Goal: Task Accomplishment & Management: Complete application form

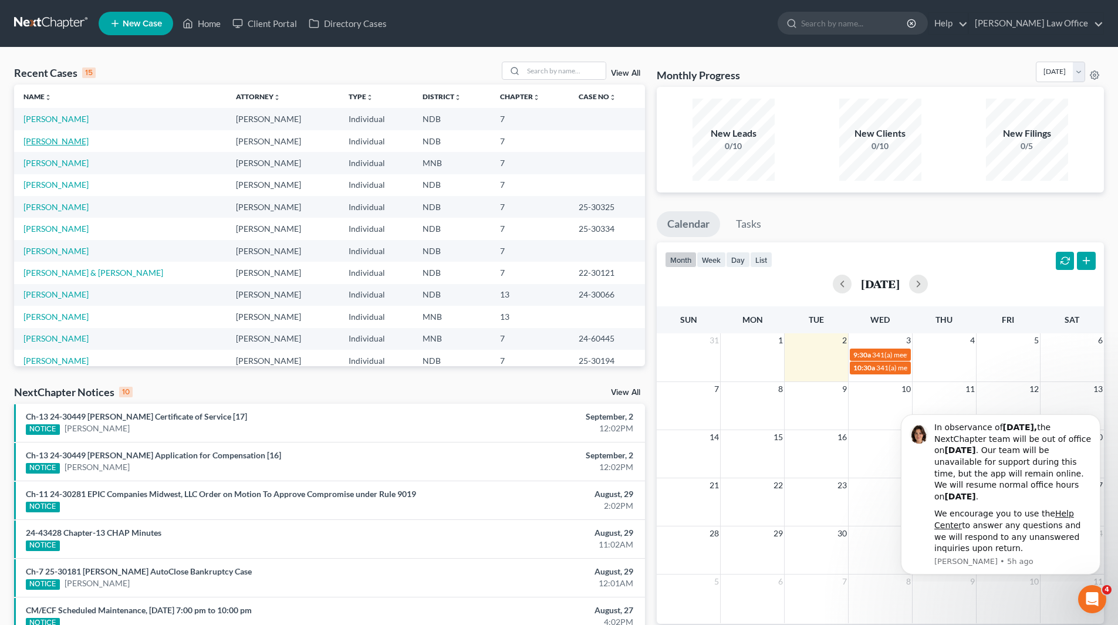
drag, startPoint x: 51, startPoint y: 138, endPoint x: 188, endPoint y: 181, distance: 143.2
click at [51, 138] on link "[PERSON_NAME]" at bounding box center [55, 141] width 65 height 10
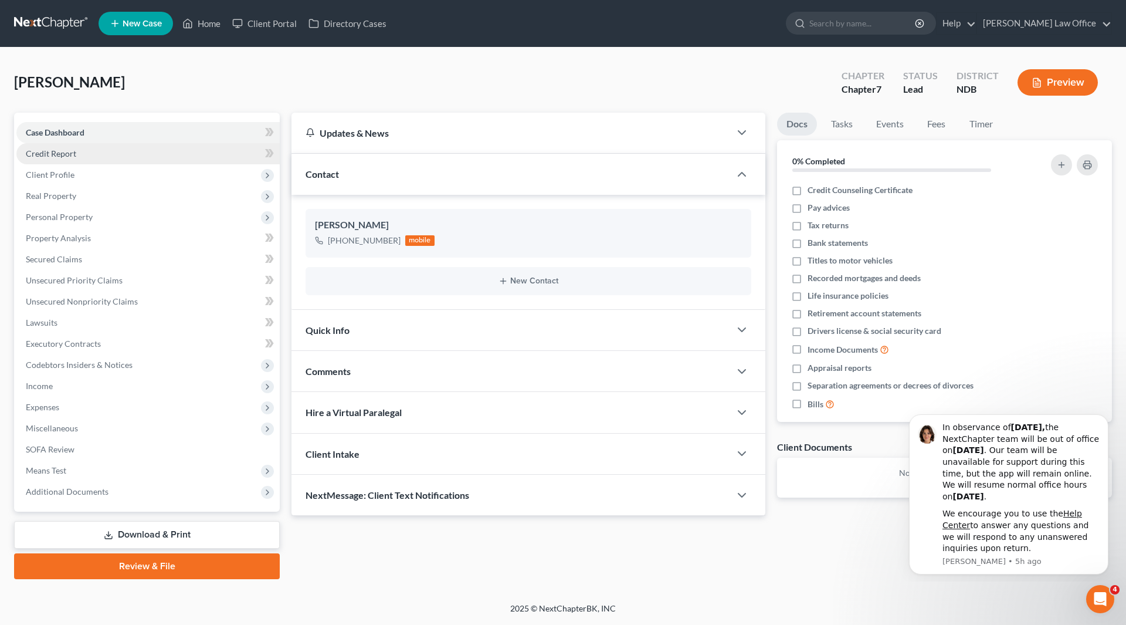
click at [49, 155] on span "Credit Report" at bounding box center [51, 153] width 50 height 10
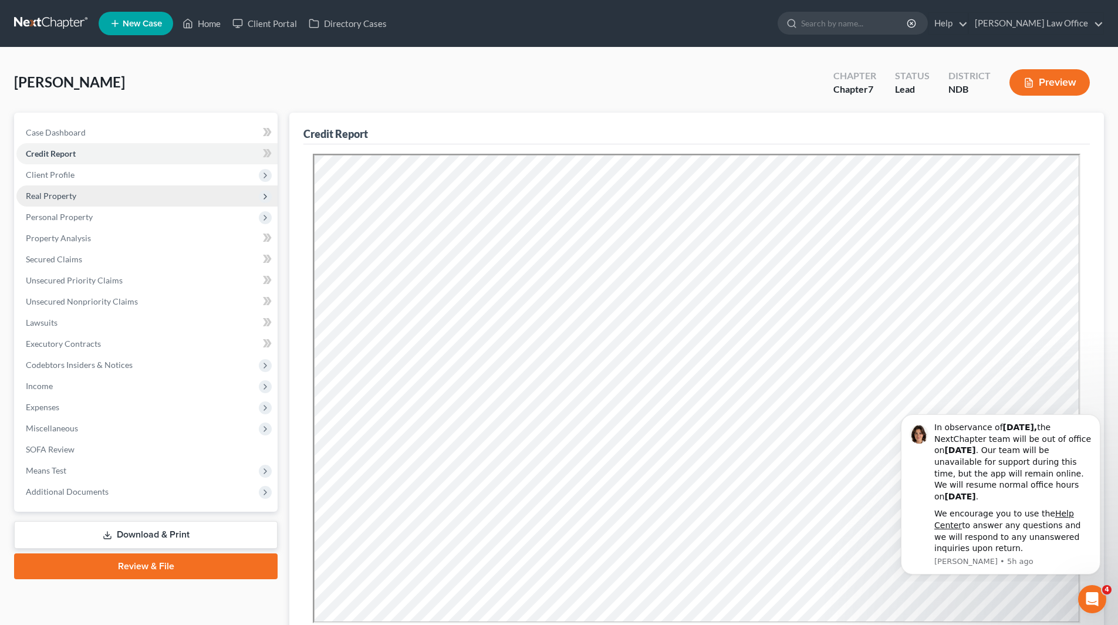
click at [54, 200] on span "Real Property" at bounding box center [51, 196] width 50 height 10
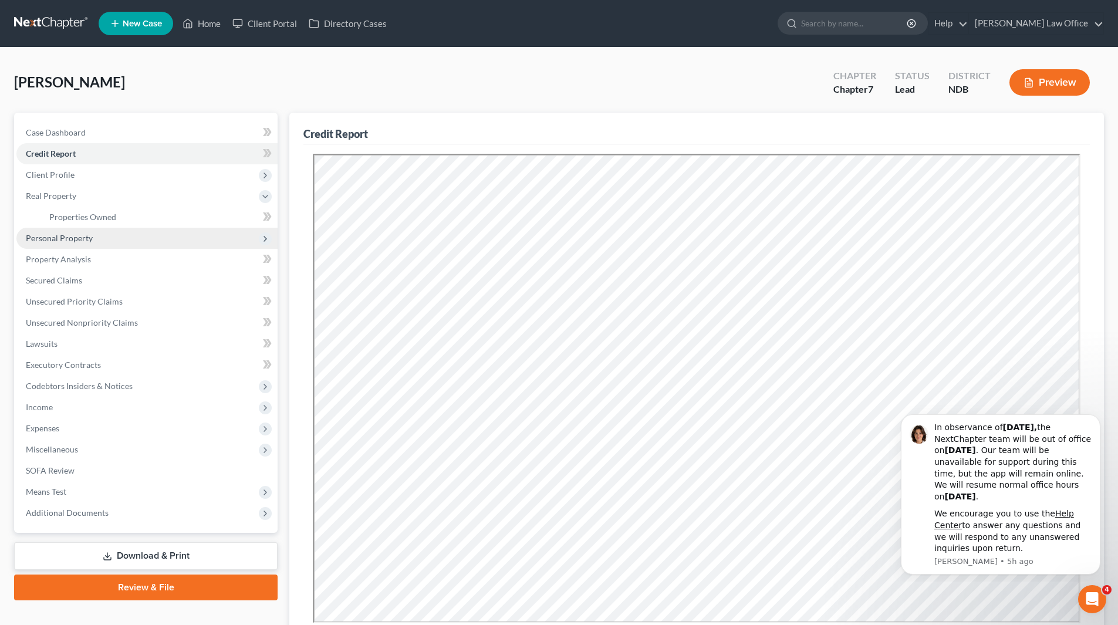
click at [54, 233] on span "Personal Property" at bounding box center [59, 238] width 67 height 10
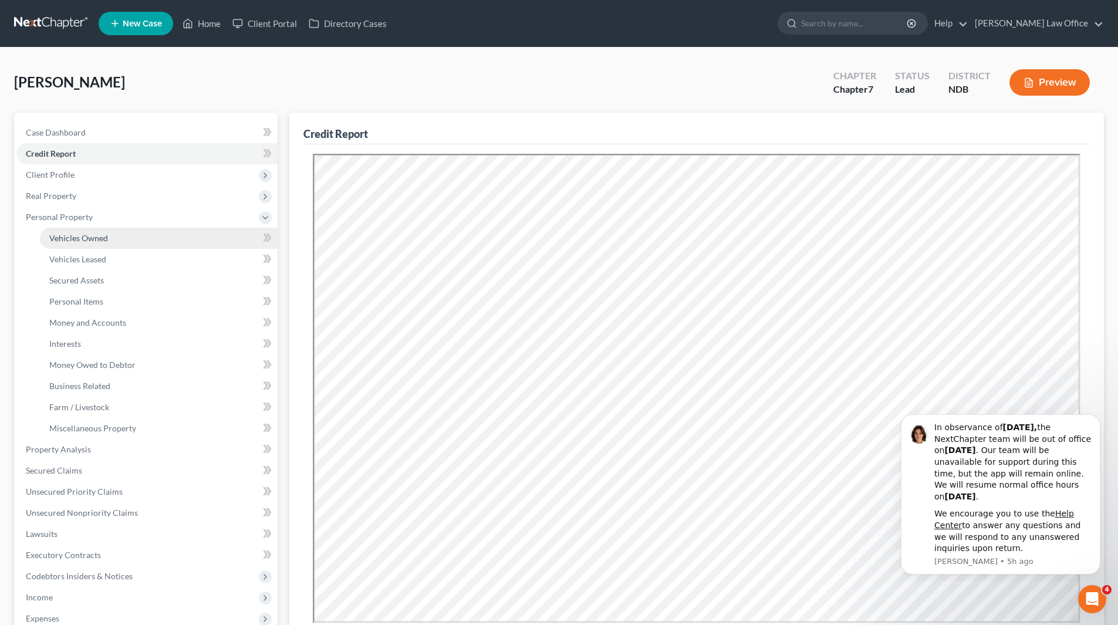
click at [67, 236] on span "Vehicles Owned" at bounding box center [78, 238] width 59 height 10
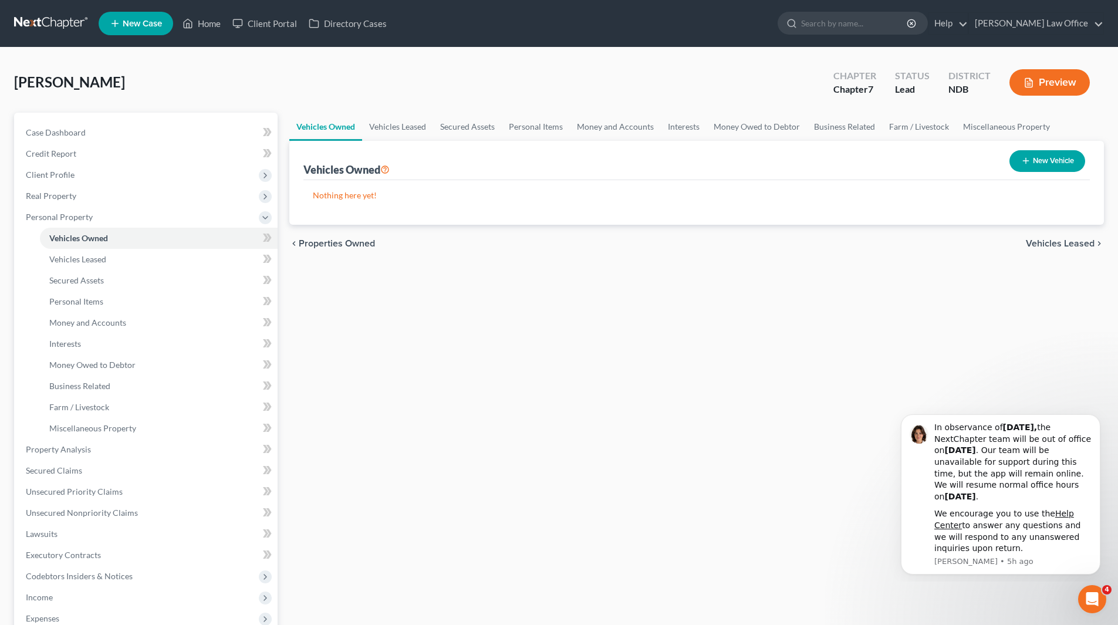
click at [1023, 160] on icon "button" at bounding box center [1025, 160] width 9 height 9
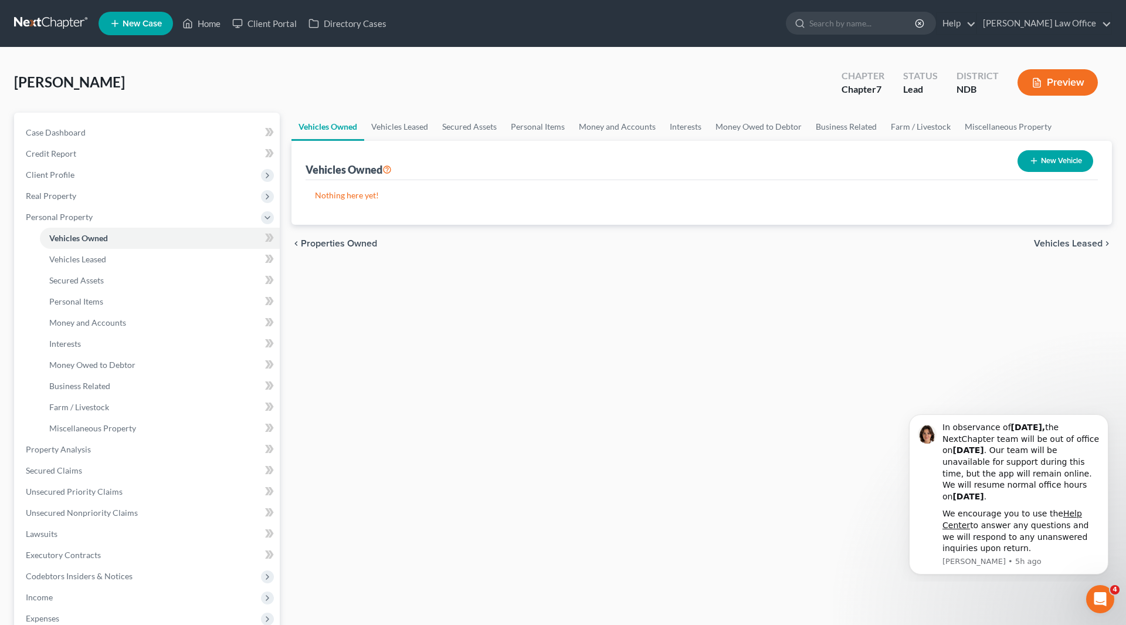
select select "0"
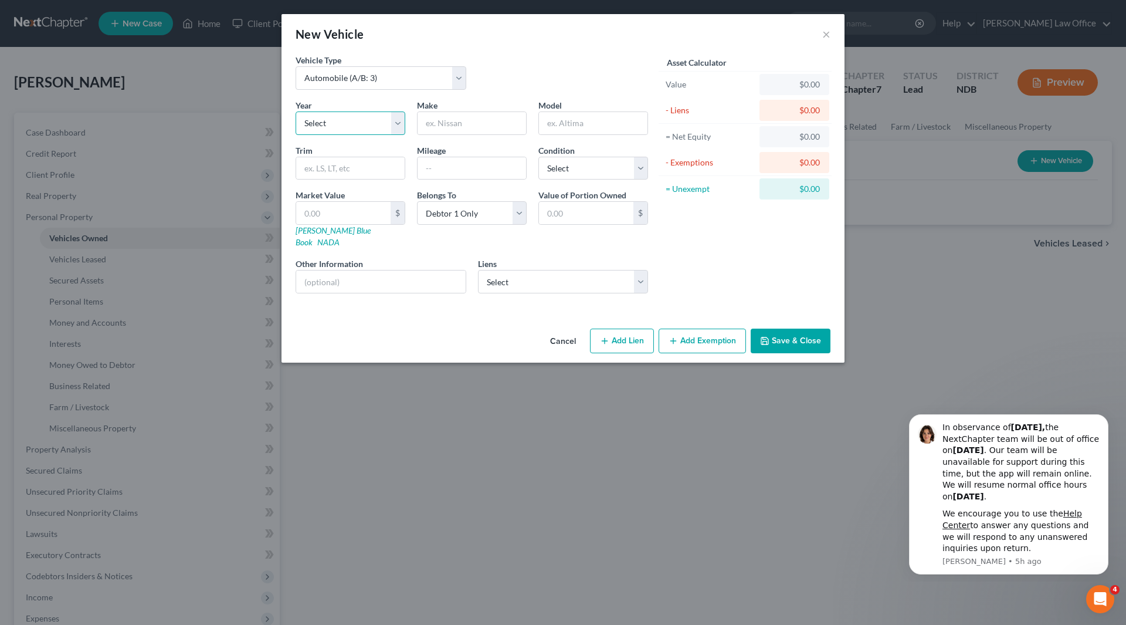
click at [395, 120] on select "Select 2026 2025 2024 2023 2022 2021 2020 2019 2018 2017 2016 2015 2014 2013 20…" at bounding box center [351, 122] width 110 height 23
select select "6"
click at [296, 111] on select "Select 2026 2025 2024 2023 2022 2021 2020 2019 2018 2017 2016 2015 2014 2013 20…" at bounding box center [351, 122] width 110 height 23
click at [468, 124] on input "text" at bounding box center [472, 123] width 109 height 22
type input "Kia"
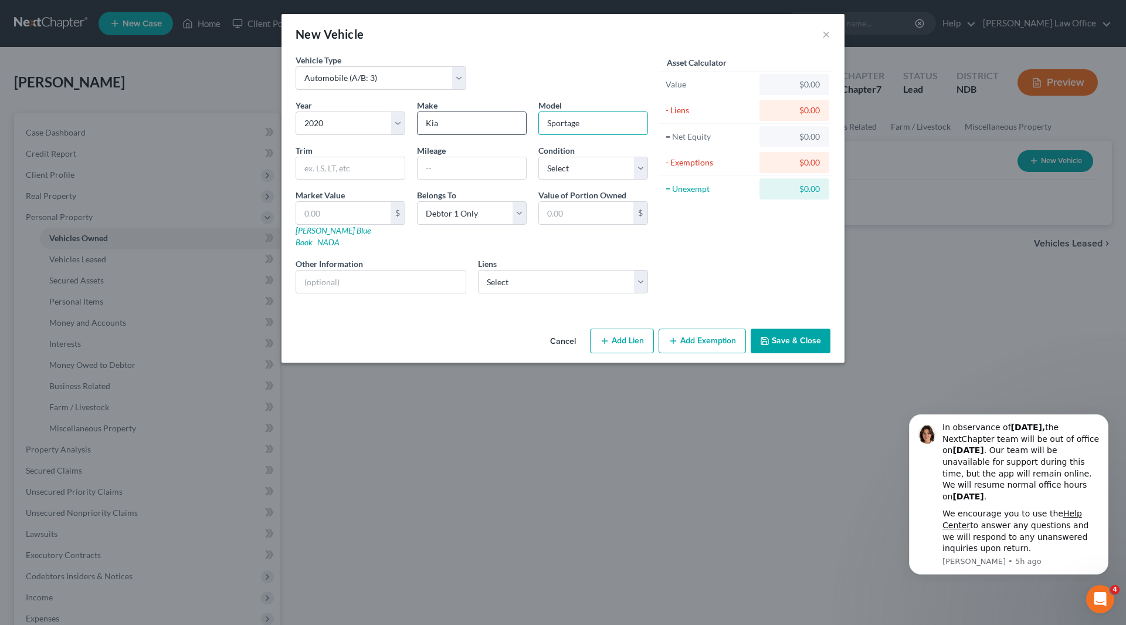
type input "Sportage"
type input "LX"
type input "47000"
click at [639, 167] on select "Select Excellent Very Good Good Fair Poor" at bounding box center [594, 168] width 110 height 23
select select "2"
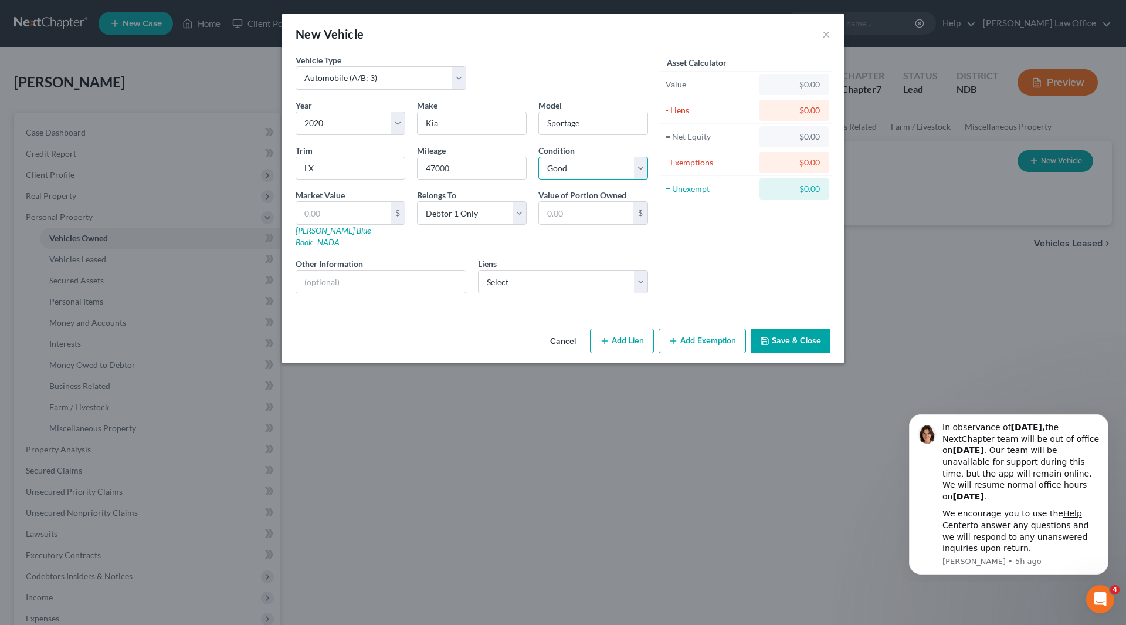
click at [539, 157] on select "Select Excellent Very Good Good Fair Poor" at bounding box center [594, 168] width 110 height 23
click at [334, 215] on input "text" at bounding box center [343, 213] width 94 height 22
type input "1"
type input "1.00"
type input "14"
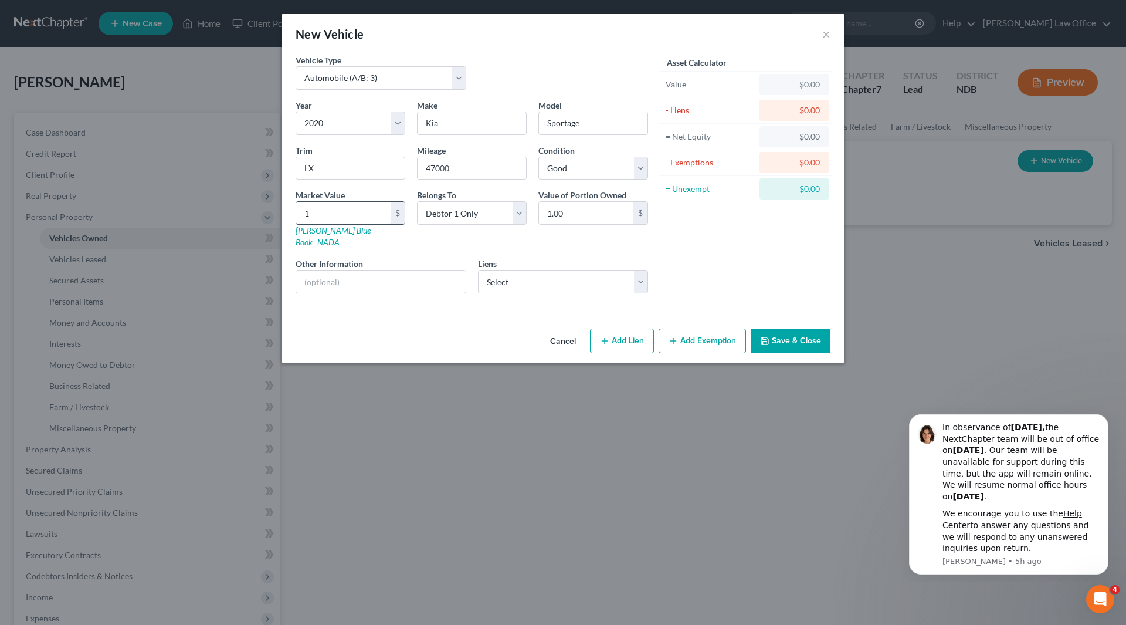
type input "14.00"
type input "143"
type input "143.00"
type input "1430"
type input "1,430.00"
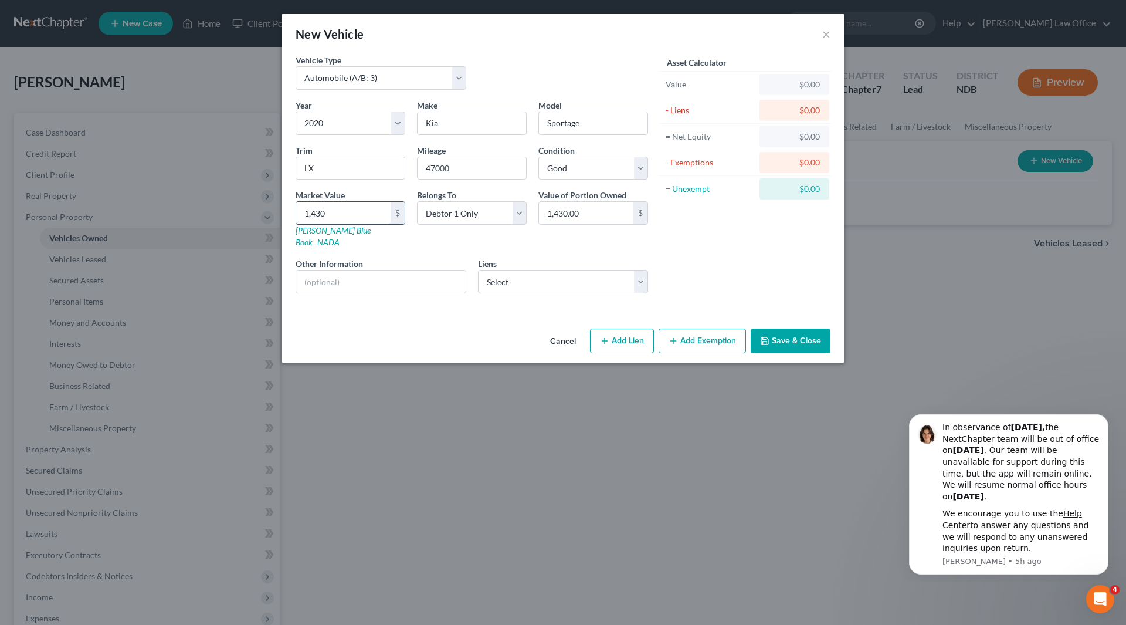
type input "1,4309"
type input "14,309.00"
type input "14,30"
type input "1,430.00"
type input "1,4308"
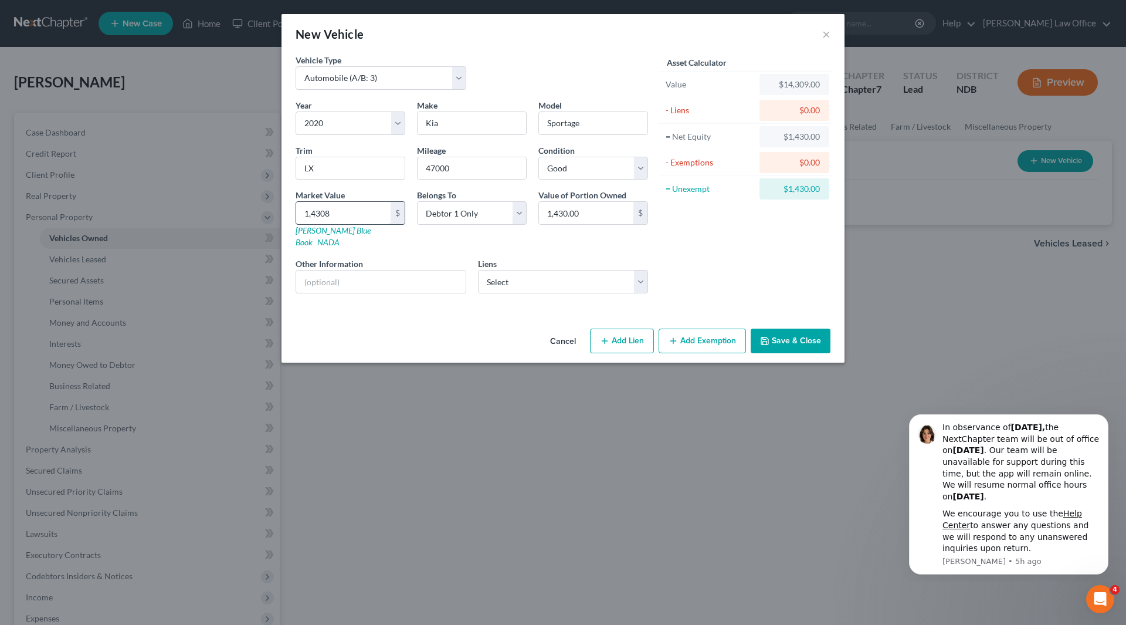
type input "14,308.00"
type input "14,308"
click at [377, 275] on input "text" at bounding box center [381, 281] width 170 height 22
type input "Value per KBB (Private Party)"
click at [509, 272] on select "Select Capital One Auto Fin - $4,854.00" at bounding box center [563, 281] width 171 height 23
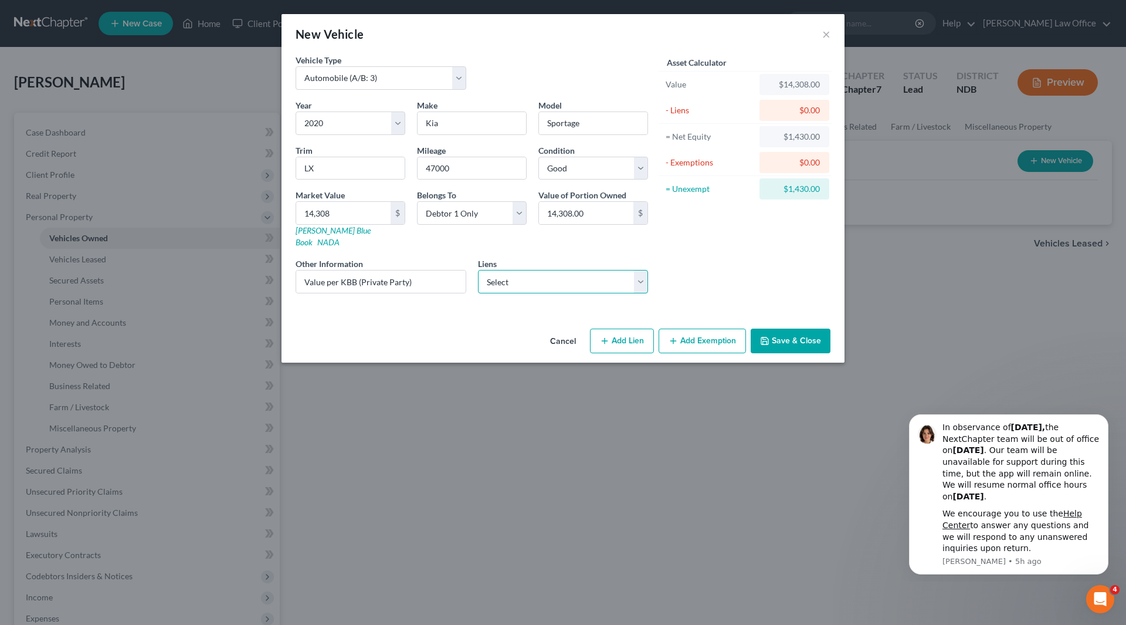
select select "45"
select select "0"
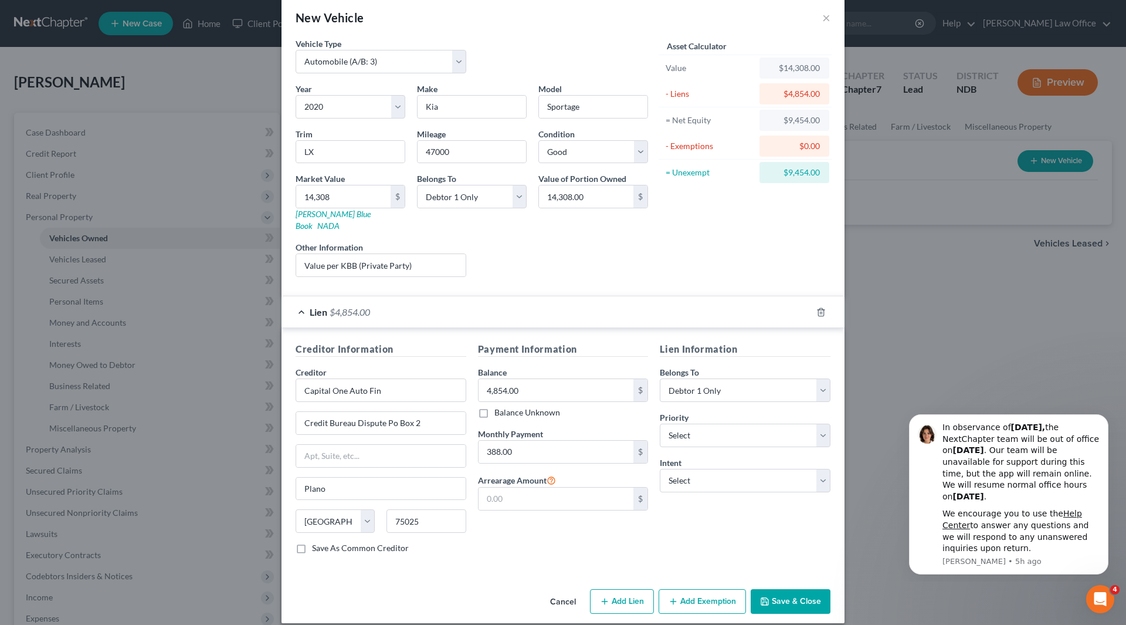
scroll to position [17, 0]
click at [726, 423] on select "Select 1st 2nd 3rd 4th 5th 6th 7th 8th 9th 10th 11th 12th 13th 14th 15th 16th 1…" at bounding box center [745, 434] width 171 height 23
click at [704, 470] on select "Select Surrender Redeem Reaffirm Avoid Other" at bounding box center [745, 479] width 171 height 23
select select "4"
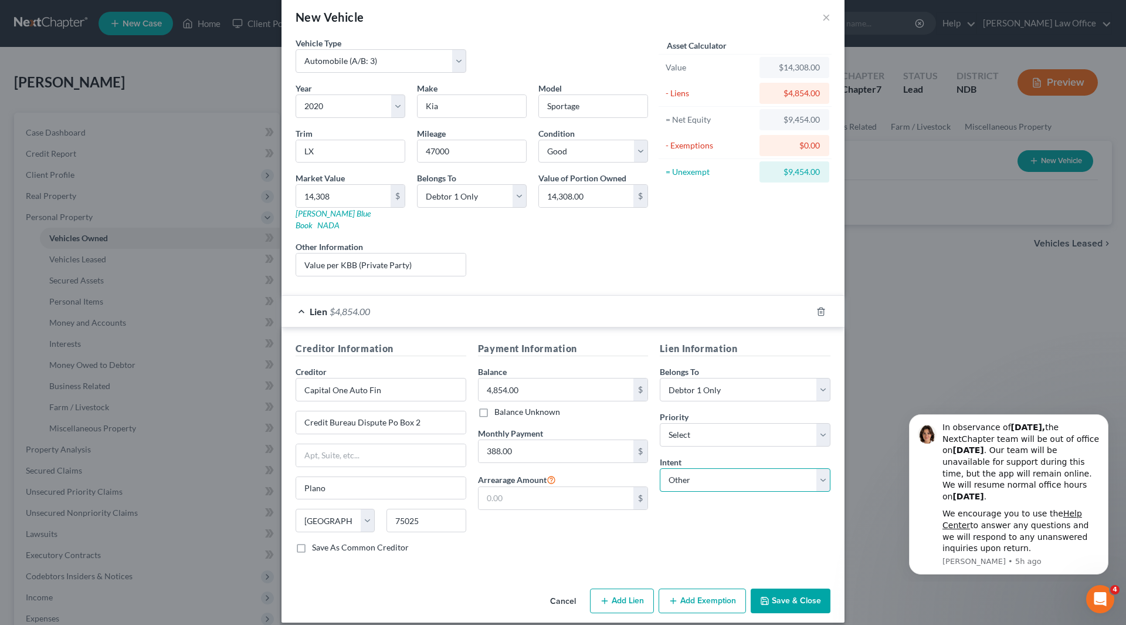
click at [660, 468] on select "Select Surrender Redeem Reaffirm Avoid Other" at bounding box center [745, 479] width 171 height 23
click at [693, 515] on input "text" at bounding box center [745, 524] width 171 height 23
type input "Retain & pay"
click at [780, 588] on button "Save & Close" at bounding box center [791, 600] width 80 height 25
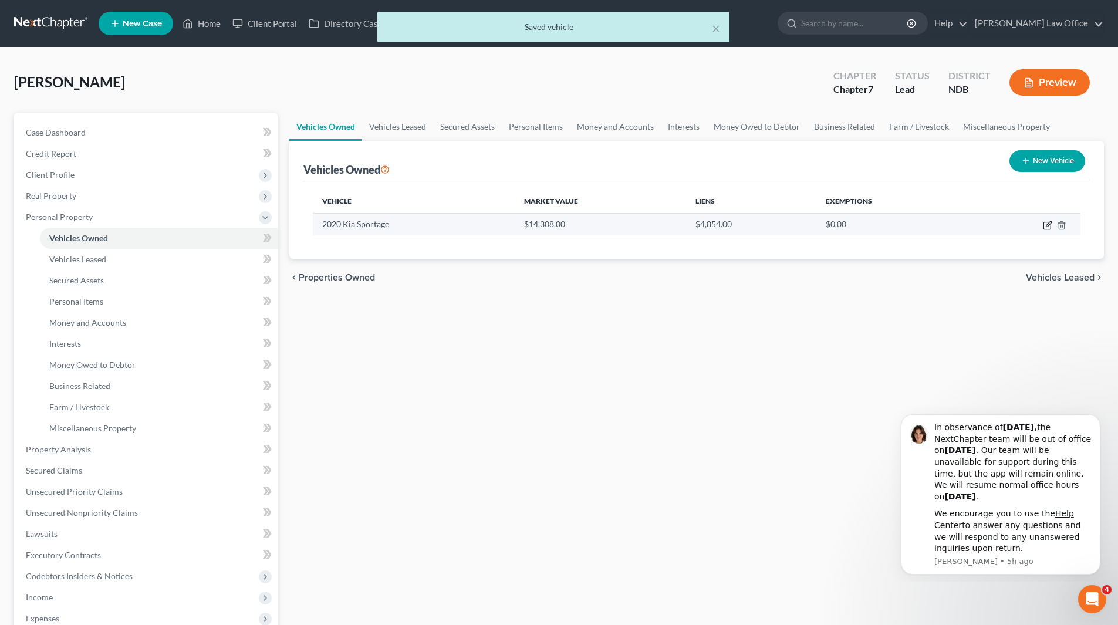
click at [1045, 226] on icon "button" at bounding box center [1047, 223] width 5 height 5
select select "0"
select select "6"
select select "2"
select select "0"
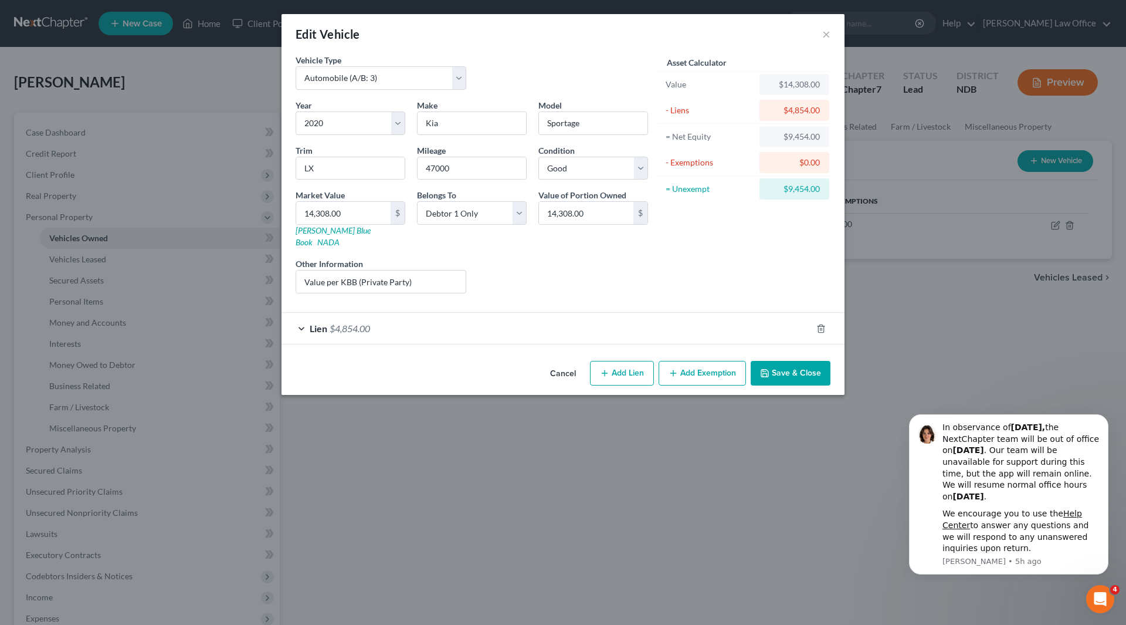
click at [685, 363] on button "Add Exemption" at bounding box center [702, 373] width 87 height 25
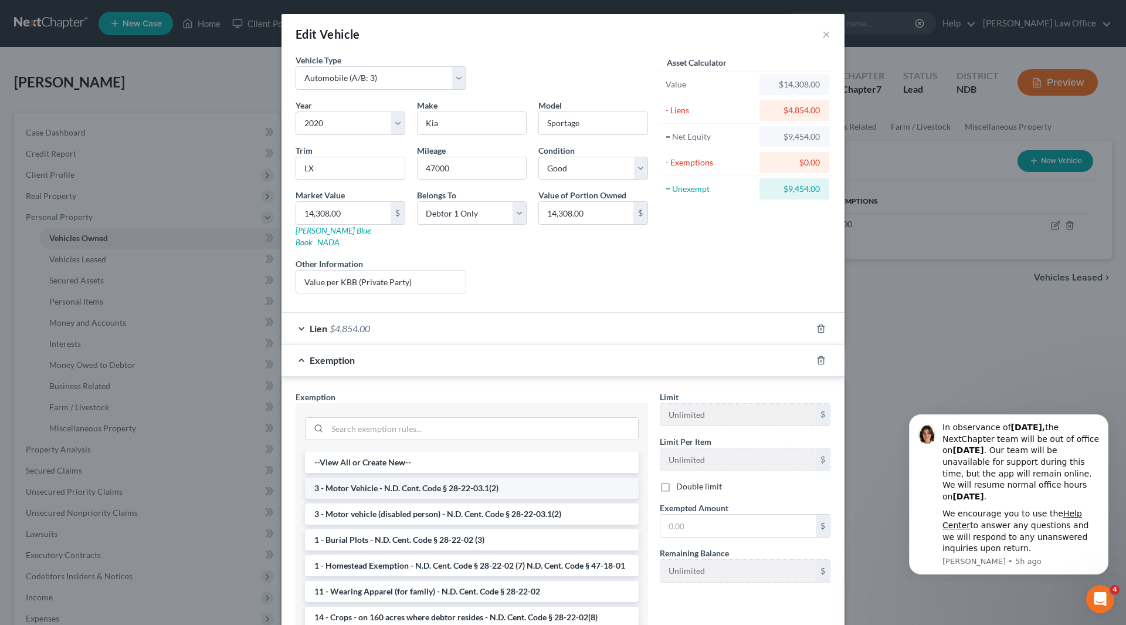
click at [413, 479] on li "3 - Motor Vehicle - N.D. Cent. Code § 28-22-03.1(2)" at bounding box center [472, 488] width 334 height 21
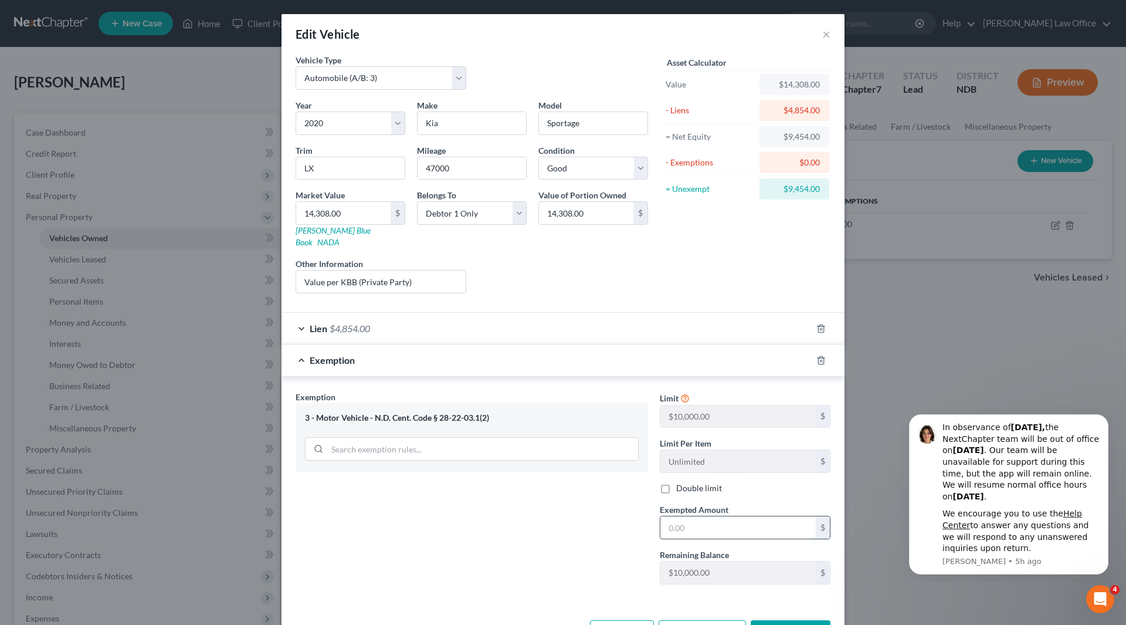
click at [717, 516] on input "text" at bounding box center [738, 527] width 155 height 22
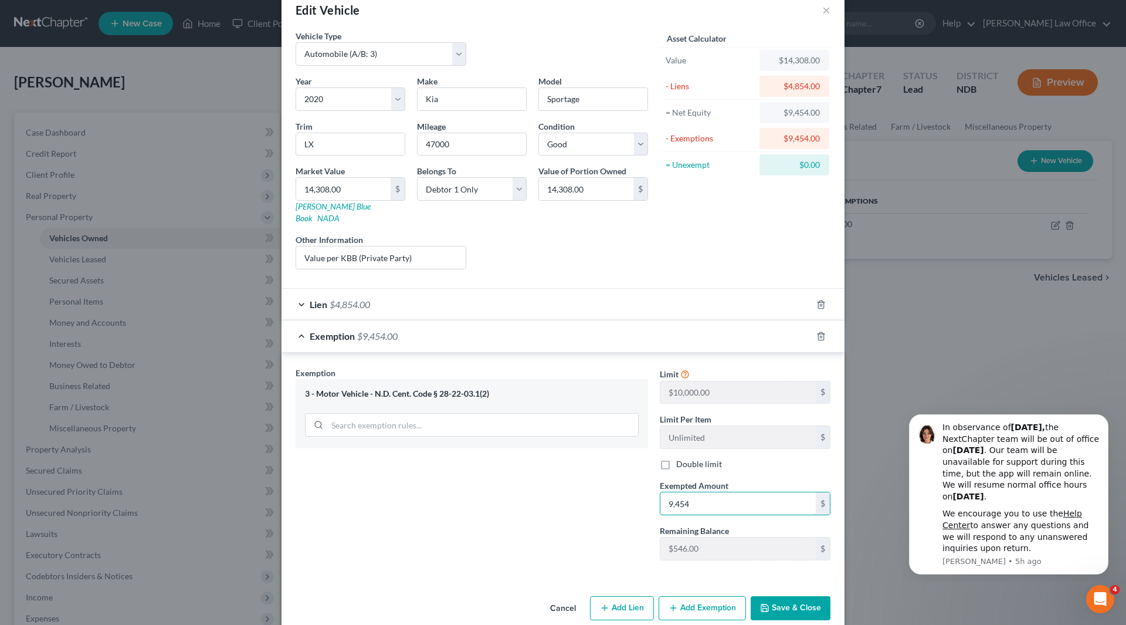
scroll to position [31, 0]
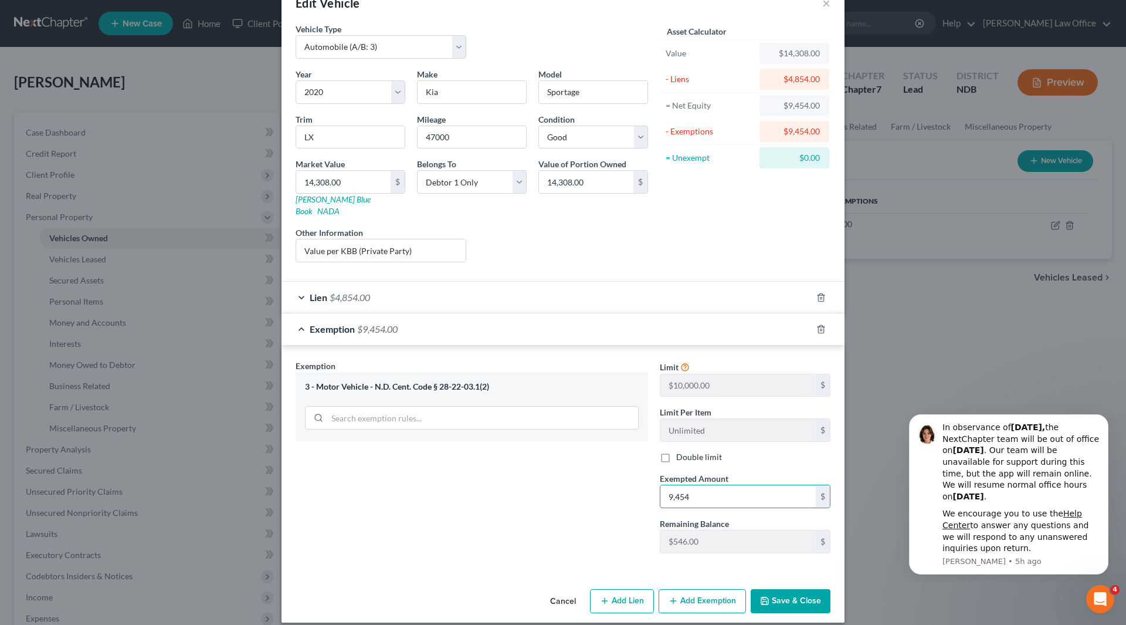
type input "9,454"
click at [780, 589] on button "Save & Close" at bounding box center [791, 601] width 80 height 25
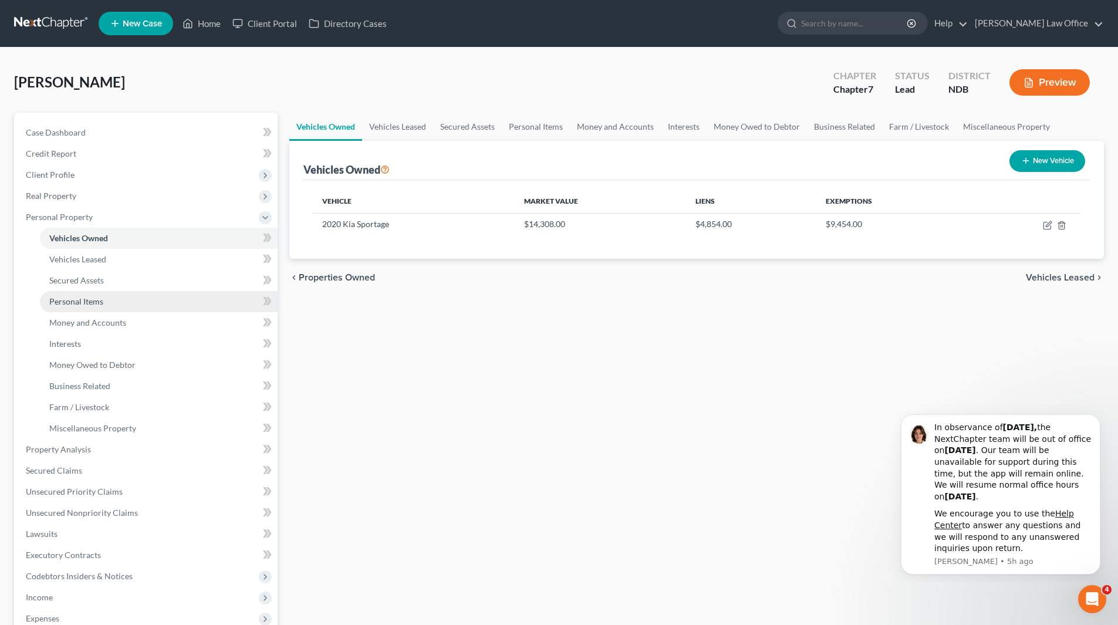
click at [79, 304] on span "Personal Items" at bounding box center [76, 301] width 54 height 10
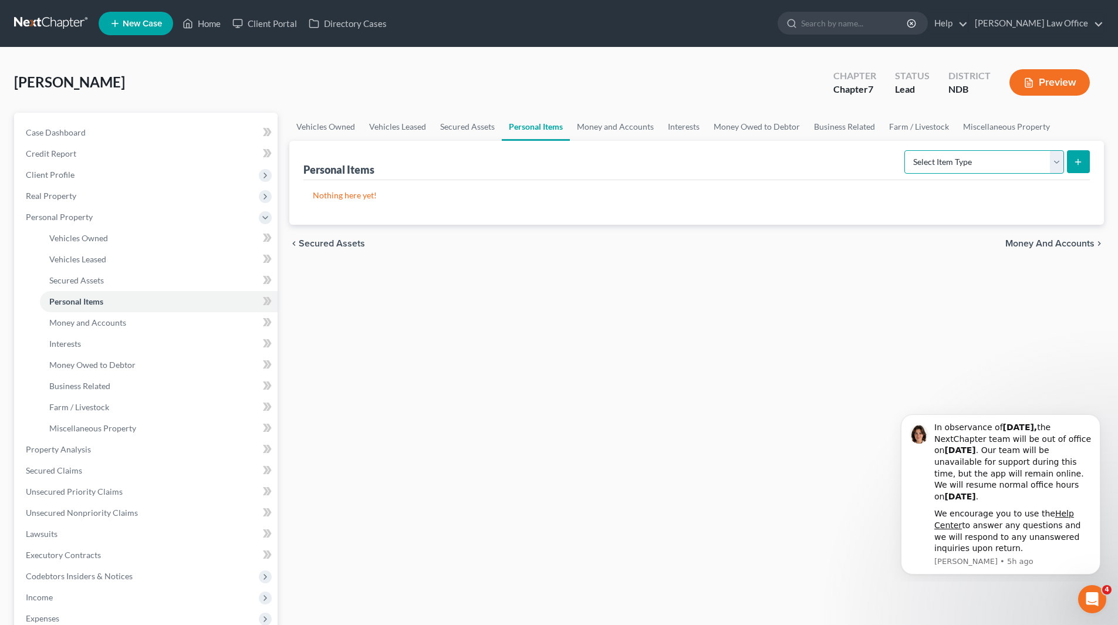
click at [1055, 158] on select "Select Item Type Clothing (A/B: 11) Collectibles Of Value (A/B: 8) Electronics …" at bounding box center [984, 161] width 160 height 23
select select "clothing"
click at [906, 150] on select "Select Item Type Clothing (A/B: 11) Collectibles Of Value (A/B: 8) Electronics …" at bounding box center [984, 161] width 160 height 23
click at [1075, 160] on icon "submit" at bounding box center [1077, 161] width 9 height 9
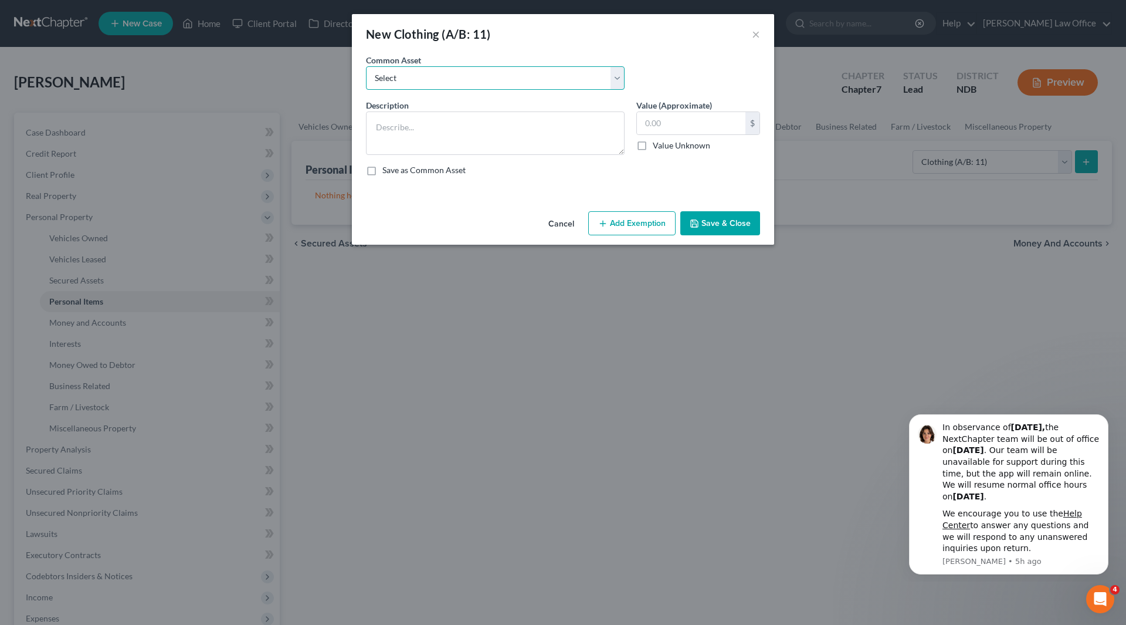
click at [446, 79] on select "Select Clothes, shoes & accessories" at bounding box center [495, 77] width 259 height 23
select select "0"
click at [366, 66] on select "Select Clothes, shoes & accessories" at bounding box center [495, 77] width 259 height 23
type textarea "Clothes, shoes & accessories"
type input "175.00"
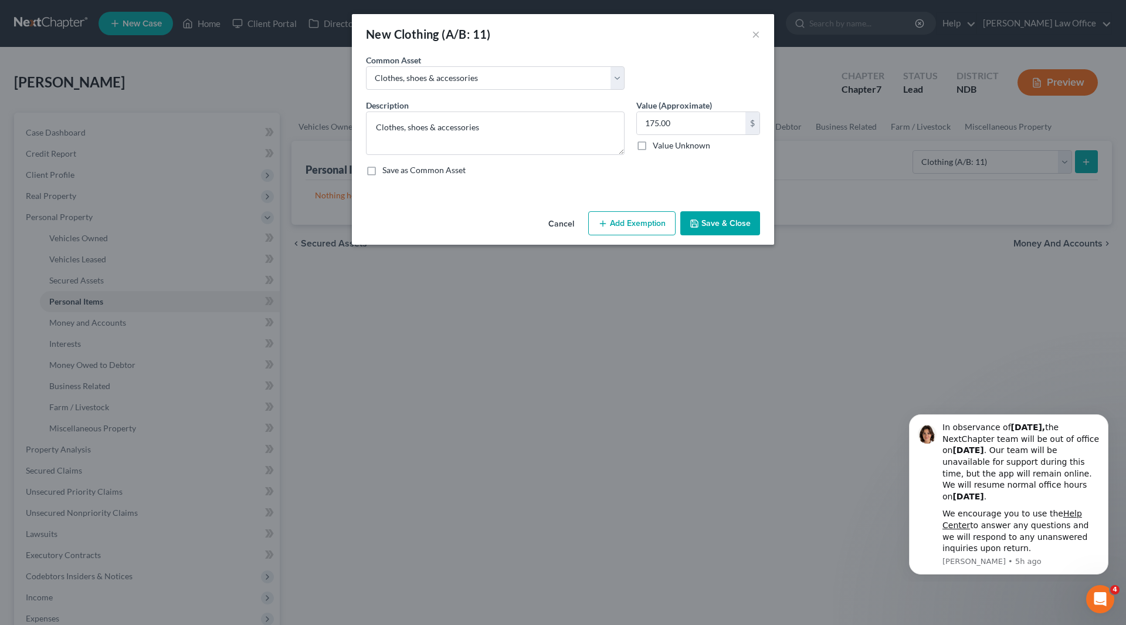
click at [638, 219] on button "Add Exemption" at bounding box center [631, 223] width 87 height 25
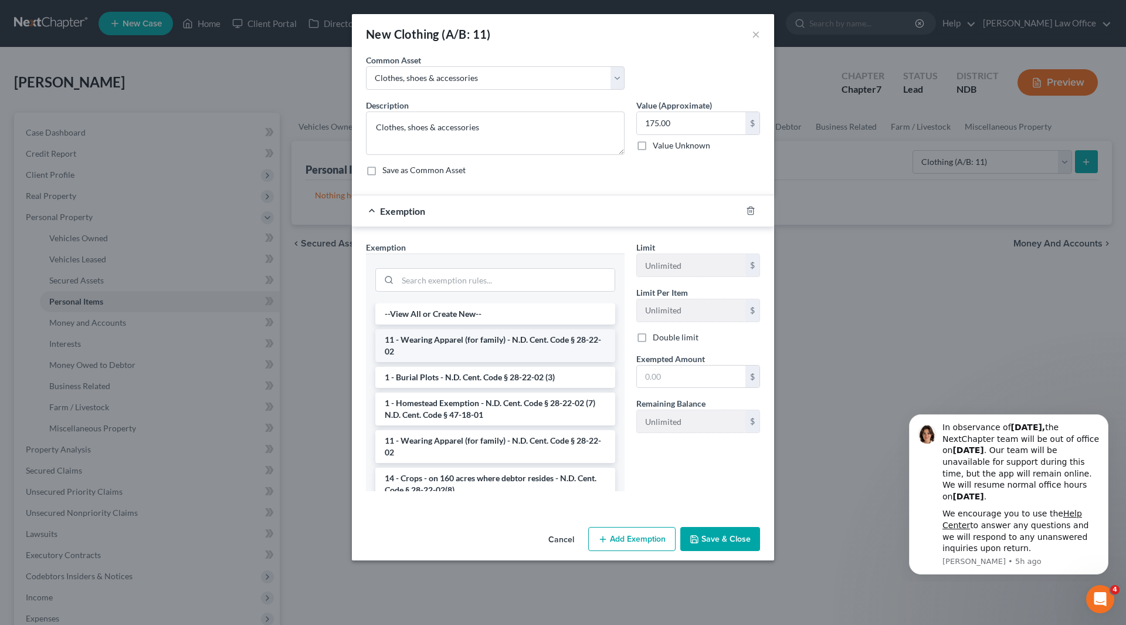
click at [463, 341] on li "11 - Wearing Apparel (for family) - N.D. Cent. Code § 28-22-02" at bounding box center [495, 345] width 240 height 33
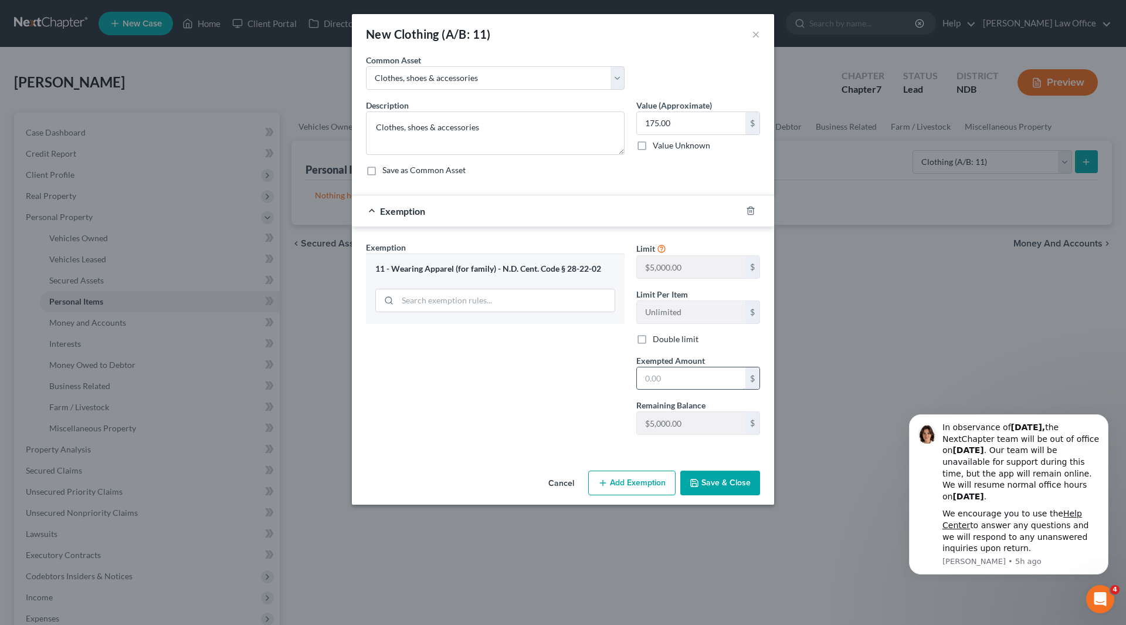
click at [662, 378] on input "text" at bounding box center [691, 378] width 109 height 22
type input "175"
click at [699, 482] on icon "button" at bounding box center [694, 482] width 9 height 9
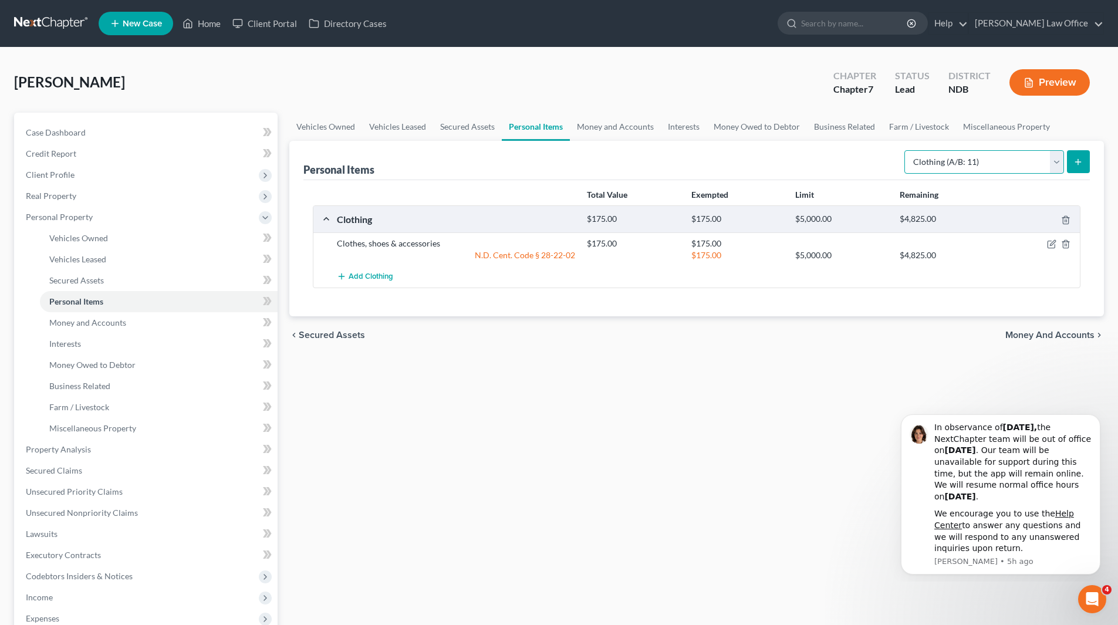
click at [1052, 168] on select "Select Item Type Clothing (A/B: 11) Collectibles Of Value (A/B: 8) Electronics …" at bounding box center [984, 161] width 160 height 23
select select "electronics"
click at [906, 150] on select "Select Item Type Clothing (A/B: 11) Collectibles Of Value (A/B: 8) Electronics …" at bounding box center [984, 161] width 160 height 23
click at [1075, 168] on button "submit" at bounding box center [1077, 161] width 23 height 23
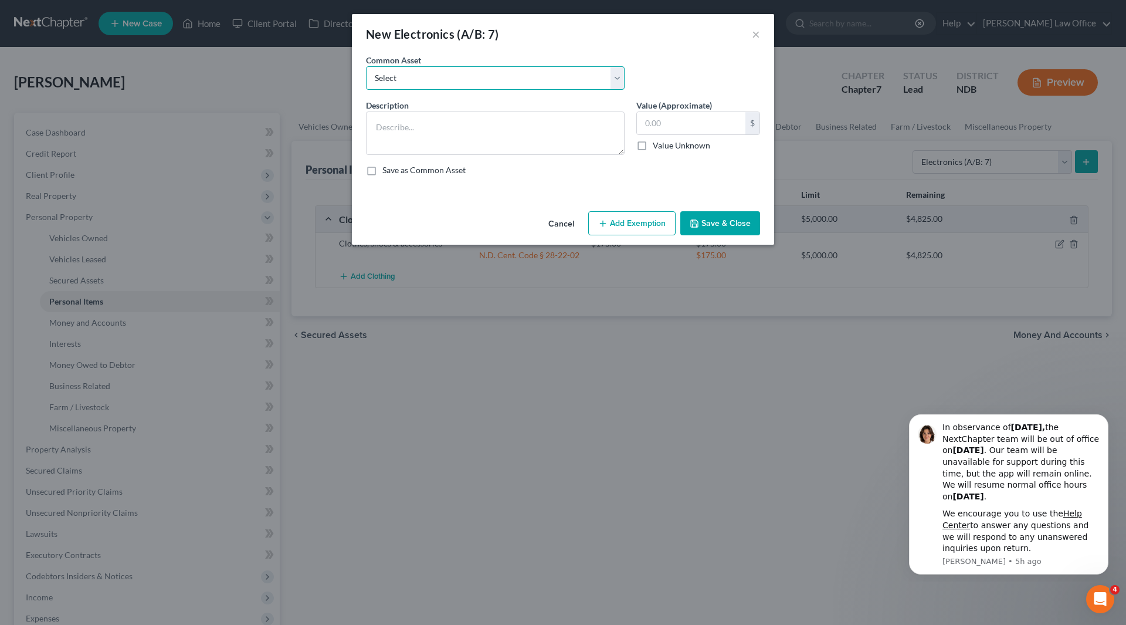
click at [531, 80] on select "Select Household electronics" at bounding box center [495, 77] width 259 height 23
select select "0"
click at [366, 66] on select "Select Household electronics" at bounding box center [495, 77] width 259 height 23
type textarea "Household electronics"
click at [690, 126] on input "560.00" at bounding box center [691, 123] width 109 height 22
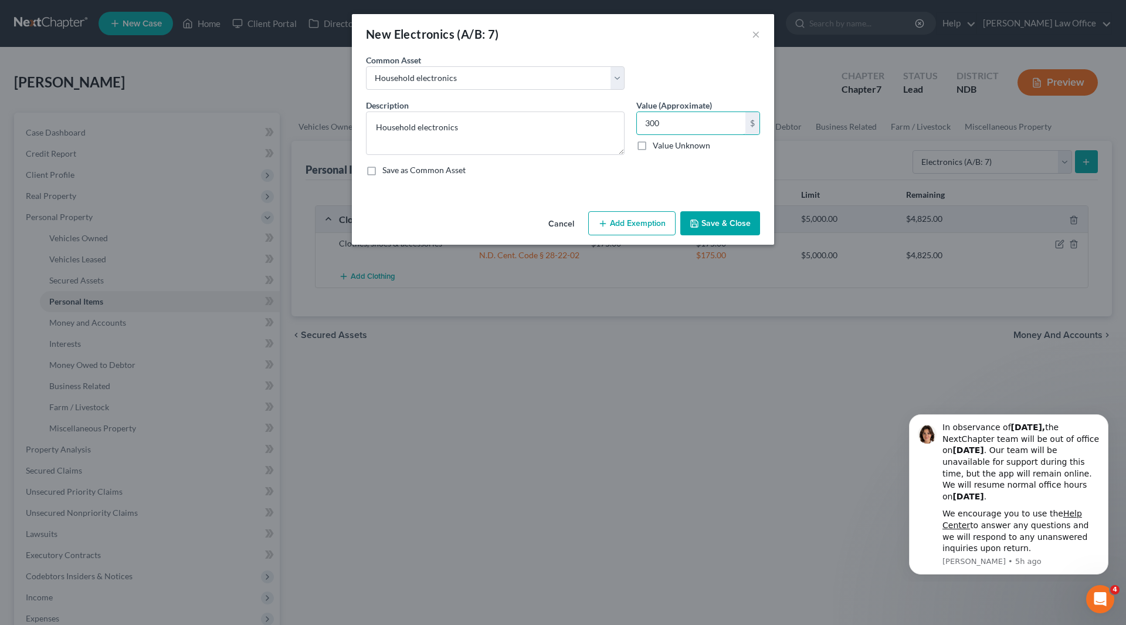
type input "300"
click at [628, 224] on button "Add Exemption" at bounding box center [631, 223] width 87 height 25
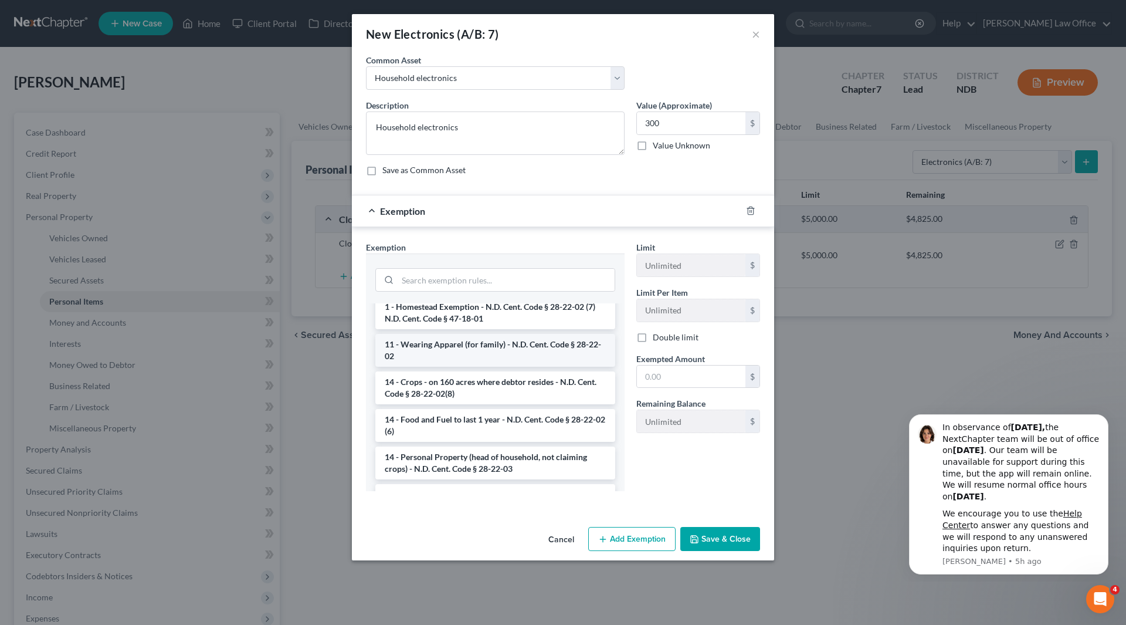
scroll to position [117, 0]
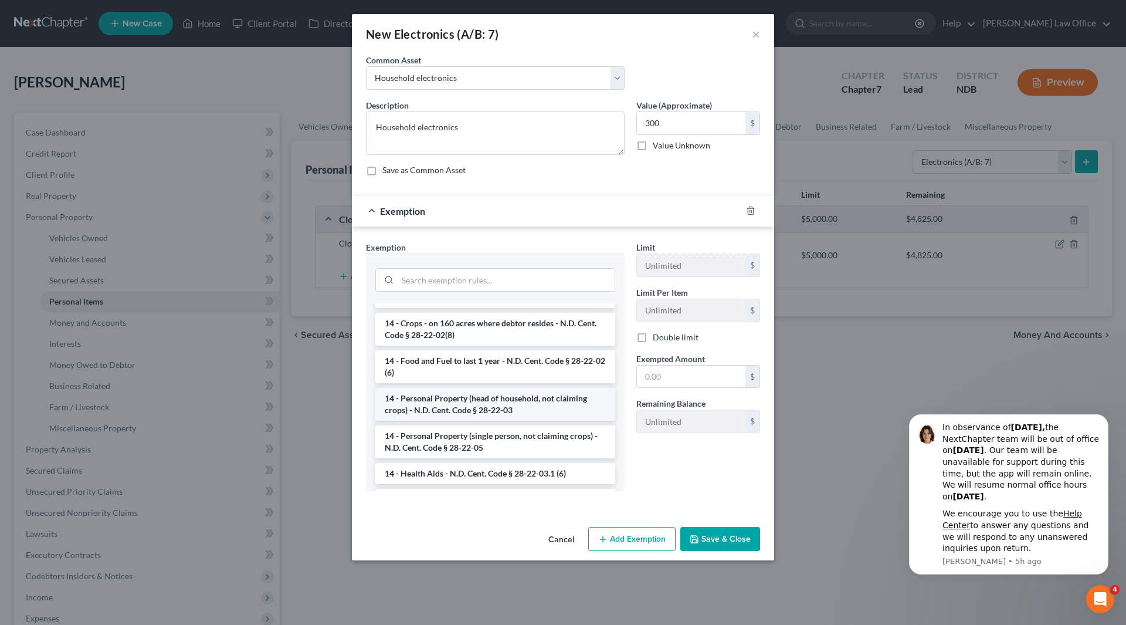
click at [505, 411] on li "14 - Personal Property (head of household, not claiming crops) - N.D. Cent. Cod…" at bounding box center [495, 404] width 240 height 33
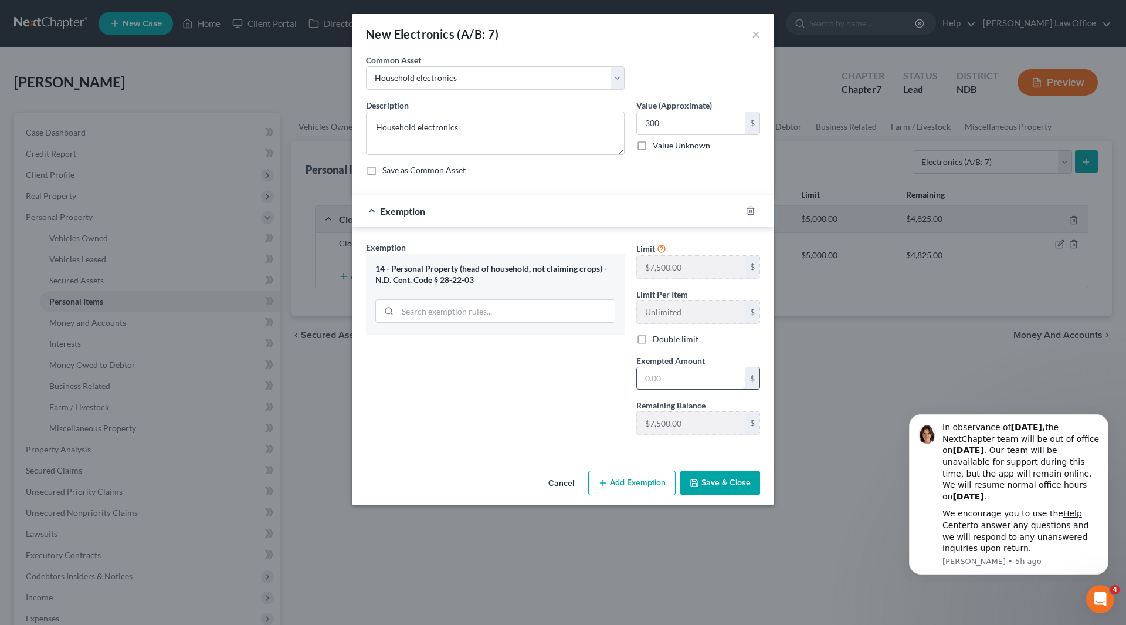
click at [658, 379] on input "text" at bounding box center [691, 378] width 109 height 22
type input "300"
click at [716, 473] on button "Save & Close" at bounding box center [720, 482] width 80 height 25
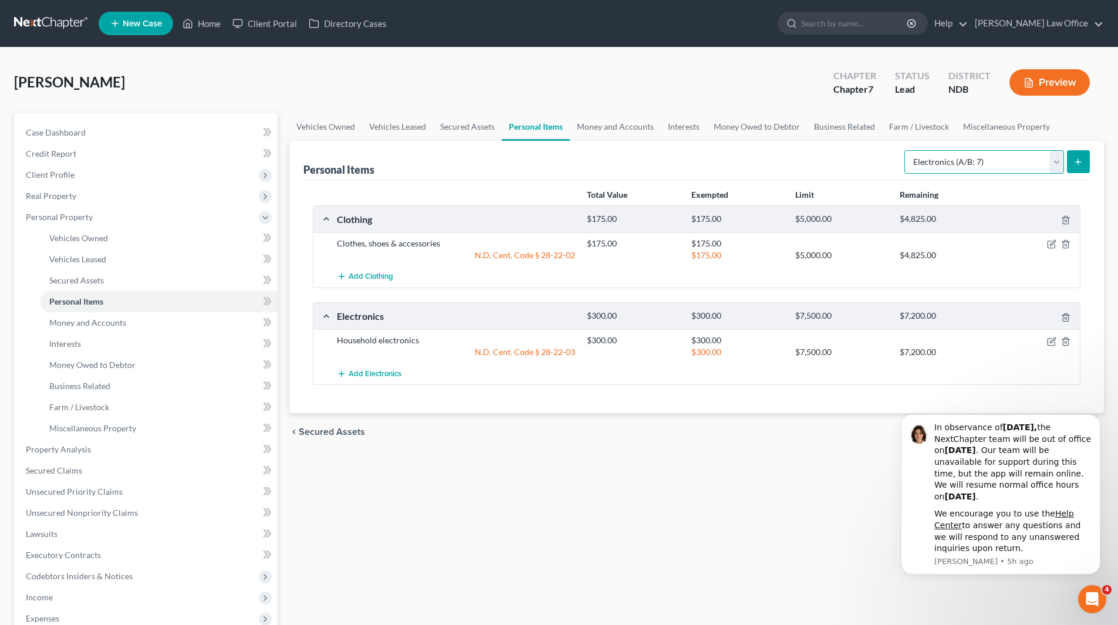
click at [1059, 162] on select "Select Item Type Clothing (A/B: 11) Collectibles Of Value (A/B: 8) Electronics …" at bounding box center [984, 161] width 160 height 23
select select "household_goods"
click at [906, 150] on select "Select Item Type Clothing (A/B: 11) Collectibles Of Value (A/B: 8) Electronics …" at bounding box center [984, 161] width 160 height 23
click at [1079, 162] on icon "submit" at bounding box center [1077, 161] width 9 height 9
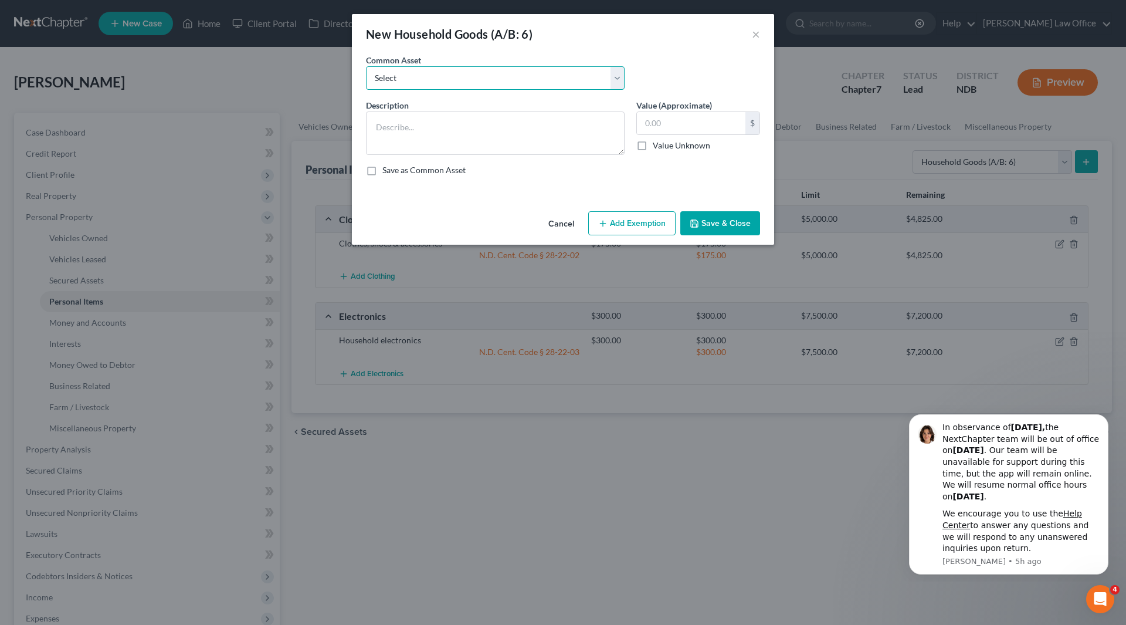
click at [602, 84] on select "Select Household goods & furnishings, including furniture & appliances" at bounding box center [495, 77] width 259 height 23
select select "0"
click at [366, 66] on select "Select Household goods & furnishings, including furniture & appliances" at bounding box center [495, 77] width 259 height 23
type textarea "Household goods & furnishings, including furniture & appliances"
click at [688, 123] on input "1,470.00" at bounding box center [691, 123] width 109 height 22
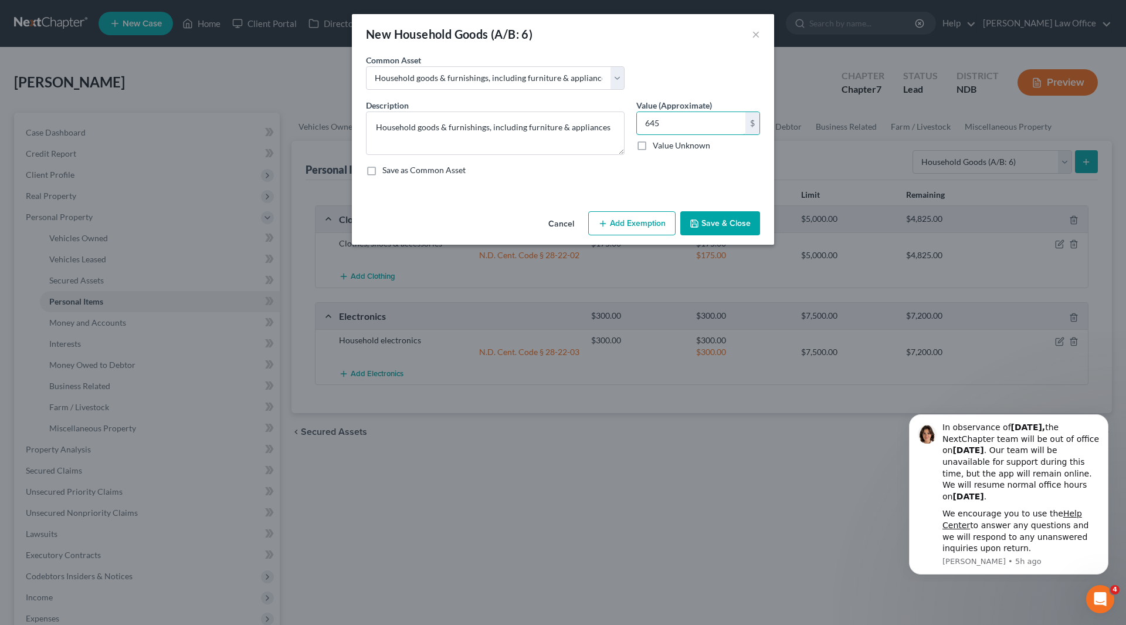
type input "645"
click at [629, 212] on button "Add Exemption" at bounding box center [631, 223] width 87 height 25
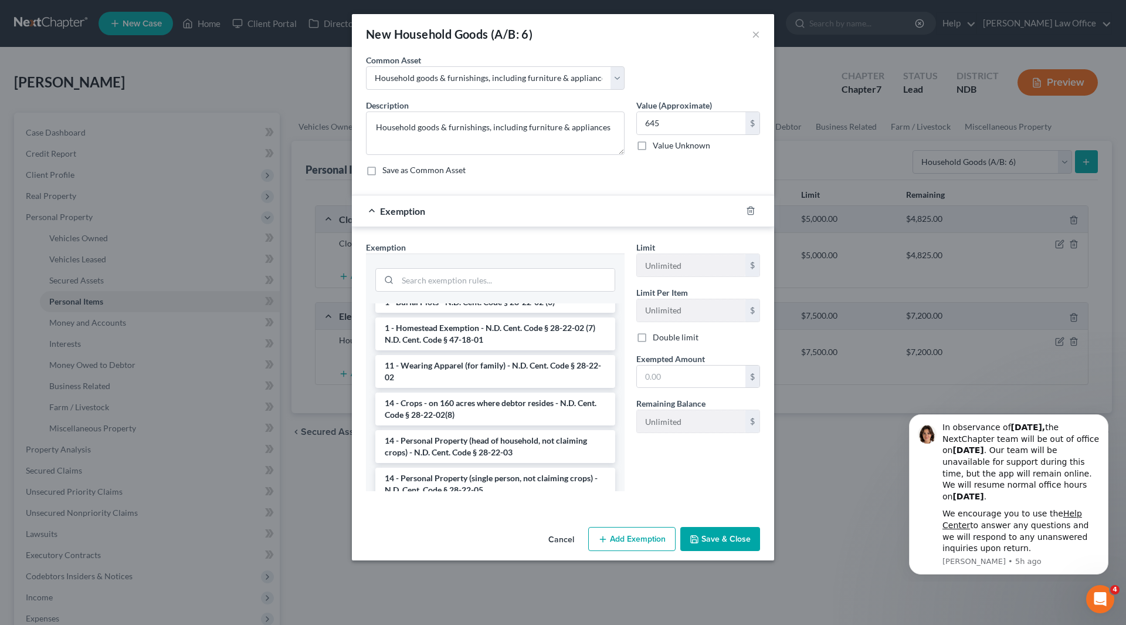
scroll to position [235, 0]
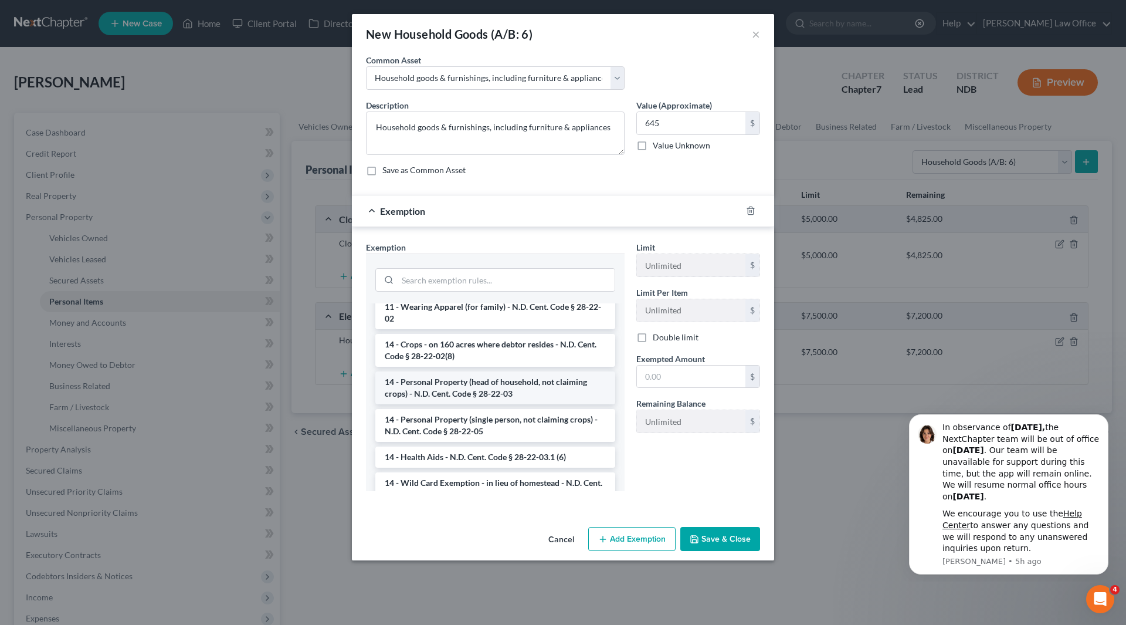
click at [446, 390] on li "14 - Personal Property (head of household, not claiming crops) - N.D. Cent. Cod…" at bounding box center [495, 387] width 240 height 33
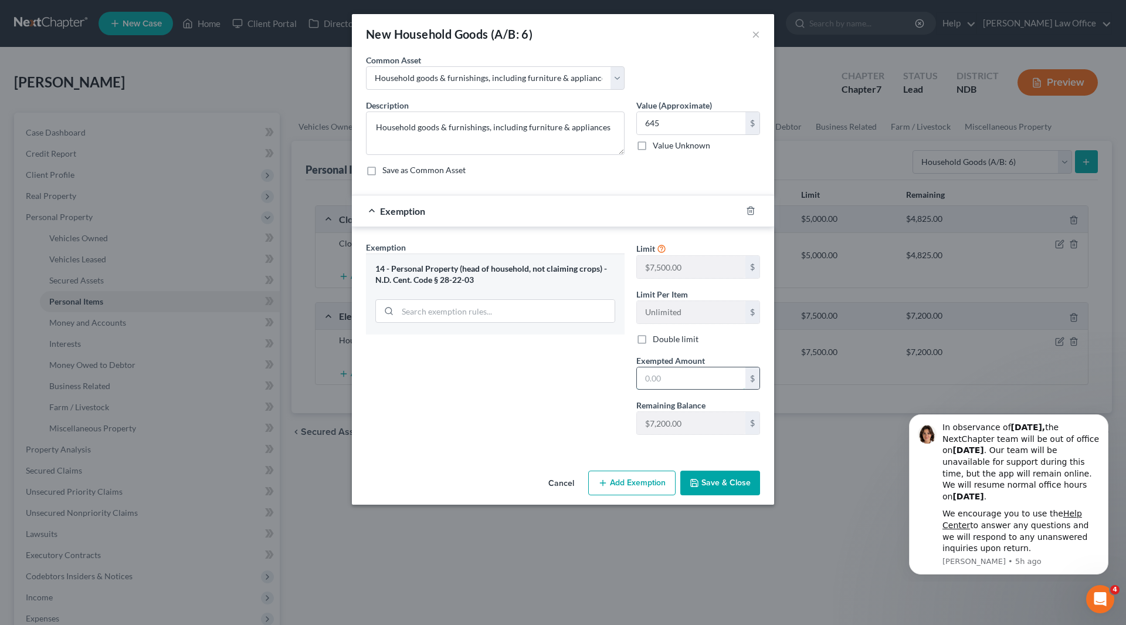
click at [689, 382] on input "text" at bounding box center [691, 378] width 109 height 22
type input "645"
click at [716, 485] on button "Save & Close" at bounding box center [720, 482] width 80 height 25
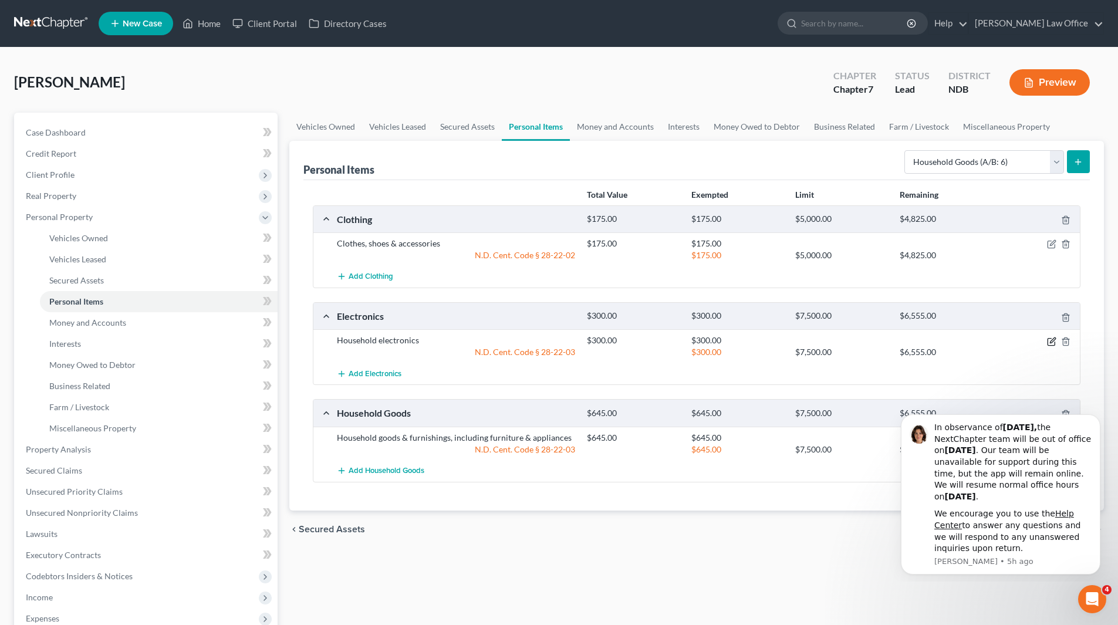
click at [1049, 341] on icon "button" at bounding box center [1051, 341] width 9 height 9
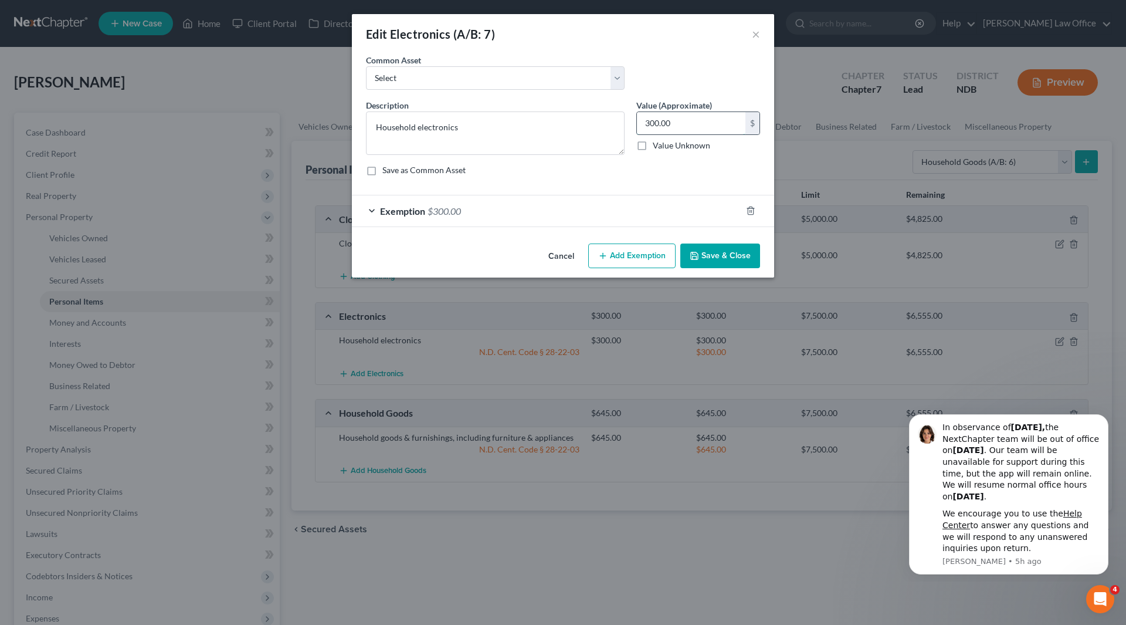
click at [705, 126] on input "300.00" at bounding box center [691, 123] width 109 height 22
type input "340"
click at [426, 212] on div "Exemption $300.00" at bounding box center [547, 210] width 390 height 31
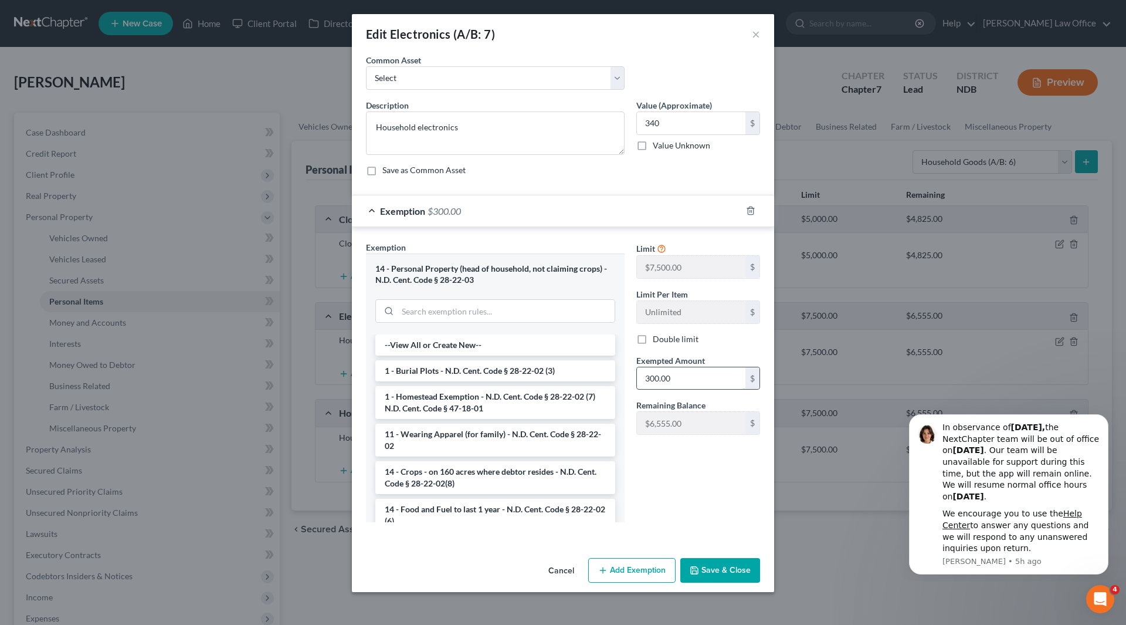
click at [696, 380] on input "300.00" at bounding box center [691, 378] width 109 height 22
type input "340"
click at [720, 573] on button "Save & Close" at bounding box center [720, 570] width 80 height 25
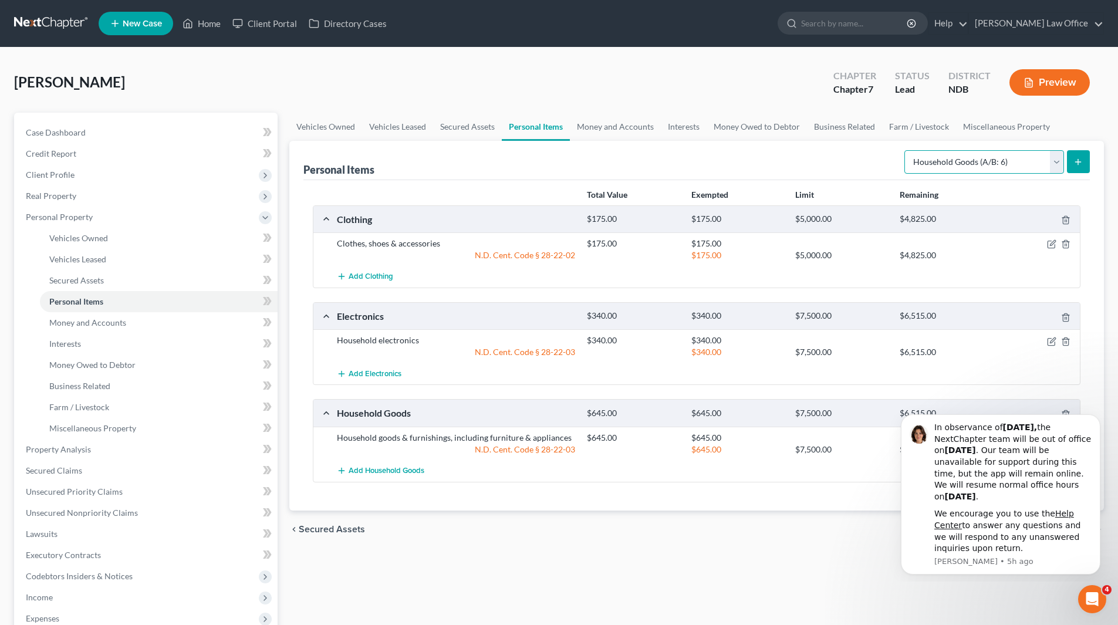
click at [1046, 158] on select "Select Item Type Clothing (A/B: 11) Collectibles Of Value (A/B: 8) Electronics …" at bounding box center [984, 161] width 160 height 23
click at [90, 322] on span "Money and Accounts" at bounding box center [87, 322] width 77 height 10
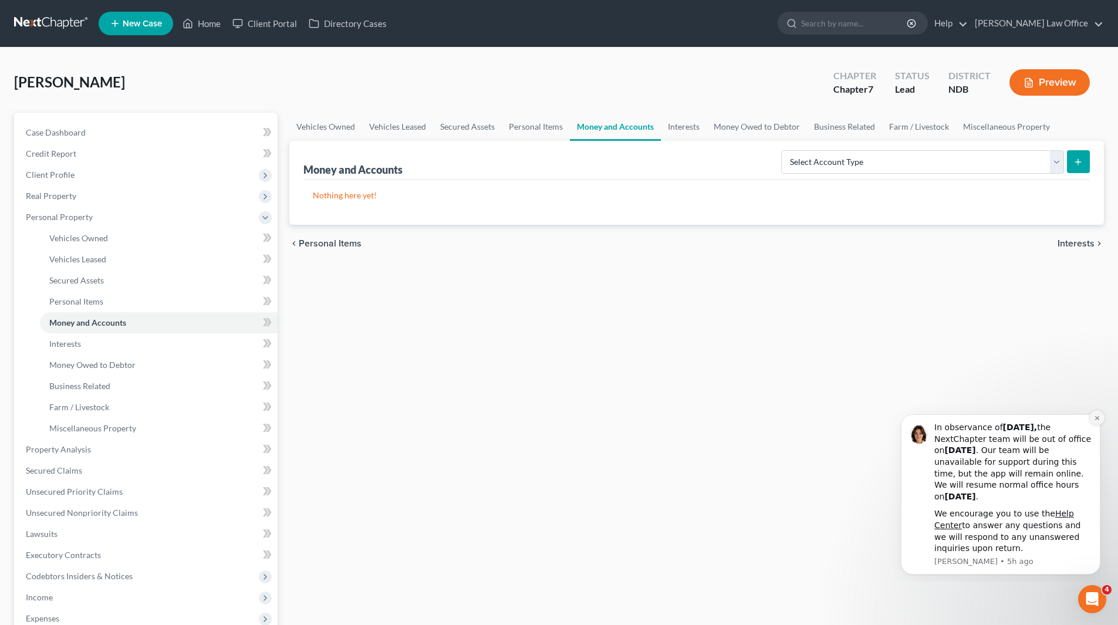
click at [1095, 416] on icon "Dismiss notification" at bounding box center [1096, 418] width 4 height 4
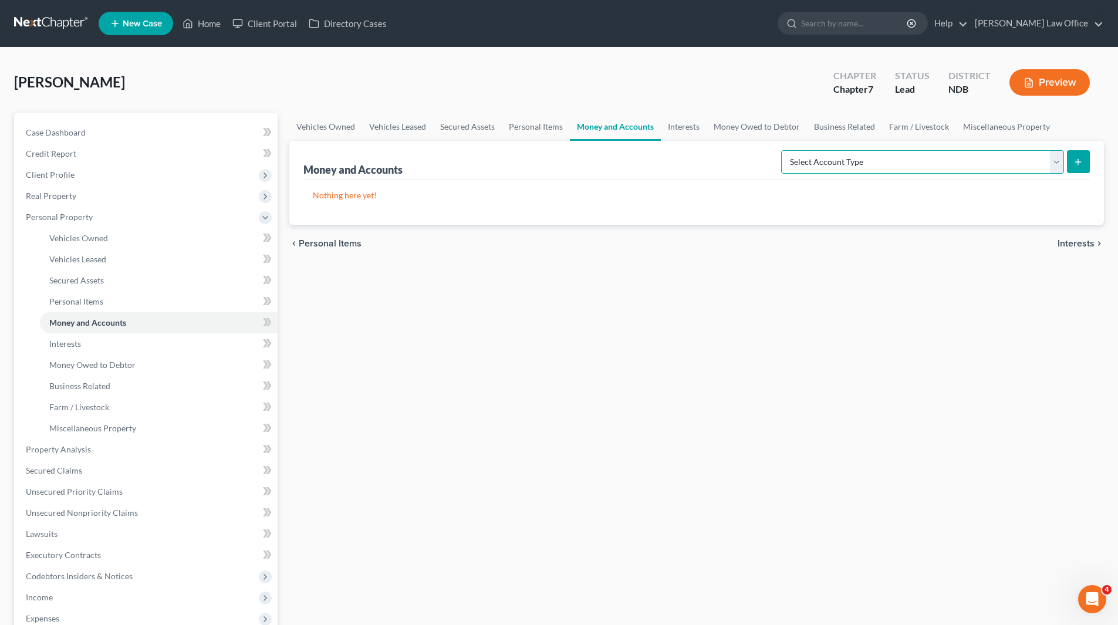
click at [1045, 156] on select "Select Account Type Brokerage (A/B: 18, SOFA: 20) Cash on Hand (A/B: 16) Certif…" at bounding box center [922, 161] width 283 height 23
select select "cash_on_hand"
click at [784, 150] on select "Select Account Type Brokerage (A/B: 18, SOFA: 20) Cash on Hand (A/B: 16) Certif…" at bounding box center [922, 161] width 283 height 23
click at [1078, 165] on icon "submit" at bounding box center [1077, 161] width 9 height 9
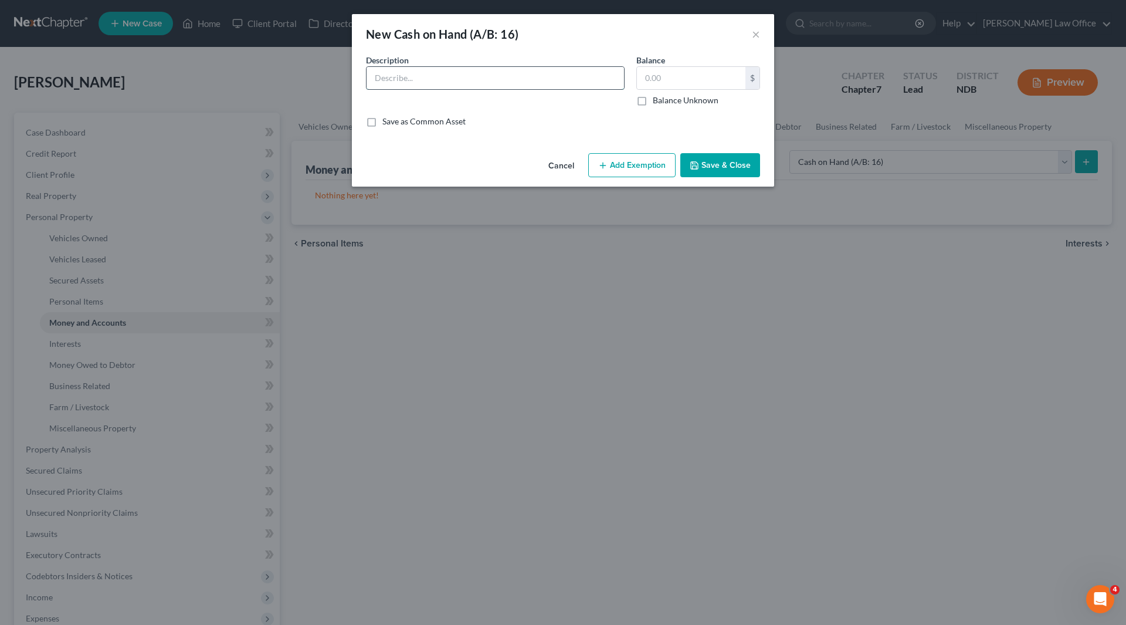
click at [468, 75] on input "text" at bounding box center [496, 78] width 258 height 22
type input "Cash on hand"
click at [699, 79] on input "text" at bounding box center [691, 78] width 109 height 22
type input "1.00"
click at [703, 158] on button "Save & Close" at bounding box center [720, 165] width 80 height 25
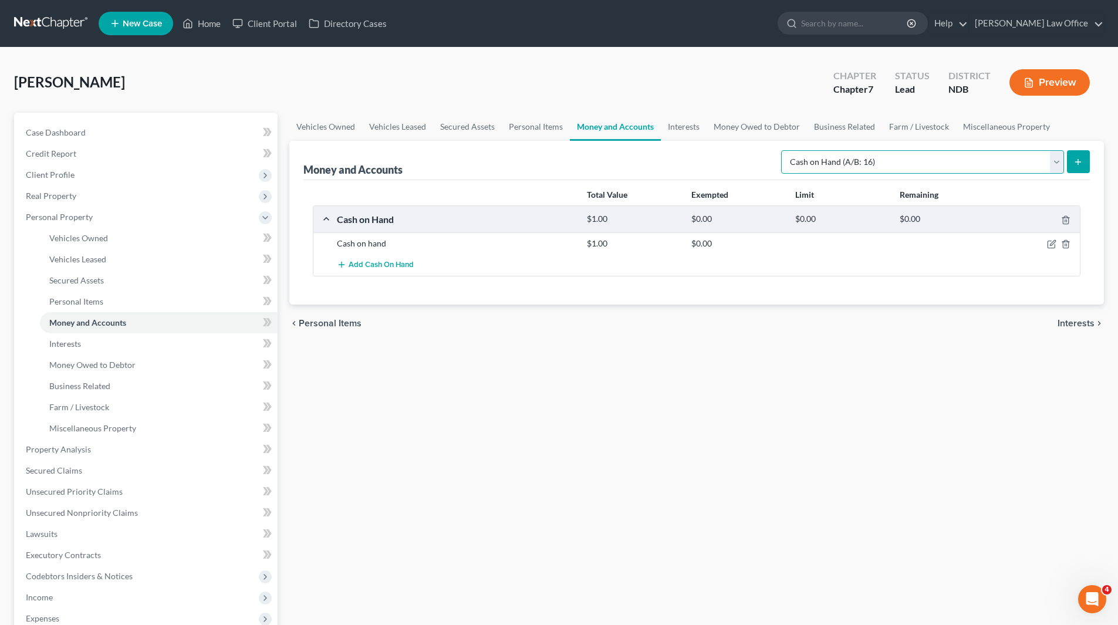
click at [1059, 168] on select "Select Account Type Brokerage (A/B: 18, SOFA: 20) Cash on Hand (A/B: 16) Certif…" at bounding box center [922, 161] width 283 height 23
select select "checking"
click at [784, 150] on select "Select Account Type Brokerage (A/B: 18, SOFA: 20) Cash on Hand (A/B: 16) Certif…" at bounding box center [922, 161] width 283 height 23
click at [1068, 161] on button "submit" at bounding box center [1077, 161] width 23 height 23
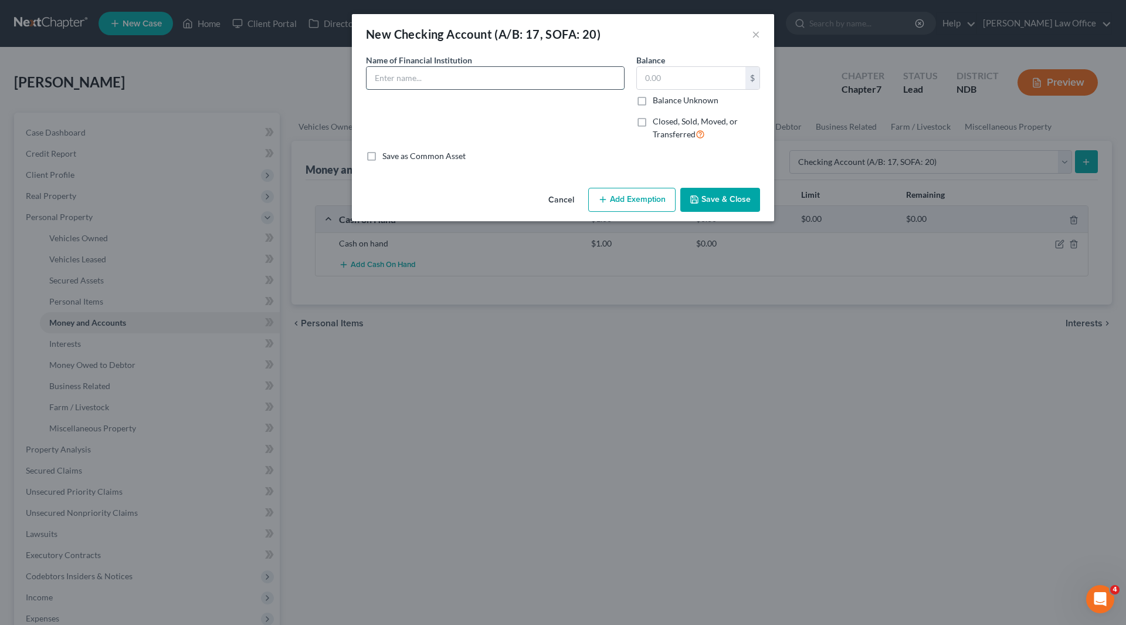
click at [379, 77] on input "text" at bounding box center [496, 78] width 258 height 22
type input "Bell Bank (#0869)"
type input "2,288"
click at [626, 191] on button "Add Exemption" at bounding box center [631, 200] width 87 height 25
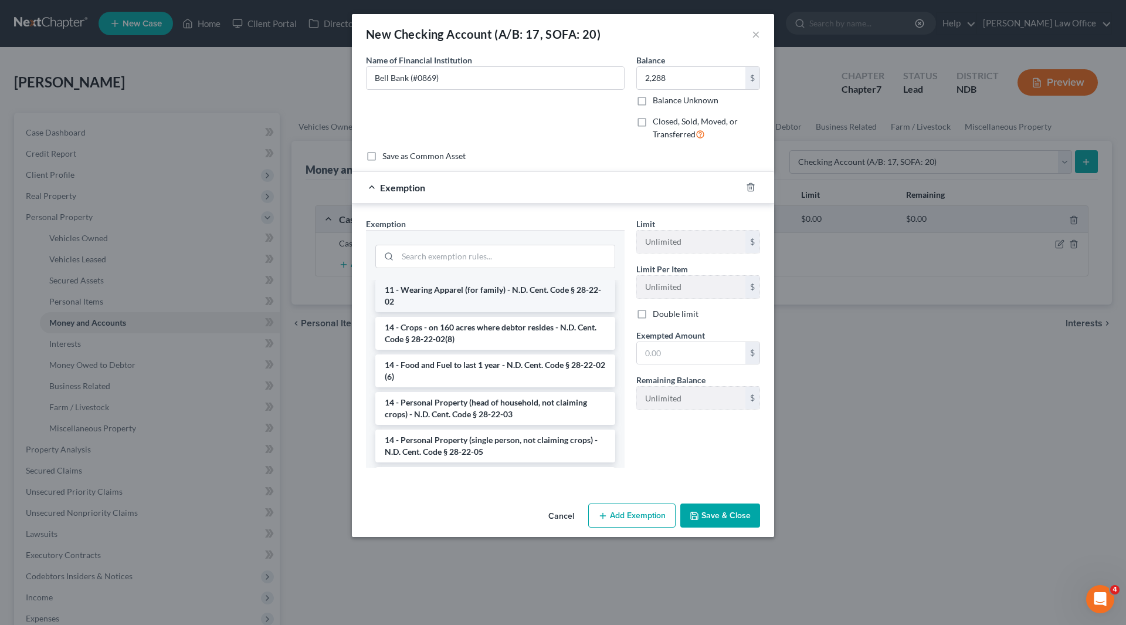
scroll to position [117, 0]
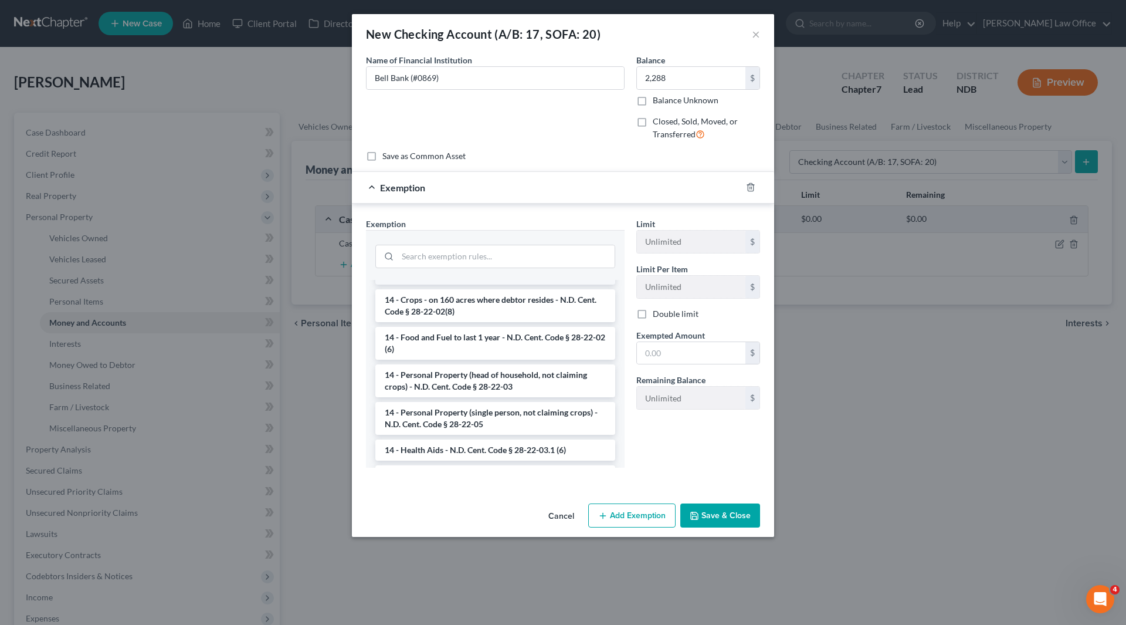
click at [470, 379] on li "14 - Personal Property (head of household, not claiming crops) - N.D. Cent. Cod…" at bounding box center [495, 380] width 240 height 33
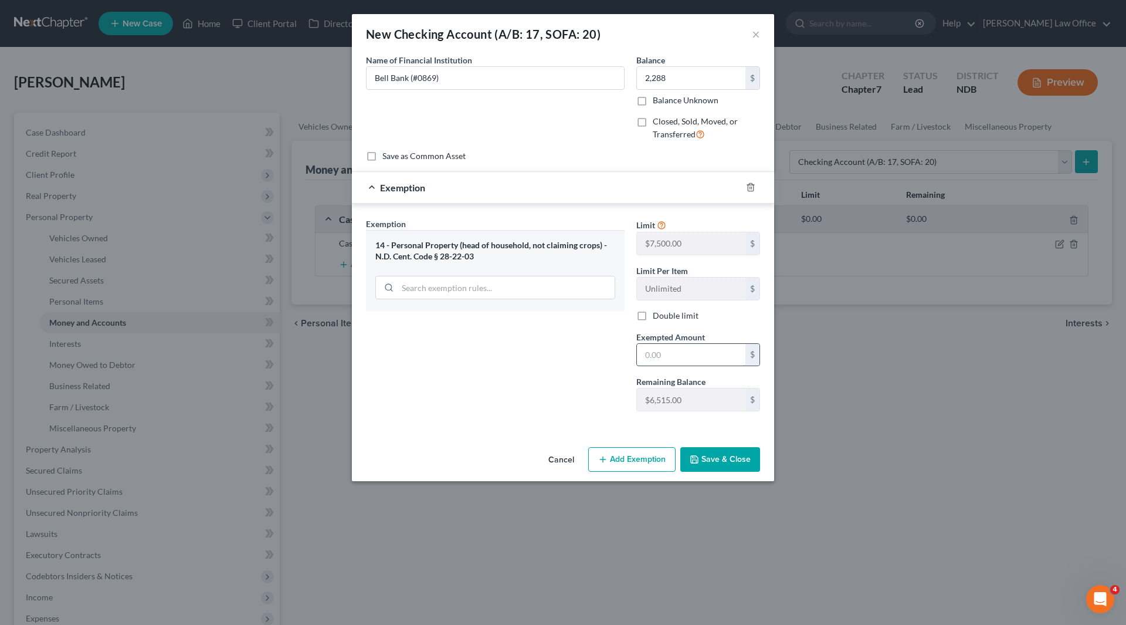
click at [682, 354] on input "text" at bounding box center [691, 355] width 109 height 22
type input "2,288"
click at [710, 460] on button "Save & Close" at bounding box center [720, 459] width 80 height 25
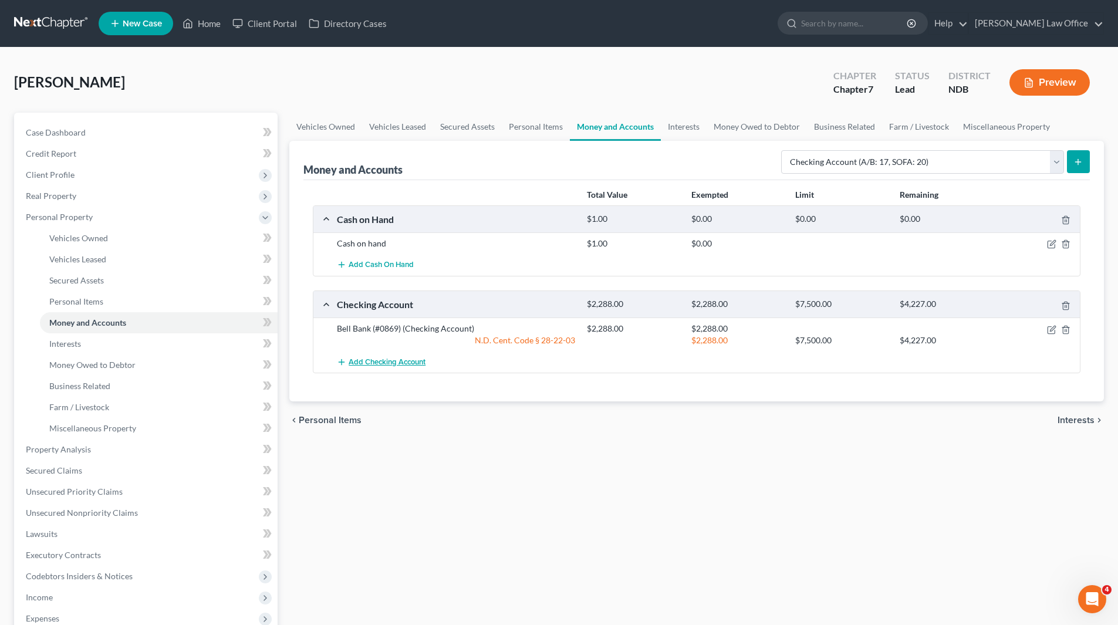
click at [377, 365] on span "Add Checking Account" at bounding box center [386, 361] width 77 height 9
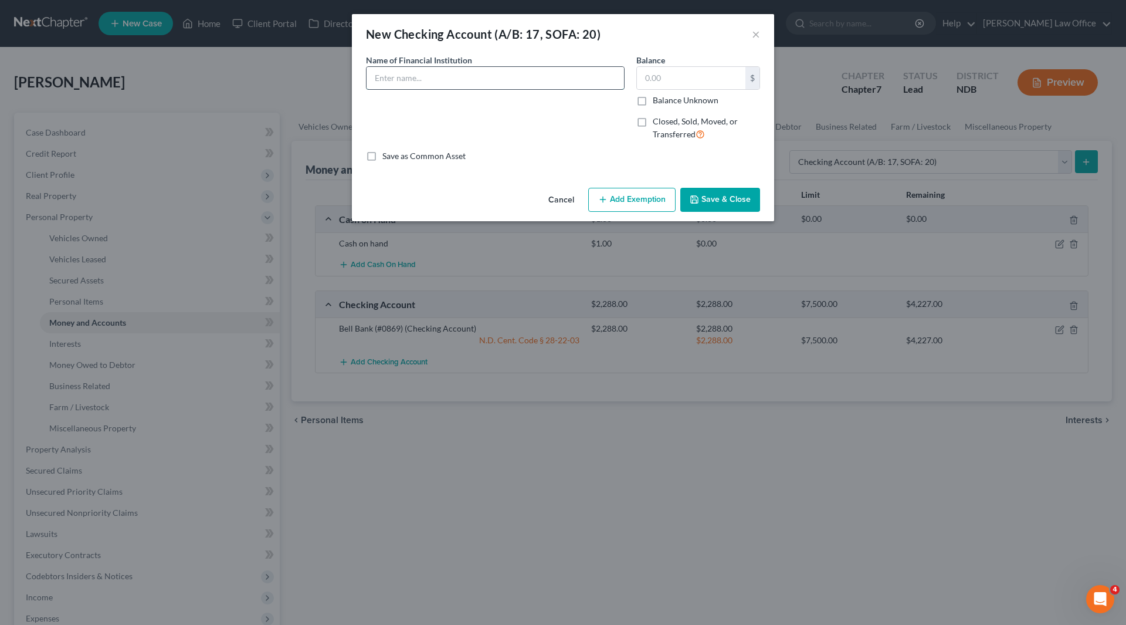
click at [561, 82] on input "text" at bounding box center [496, 78] width 258 height 22
type input "PayPal (linked to Bell Bank #0869)"
type input "0.00"
click at [654, 198] on button "Add Exemption" at bounding box center [631, 200] width 87 height 25
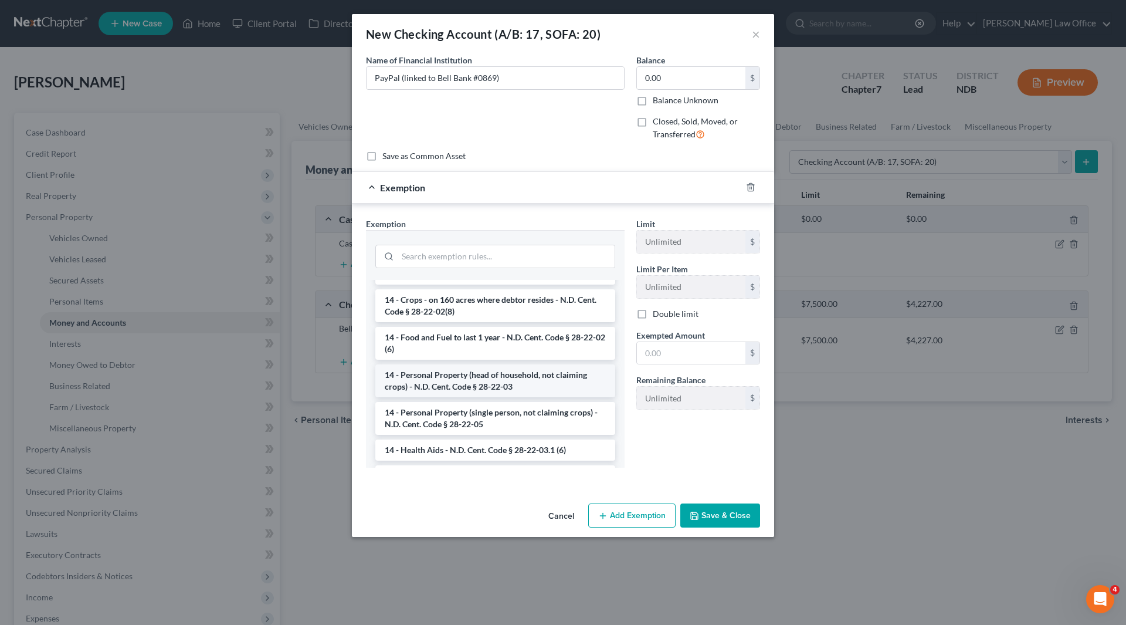
click at [462, 372] on li "14 - Personal Property (head of household, not claiming crops) - N.D. Cent. Cod…" at bounding box center [495, 380] width 240 height 33
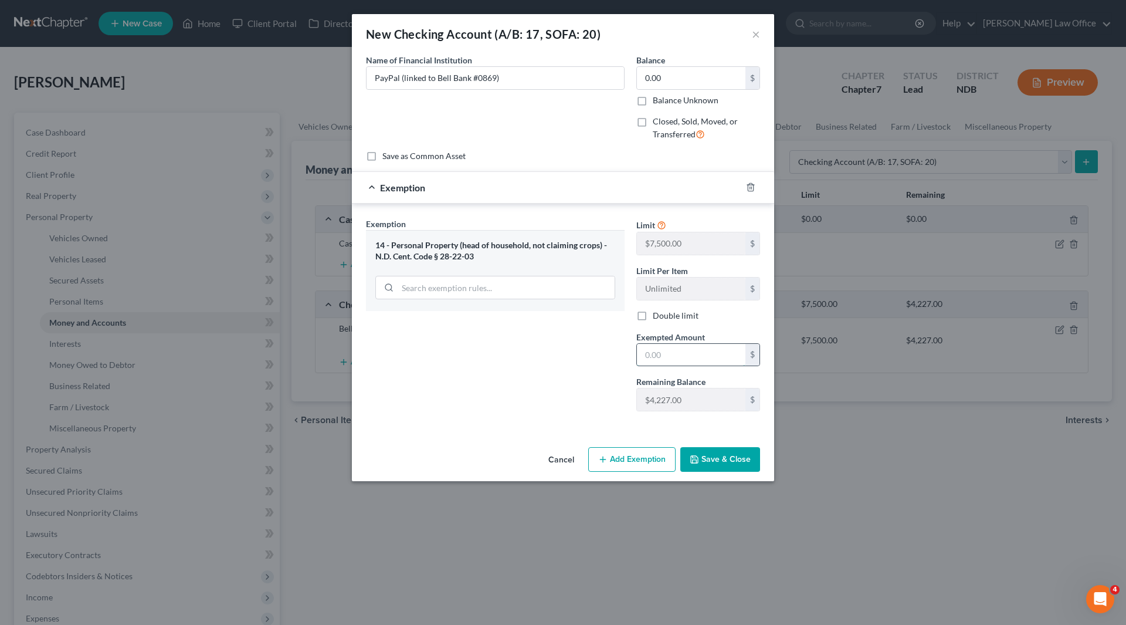
click at [678, 363] on input "text" at bounding box center [691, 355] width 109 height 22
type input "0.00"
click at [718, 449] on button "Save & Close" at bounding box center [720, 459] width 80 height 25
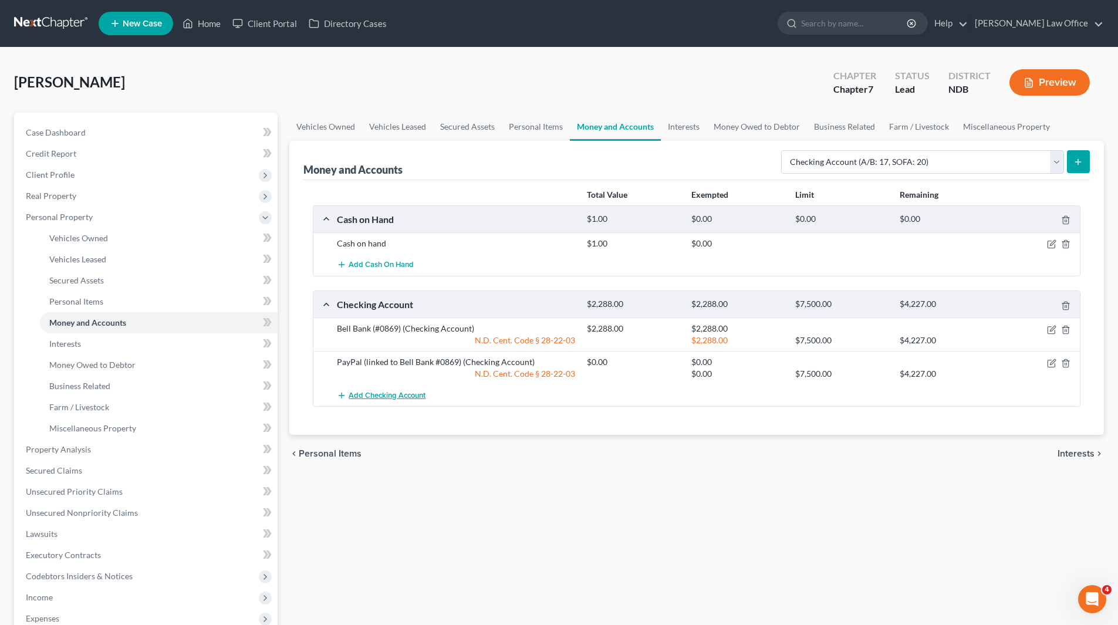
click at [391, 394] on span "Add Checking Account" at bounding box center [386, 395] width 77 height 9
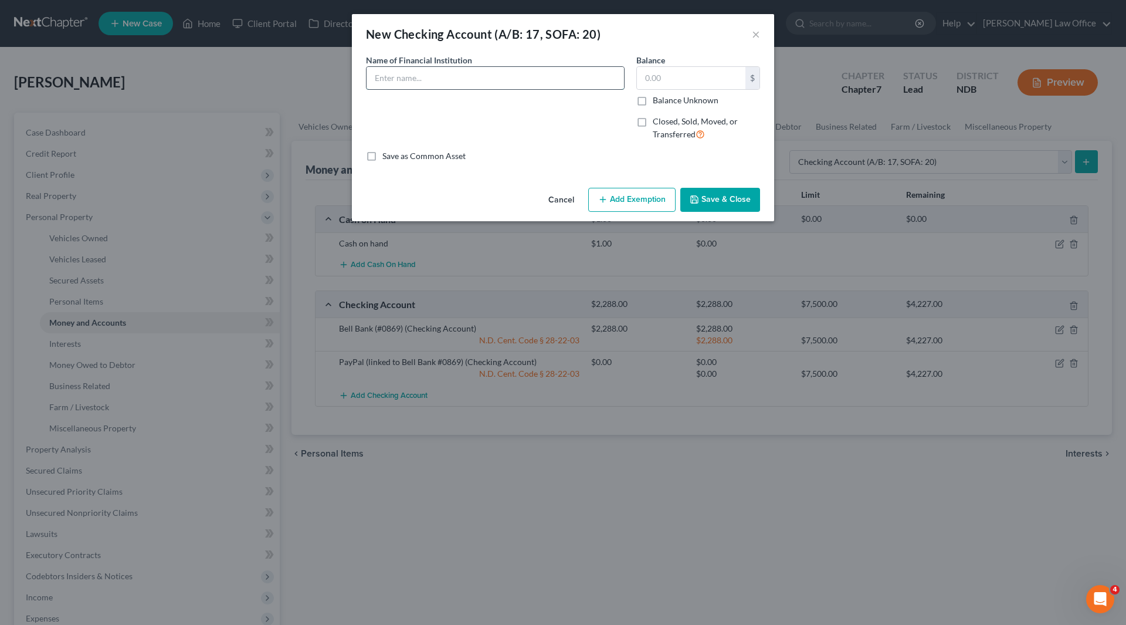
click at [446, 87] on input "text" at bounding box center [496, 78] width 258 height 22
type input "Venmo"
click at [648, 67] on input "text" at bounding box center [691, 78] width 109 height 22
type input "1.00"
click at [725, 192] on button "Save & Close" at bounding box center [720, 200] width 80 height 25
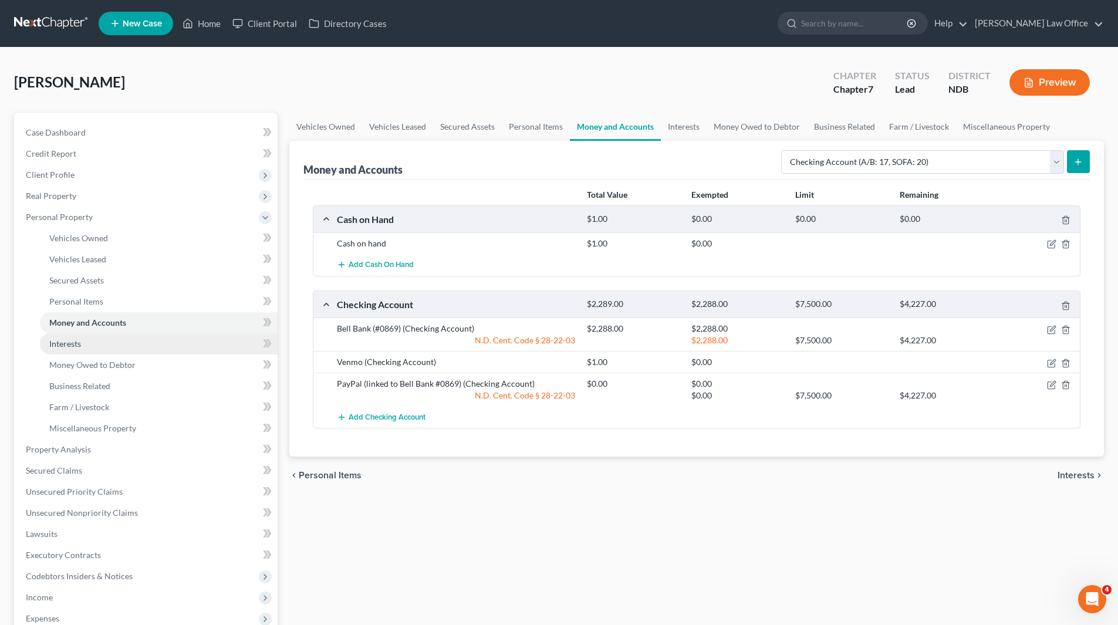
click at [66, 343] on span "Interests" at bounding box center [65, 343] width 32 height 10
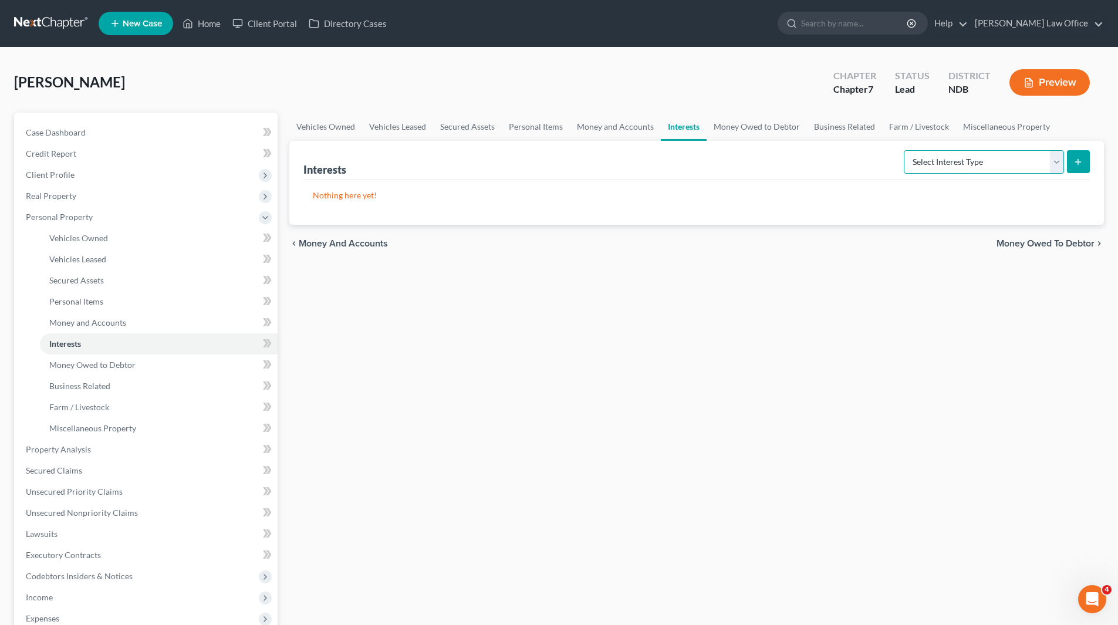
click at [1054, 165] on select "Select Interest Type 401K (A/B: 21) Annuity (A/B: 23) Bond (A/B: 18) Education …" at bounding box center [983, 161] width 160 height 23
click at [96, 362] on span "Money Owed to Debtor" at bounding box center [92, 365] width 86 height 10
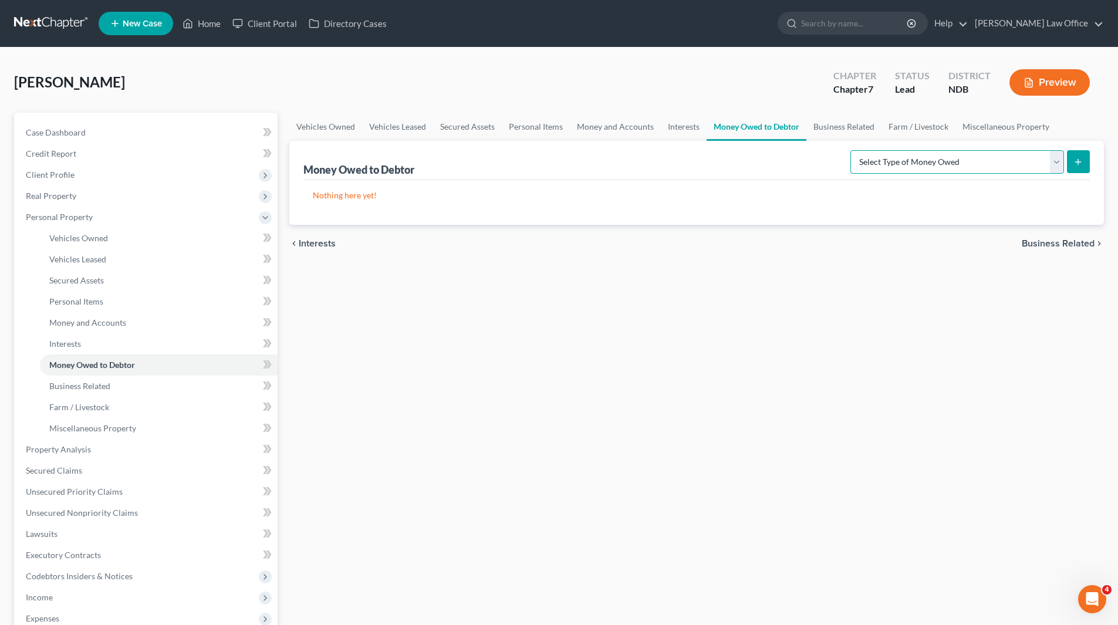
click at [1051, 159] on select "Select Type of Money Owed Accounts Receivable (A/B: 38) Alimony (A/B: 29) Child…" at bounding box center [957, 161] width 214 height 23
select select "expected_tax_refund"
click at [852, 150] on select "Select Type of Money Owed Accounts Receivable (A/B: 38) Alimony (A/B: 29) Child…" at bounding box center [957, 161] width 214 height 23
click at [1072, 165] on button "submit" at bounding box center [1077, 161] width 23 height 23
select select "0"
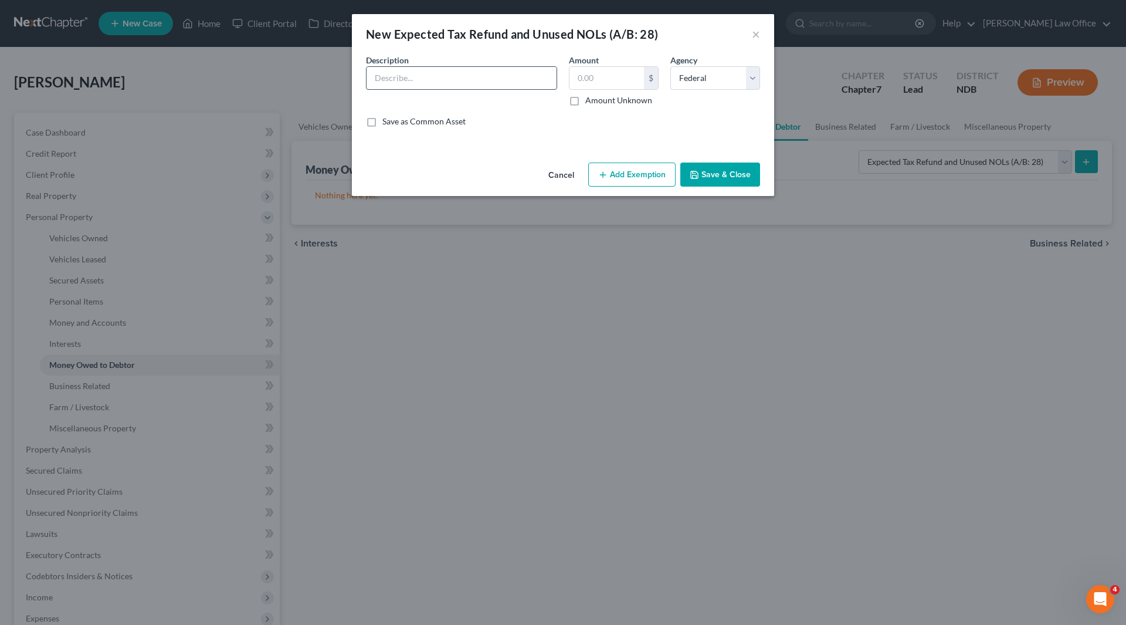
click at [417, 75] on input "text" at bounding box center [462, 78] width 190 height 22
click at [512, 76] on input "Anticipated prorated 2025 federal tax refund (none)" at bounding box center [462, 78] width 190 height 22
type input "Anticipated prorated 2025 federal tax refund ($34)"
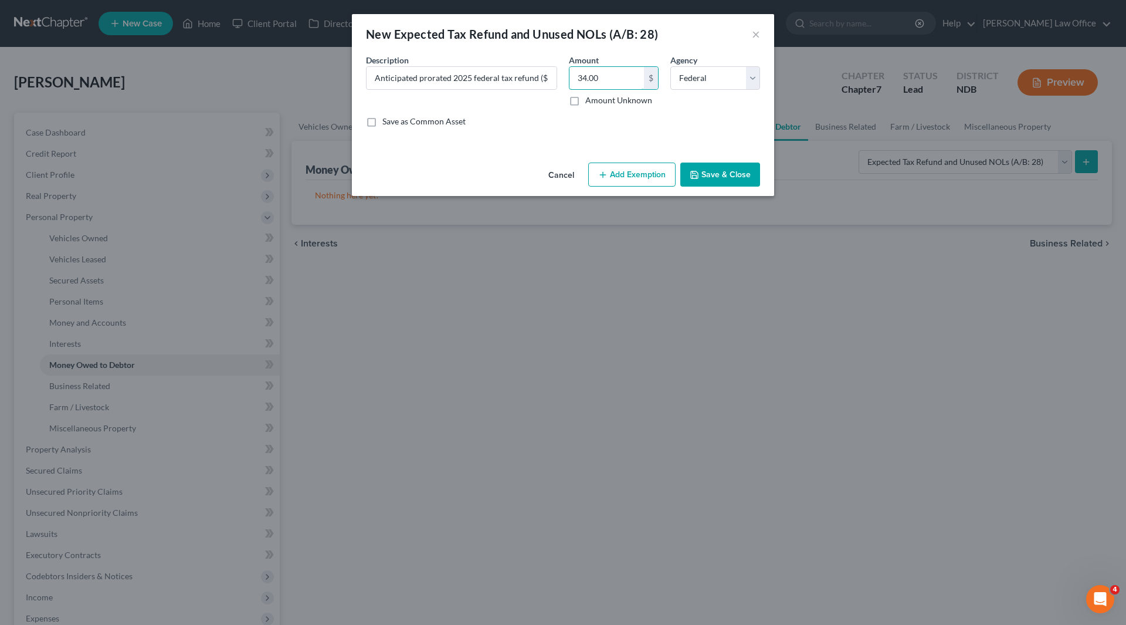
type input "34.00"
click at [626, 172] on button "Add Exemption" at bounding box center [631, 174] width 87 height 25
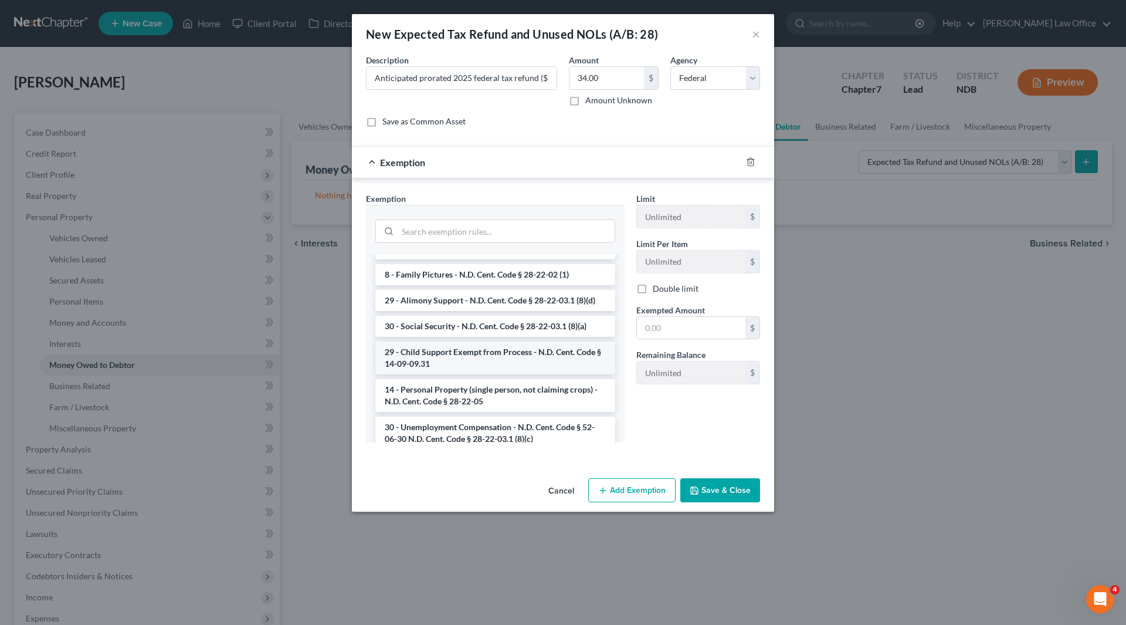
scroll to position [176, 0]
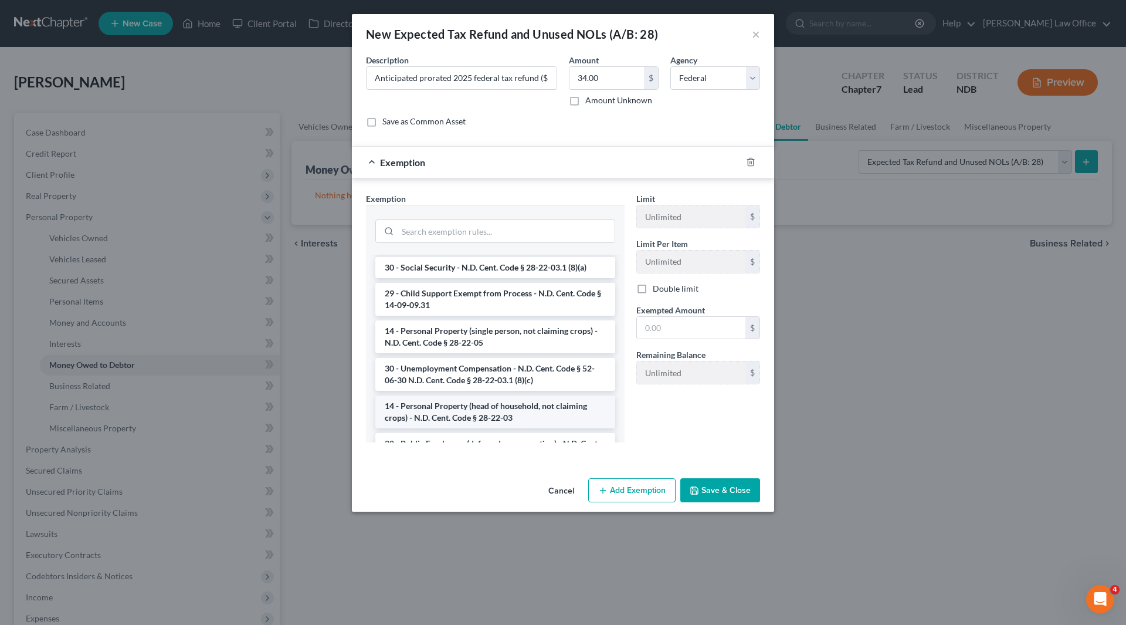
click at [476, 397] on li "14 - Personal Property (head of household, not claiming crops) - N.D. Cent. Cod…" at bounding box center [495, 411] width 240 height 33
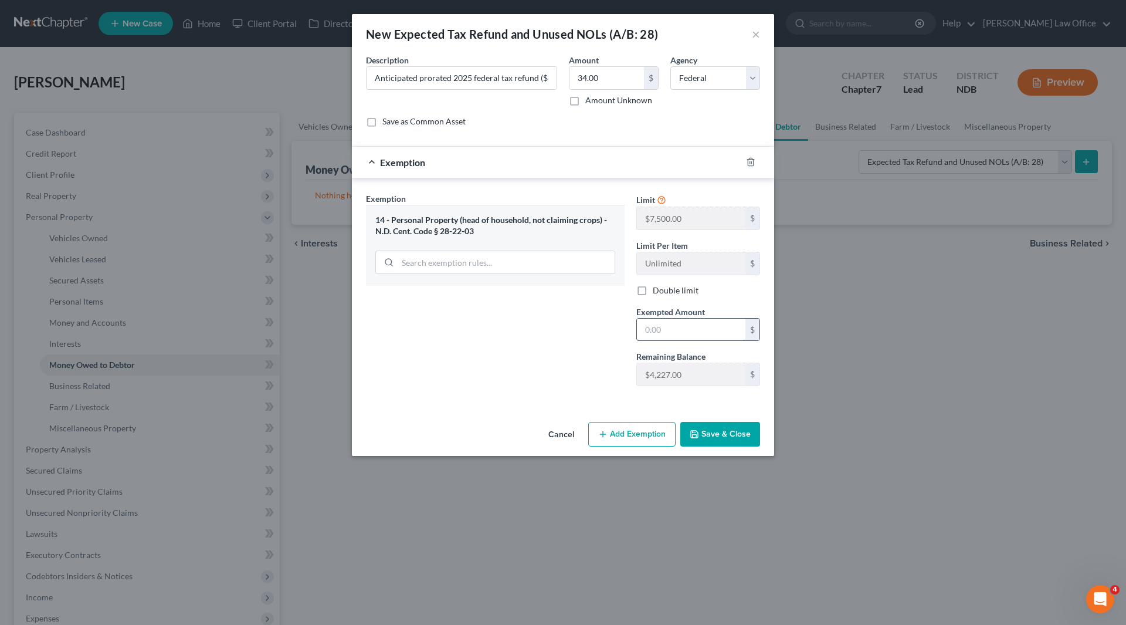
click at [679, 326] on input "text" at bounding box center [691, 330] width 109 height 22
type input "34"
click at [597, 397] on div "Exemption Set must be selected for CA. Exemption * 14 - Personal Property (head…" at bounding box center [563, 291] width 422 height 227
click at [712, 428] on button "Save & Close" at bounding box center [720, 434] width 80 height 25
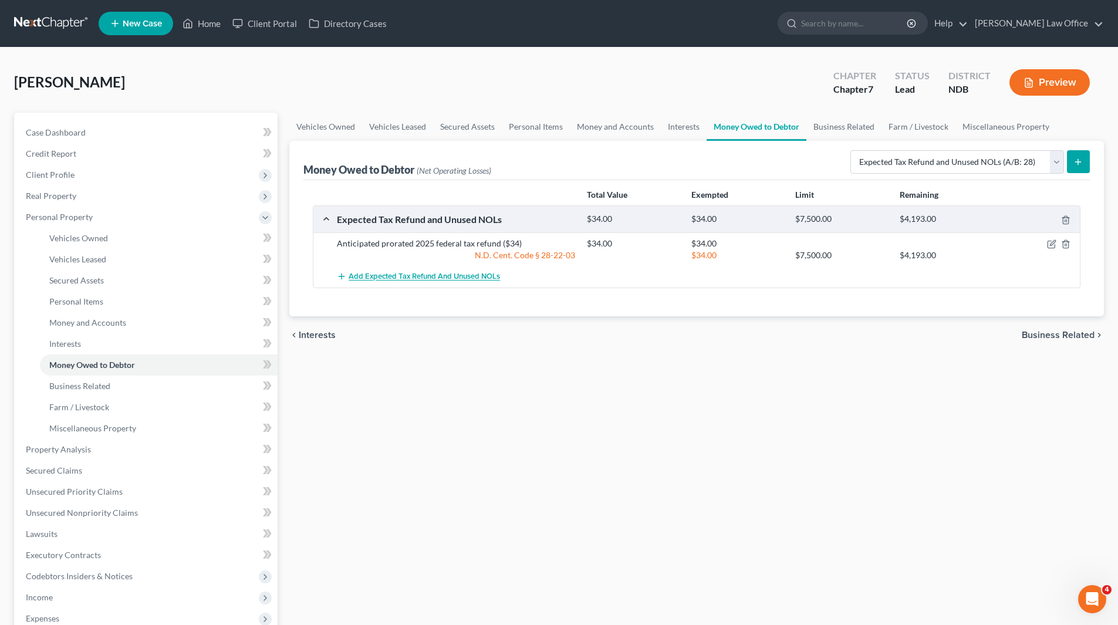
click at [389, 277] on span "Add Expected Tax Refund and Unused NOLs" at bounding box center [423, 276] width 151 height 9
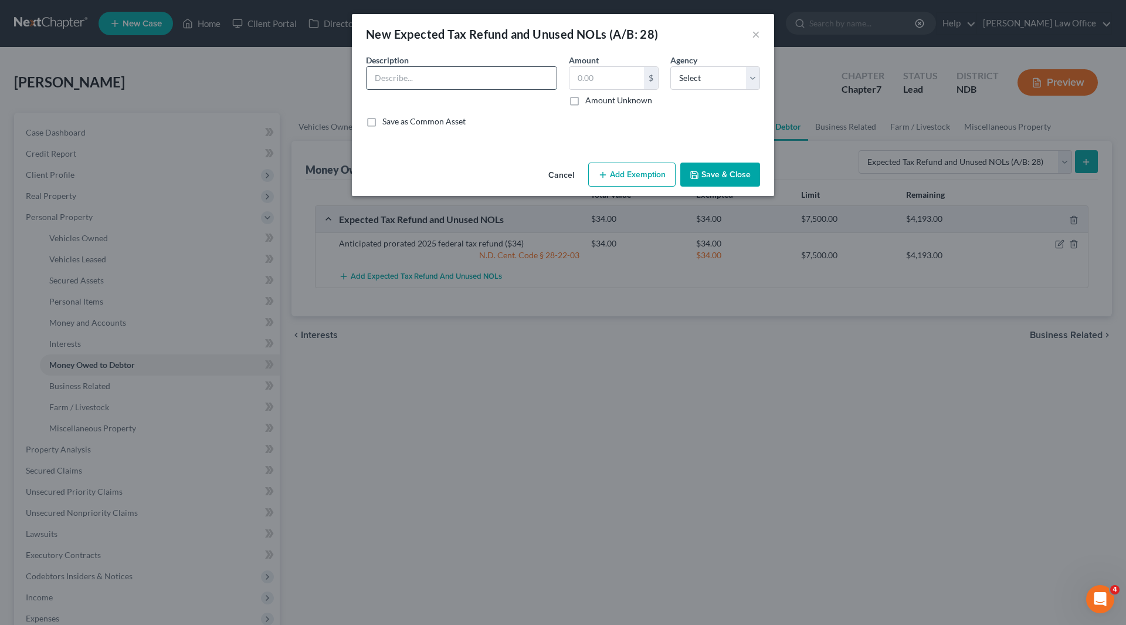
click at [401, 75] on input "text" at bounding box center [462, 78] width 190 height 22
click at [539, 73] on input "Anticipated prorated 2025 state tax refund ($XXX)" at bounding box center [462, 78] width 190 height 22
type input "Anticipated prorated 2025 state tax refund ($32)"
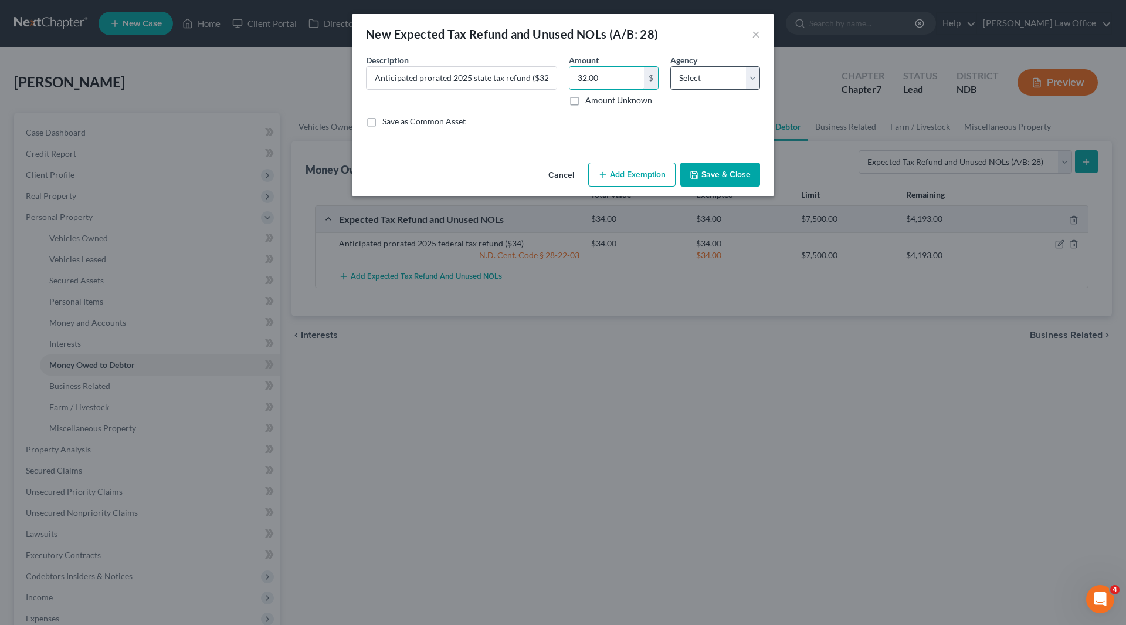
type input "32.00"
click at [747, 74] on select "Select Federal State Local" at bounding box center [716, 77] width 90 height 23
select select "1"
click at [671, 66] on select "Select Federal State Local" at bounding box center [716, 77] width 90 height 23
click at [624, 171] on button "Add Exemption" at bounding box center [631, 174] width 87 height 25
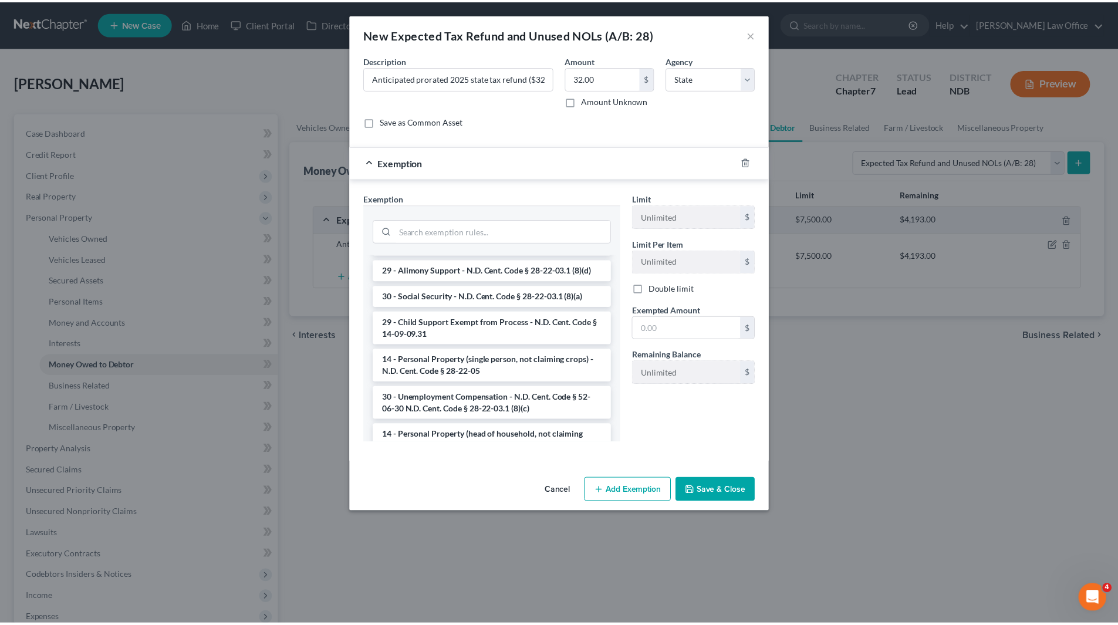
scroll to position [176, 0]
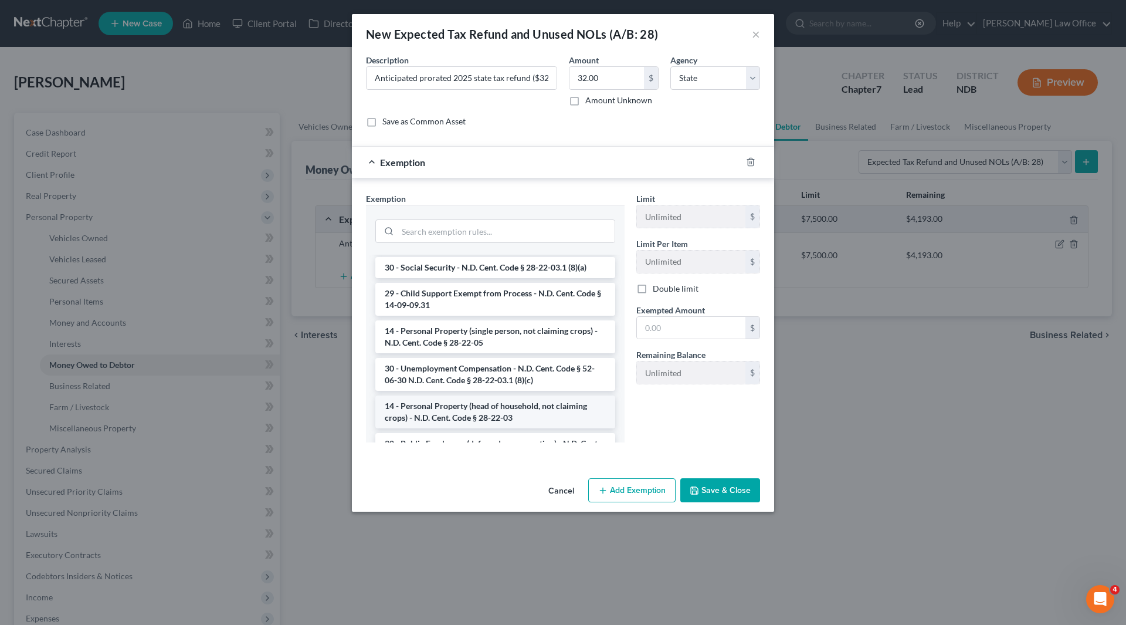
click at [521, 395] on li "14 - Personal Property (head of household, not claiming crops) - N.D. Cent. Cod…" at bounding box center [495, 411] width 240 height 33
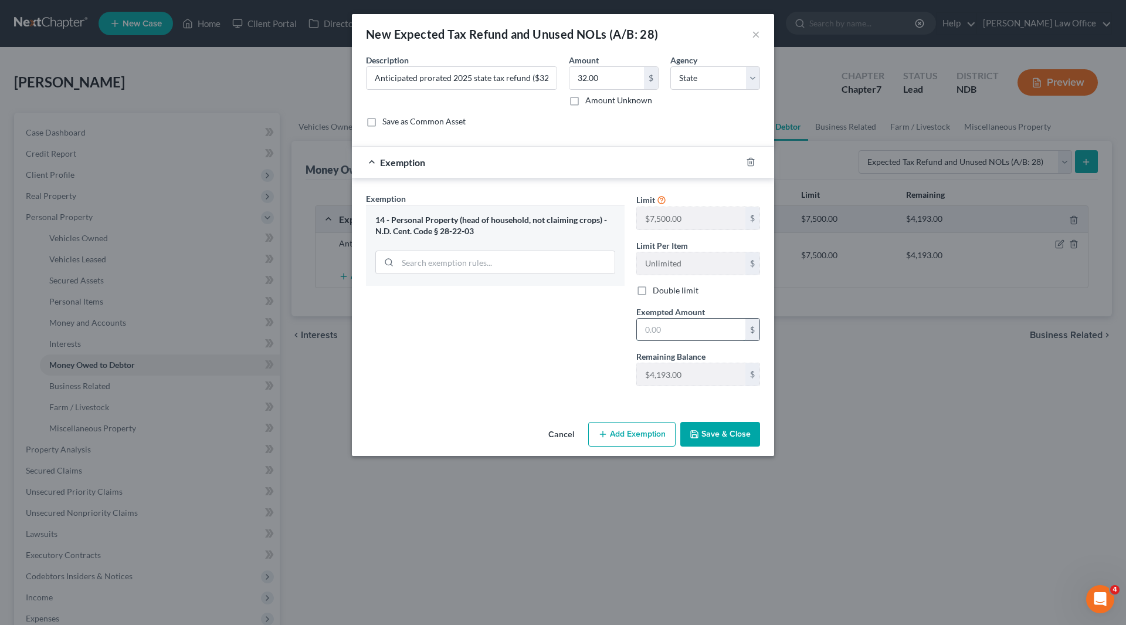
click at [688, 324] on input "text" at bounding box center [691, 330] width 109 height 22
type input "32"
click at [581, 361] on div "Exemption Set must be selected for CA. Exemption * 14 - Personal Property (head…" at bounding box center [495, 293] width 270 height 203
click at [710, 432] on button "Save & Close" at bounding box center [720, 434] width 80 height 25
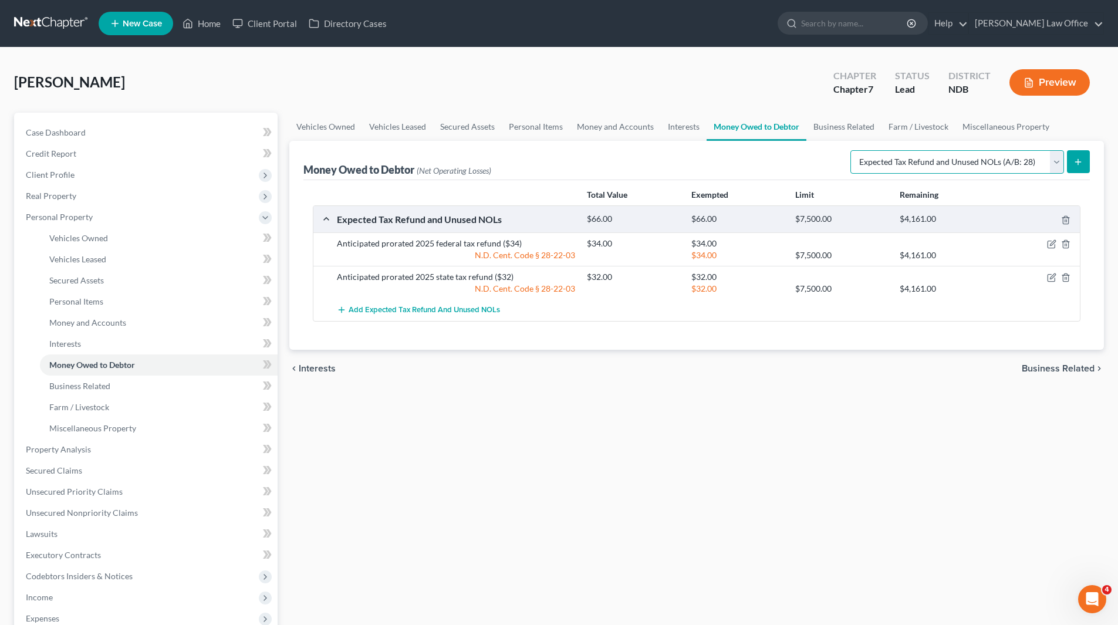
click at [1055, 164] on select "Select Type of Money Owed Accounts Receivable (A/B: 38) Alimony (A/B: 29) Child…" at bounding box center [957, 161] width 214 height 23
select select "unpaid_wages"
click at [852, 150] on select "Select Type of Money Owed Accounts Receivable (A/B: 38) Alimony (A/B: 29) Child…" at bounding box center [957, 161] width 214 height 23
click at [1071, 160] on button "submit" at bounding box center [1077, 161] width 23 height 23
click at [1057, 160] on select "Select Type of Money Owed Accounts Receivable (A/B: 38) Alimony (A/B: 29) Child…" at bounding box center [957, 161] width 214 height 23
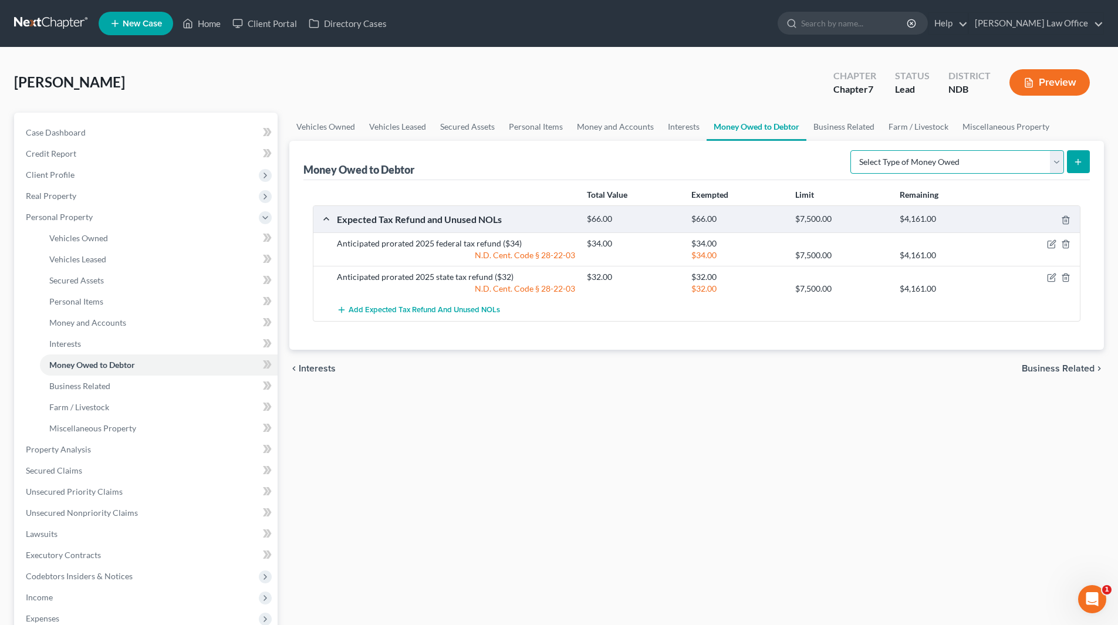
select select "unpaid_wages"
click at [852, 150] on select "Select Type of Money Owed Accounts Receivable (A/B: 38) Alimony (A/B: 29) Child…" at bounding box center [957, 161] width 214 height 23
click at [1077, 165] on icon "submit" at bounding box center [1077, 161] width 9 height 9
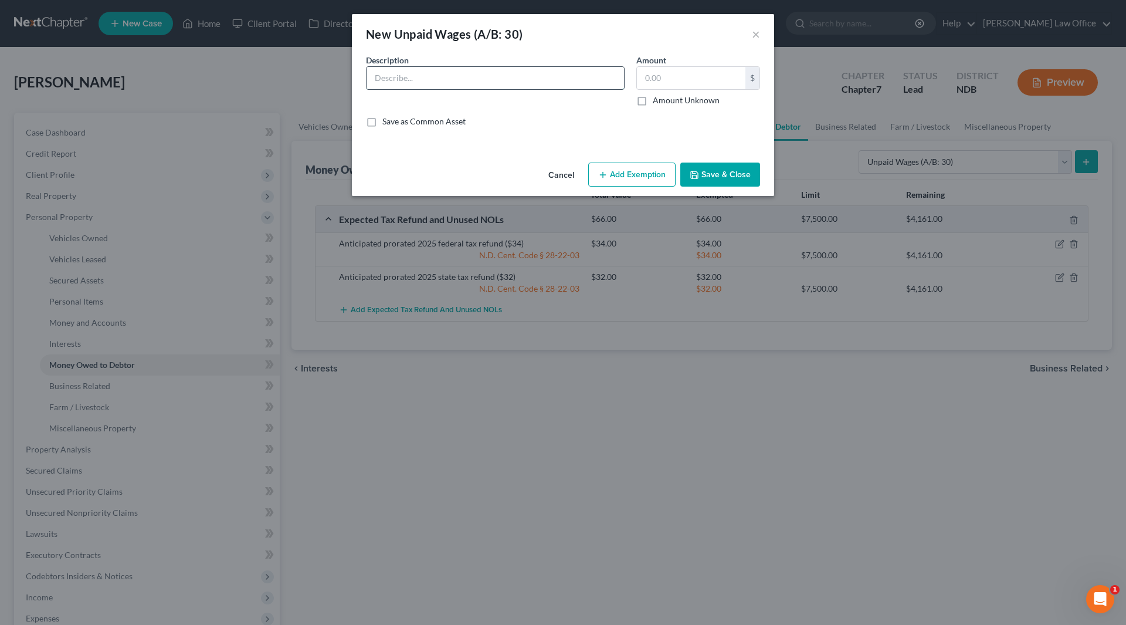
click at [462, 76] on input "text" at bounding box center [496, 78] width 258 height 22
type input "Net wages earned but unpaid"
click at [700, 70] on input "text" at bounding box center [691, 78] width 109 height 22
type input "1.00"
click at [722, 175] on button "Save & Close" at bounding box center [720, 174] width 80 height 25
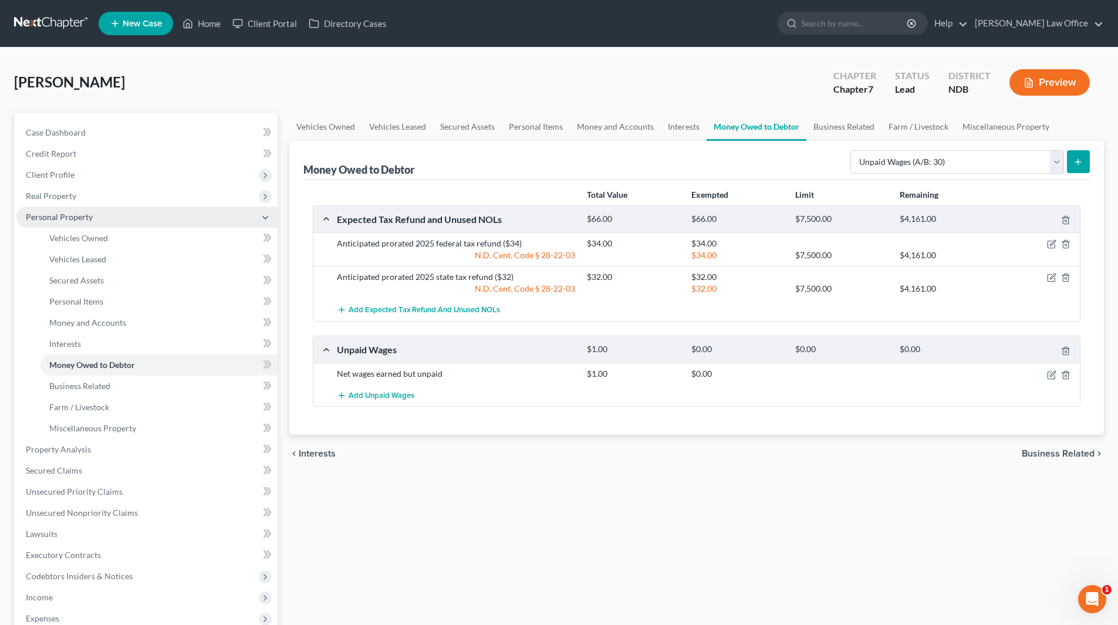
click at [80, 214] on span "Personal Property" at bounding box center [59, 217] width 67 height 10
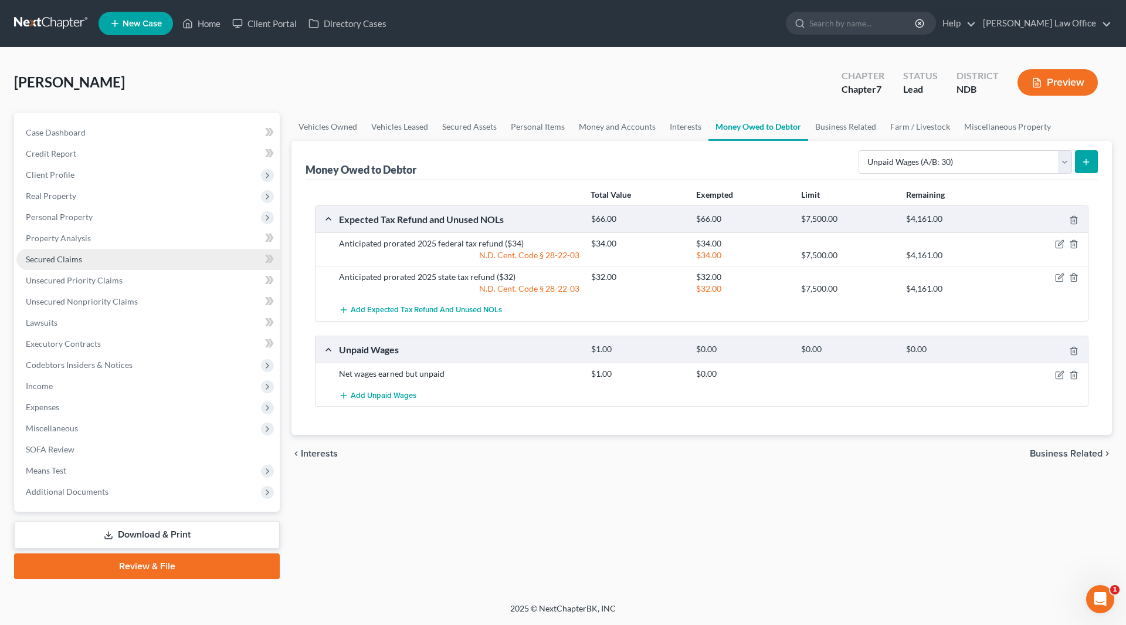
click at [67, 257] on span "Secured Claims" at bounding box center [54, 259] width 56 height 10
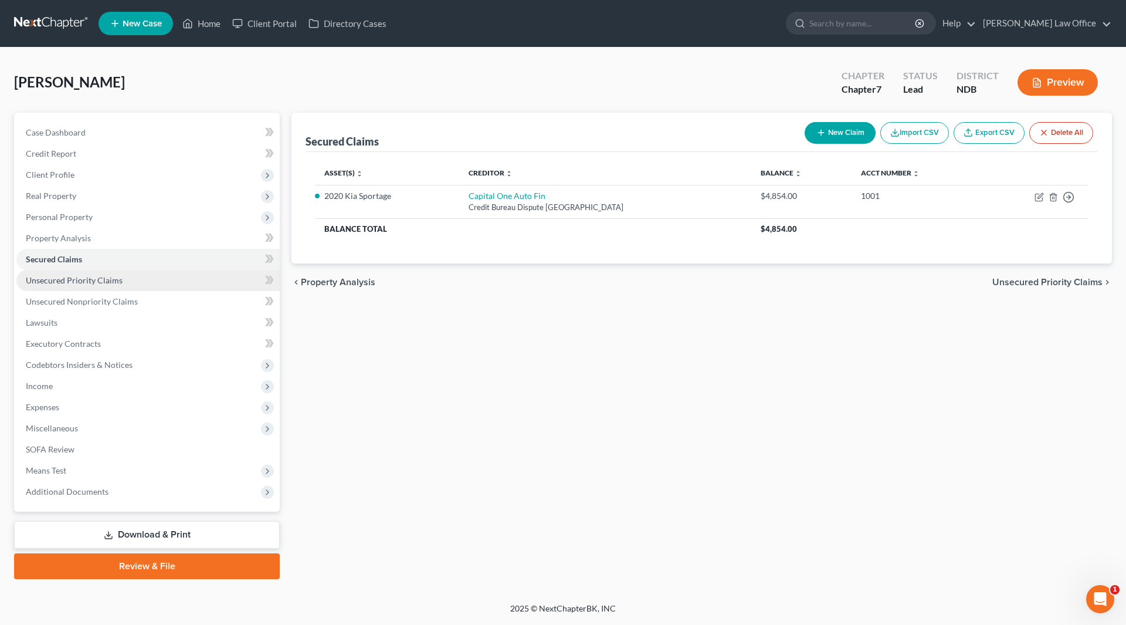
click at [71, 281] on span "Unsecured Priority Claims" at bounding box center [74, 280] width 97 height 10
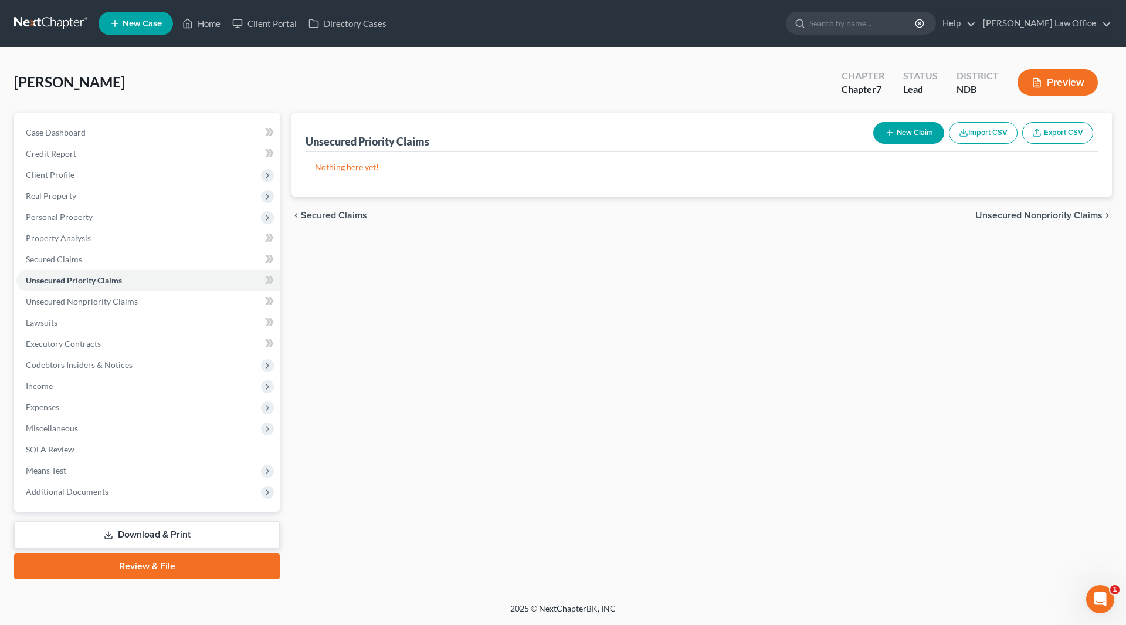
click at [898, 127] on button "New Claim" at bounding box center [908, 133] width 71 height 22
select select "0"
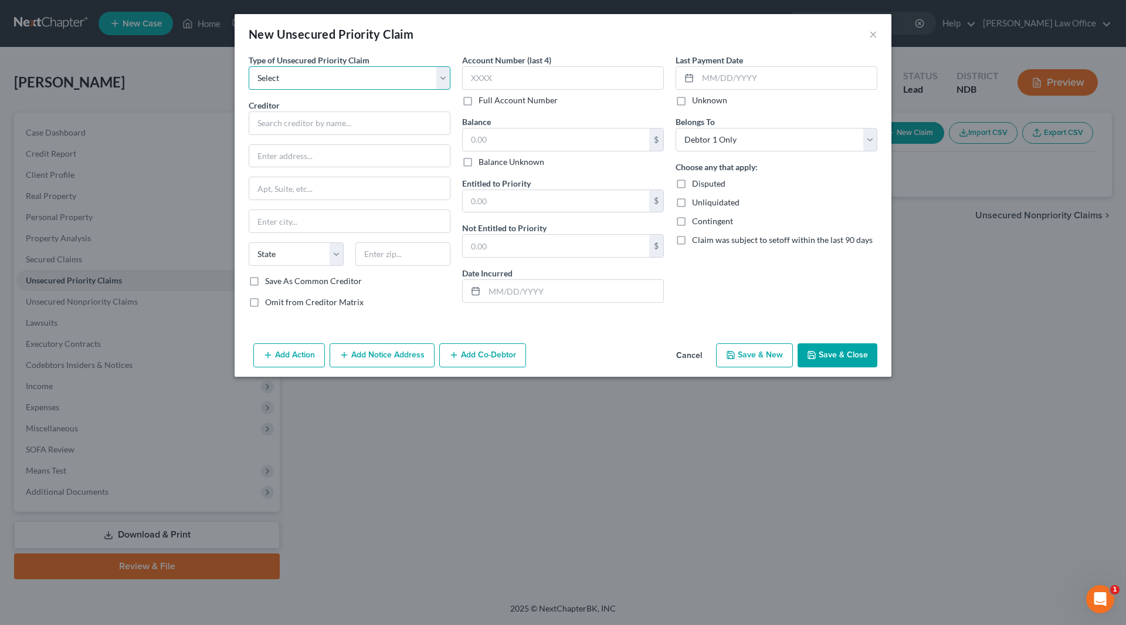
click at [434, 70] on select "Select Taxes & Other Government Units Domestic Support Obligations Extensions o…" at bounding box center [350, 77] width 202 height 23
select select "0"
click at [249, 66] on select "Select Taxes & Other Government Units Domestic Support Obligations Extensions o…" at bounding box center [350, 77] width 202 height 23
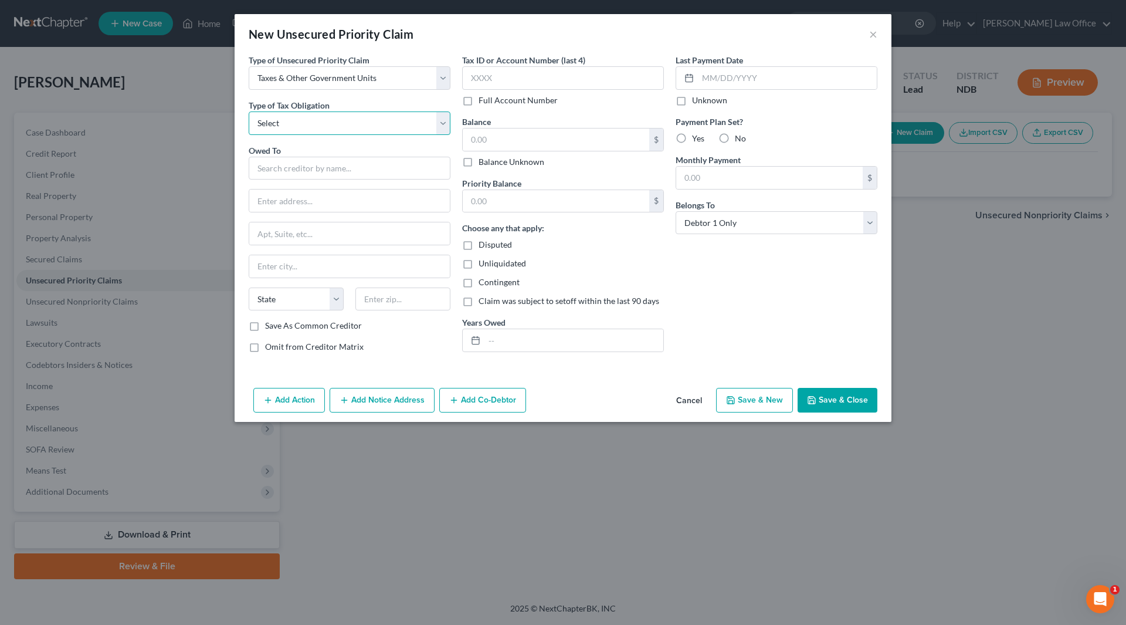
click at [394, 122] on select "Select Federal City State Franchise Tax Board Other" at bounding box center [350, 122] width 202 height 23
select select "0"
click at [249, 111] on select "Select Federal City State Franchise Tax Board Other" at bounding box center [350, 122] width 202 height 23
click at [340, 172] on input "text" at bounding box center [350, 168] width 202 height 23
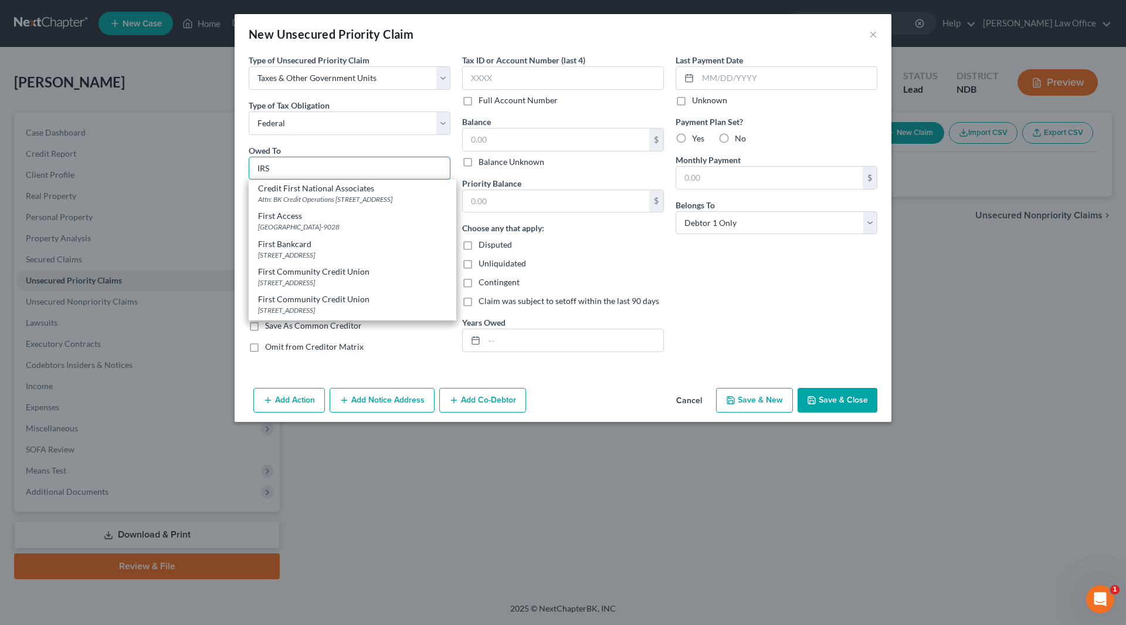
type input "IRS"
click at [387, 281] on div "Centralized Insolvency Op. PO Box 7346, Philadelphia, PA 19101-7346" at bounding box center [352, 285] width 189 height 10
type input "Centralized Insolvency Op."
type input "PO Box 7346"
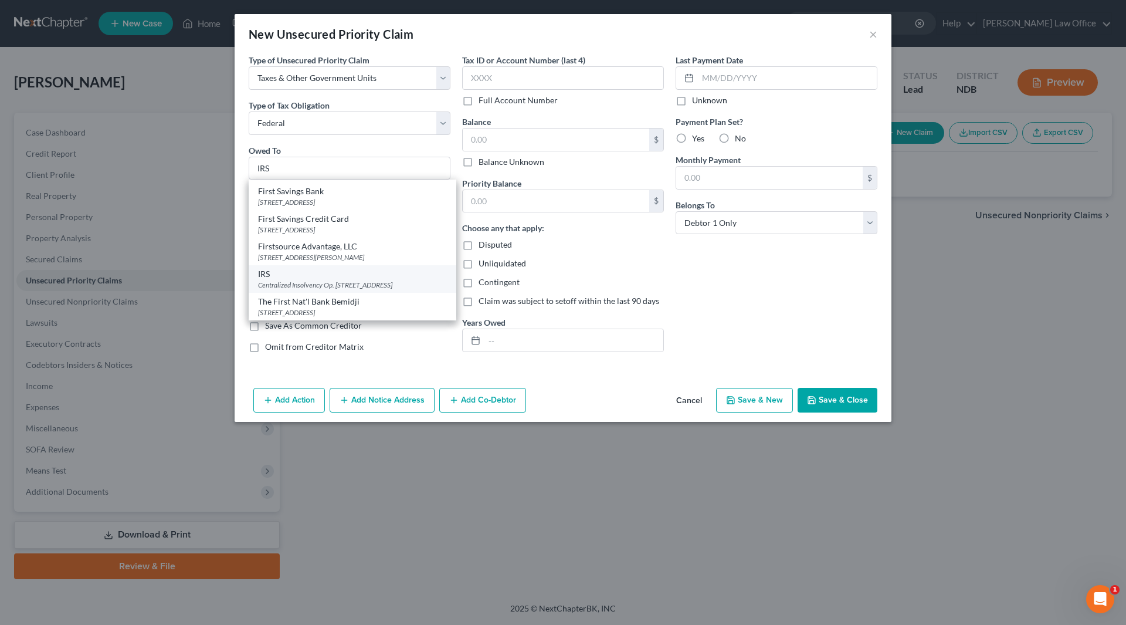
type input "Philadelphia"
select select "39"
type input "19101-7346"
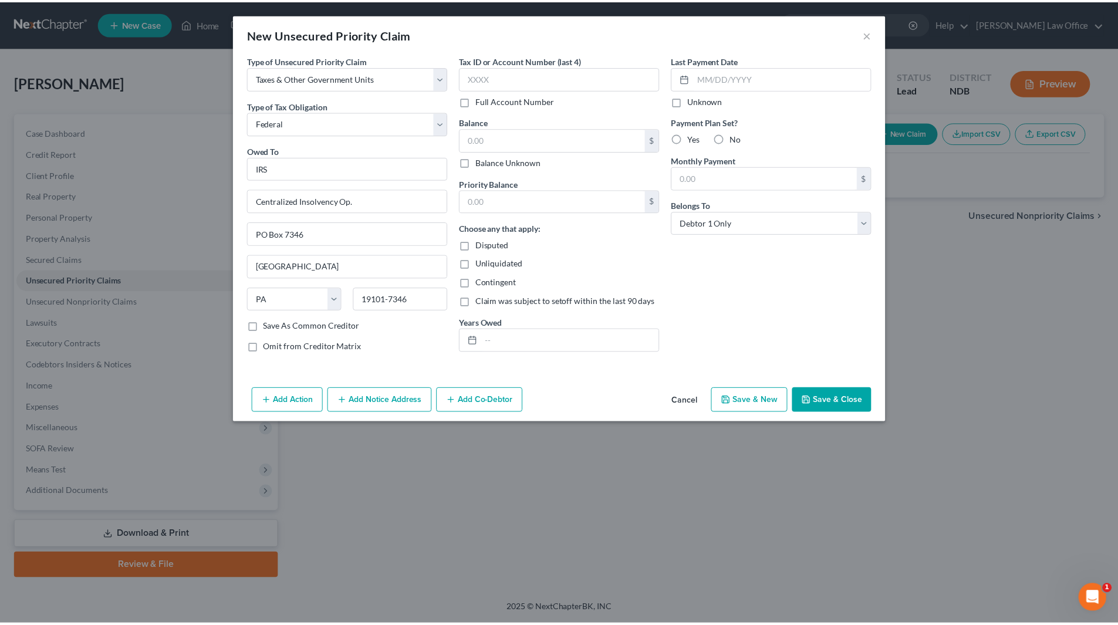
scroll to position [0, 0]
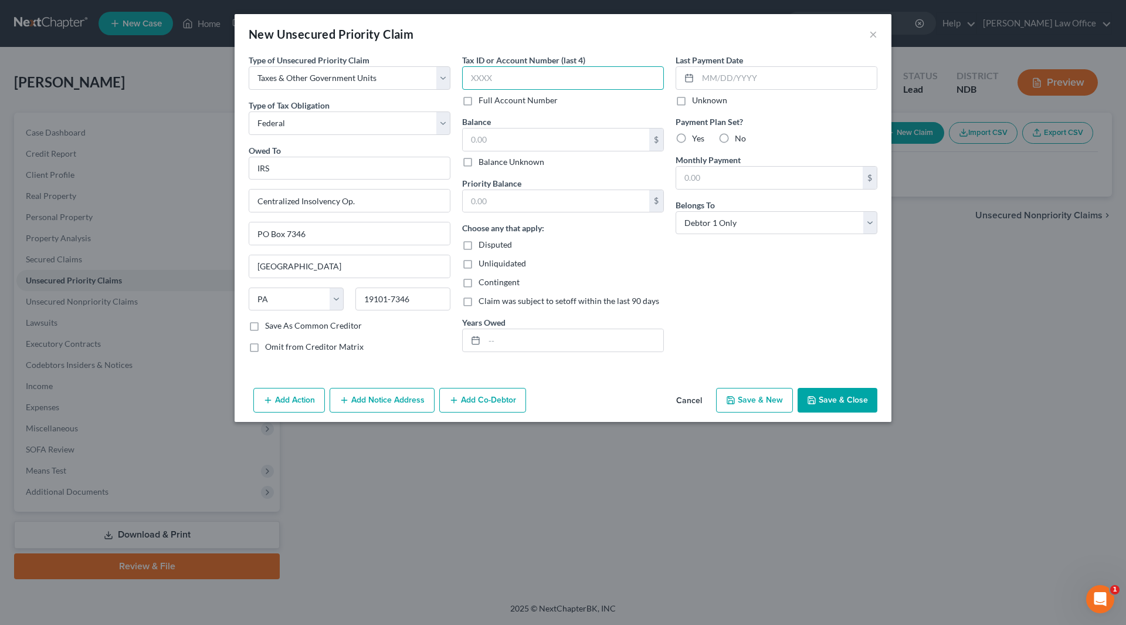
click at [507, 76] on input "text" at bounding box center [563, 77] width 202 height 23
type input "6386"
click at [526, 151] on div "$ Balance Unknown" at bounding box center [563, 148] width 202 height 40
click at [527, 141] on input "text" at bounding box center [556, 139] width 187 height 22
type input "0.00"
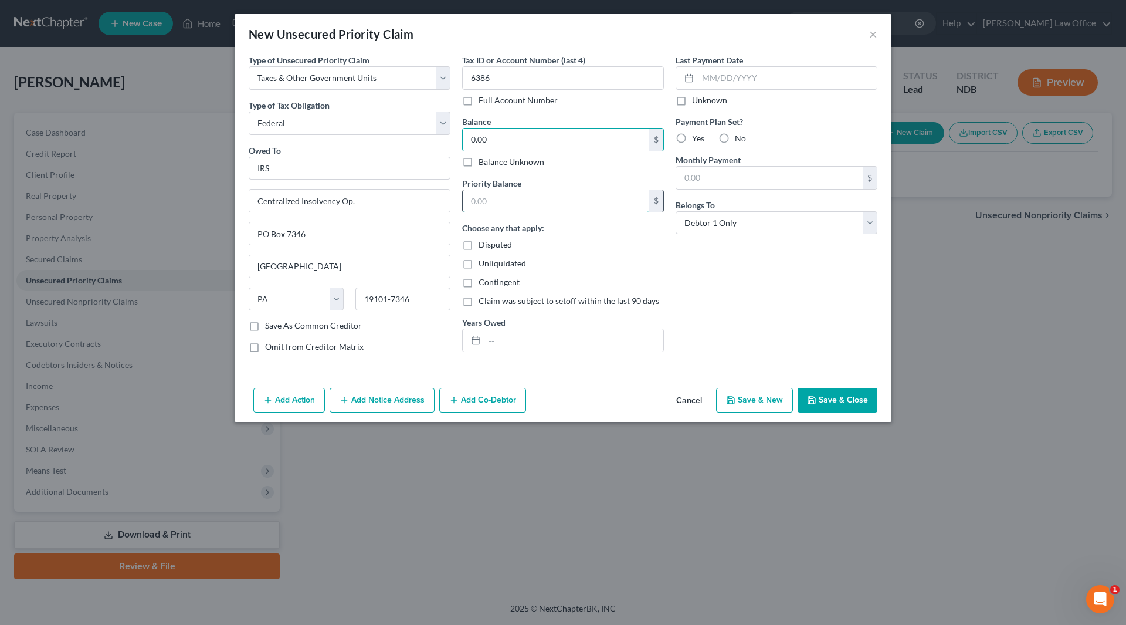
click at [539, 205] on input "text" at bounding box center [556, 201] width 187 height 22
type input "0.00"
click at [828, 390] on div "Add Action Add Notice Address Add Co-Debtor Cancel Save & New Save & Close" at bounding box center [563, 402] width 657 height 39
click at [828, 390] on button "Save & Close" at bounding box center [838, 400] width 80 height 25
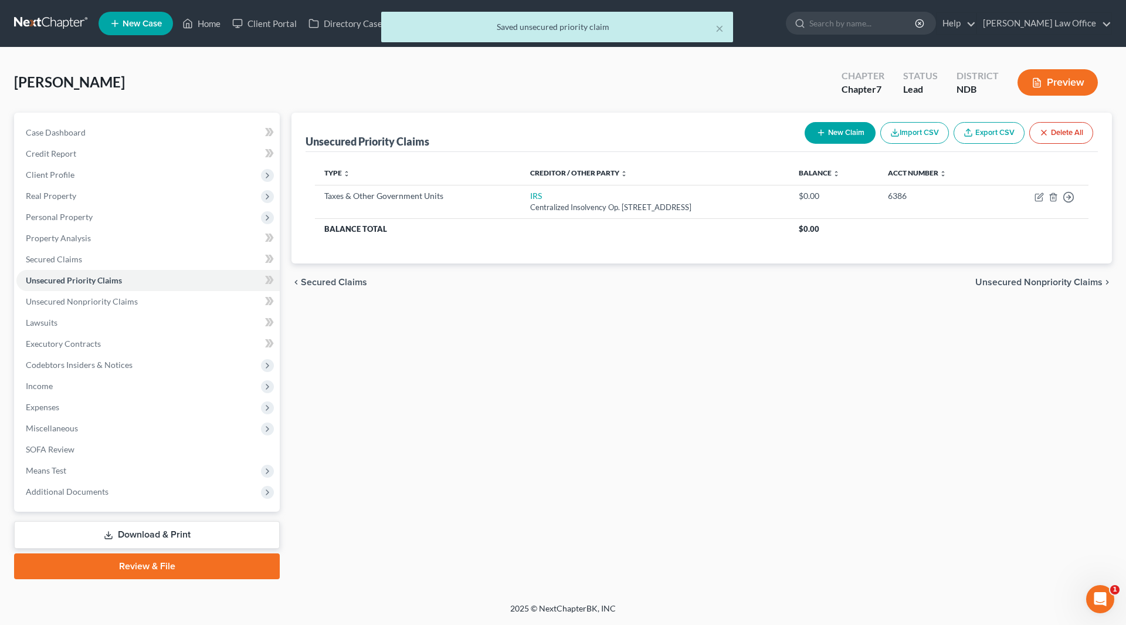
click at [846, 130] on button "New Claim" at bounding box center [840, 133] width 71 height 22
select select "0"
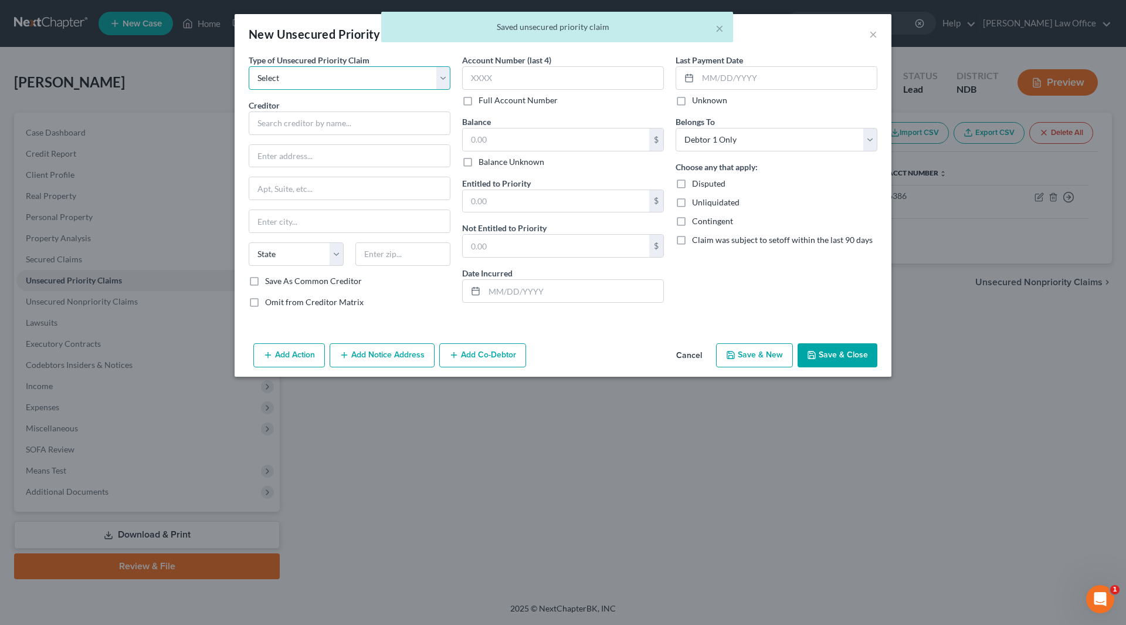
click at [380, 75] on select "Select Taxes & Other Government Units Domestic Support Obligations Extensions o…" at bounding box center [350, 77] width 202 height 23
select select "0"
click at [249, 66] on select "Select Taxes & Other Government Units Domestic Support Obligations Extensions o…" at bounding box center [350, 77] width 202 height 23
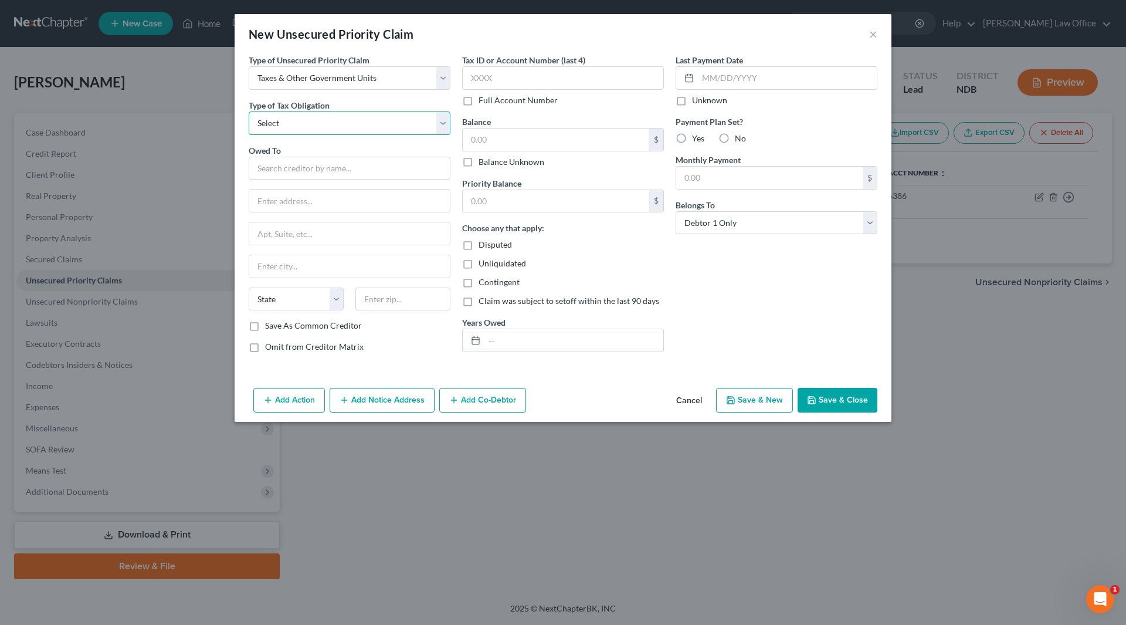
click at [344, 121] on select "Select Federal City State Franchise Tax Board Other" at bounding box center [350, 122] width 202 height 23
select select "2"
click at [249, 111] on select "Select Federal City State Franchise Tax Board Other" at bounding box center [350, 122] width 202 height 23
click at [313, 170] on input "text" at bounding box center [350, 168] width 202 height 23
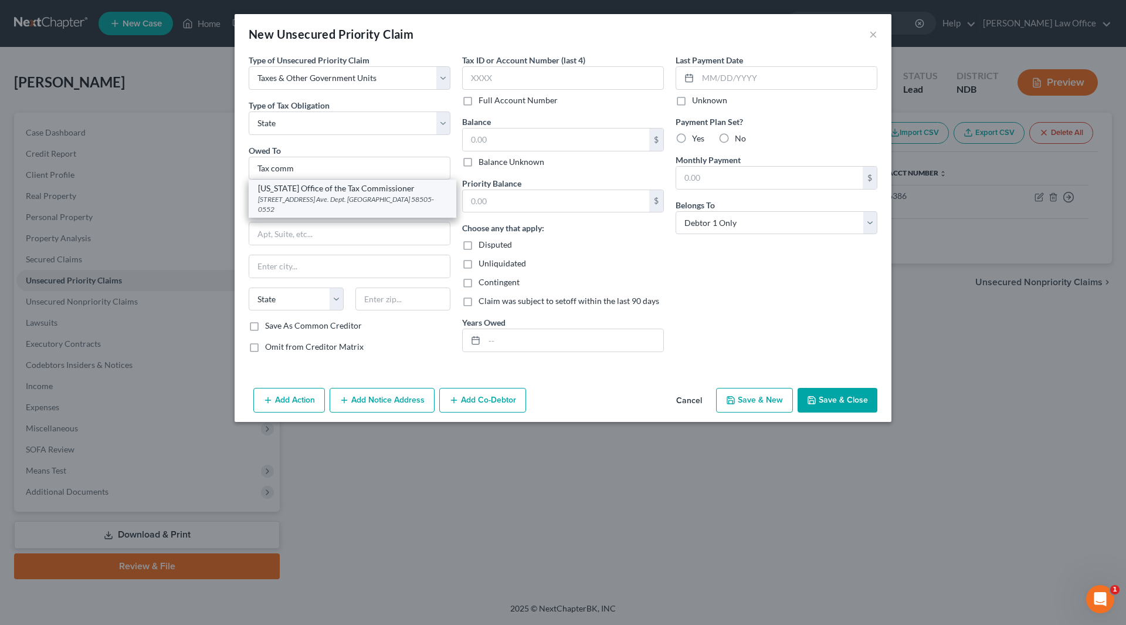
click at [314, 188] on div "North Dakota Office of the Tax Commissioner" at bounding box center [352, 188] width 189 height 12
type input "North Dakota Office of the Tax Commissioner"
type input "600 E. Blvd. Ave."
type input "Dept. 127"
type input "Bismarck"
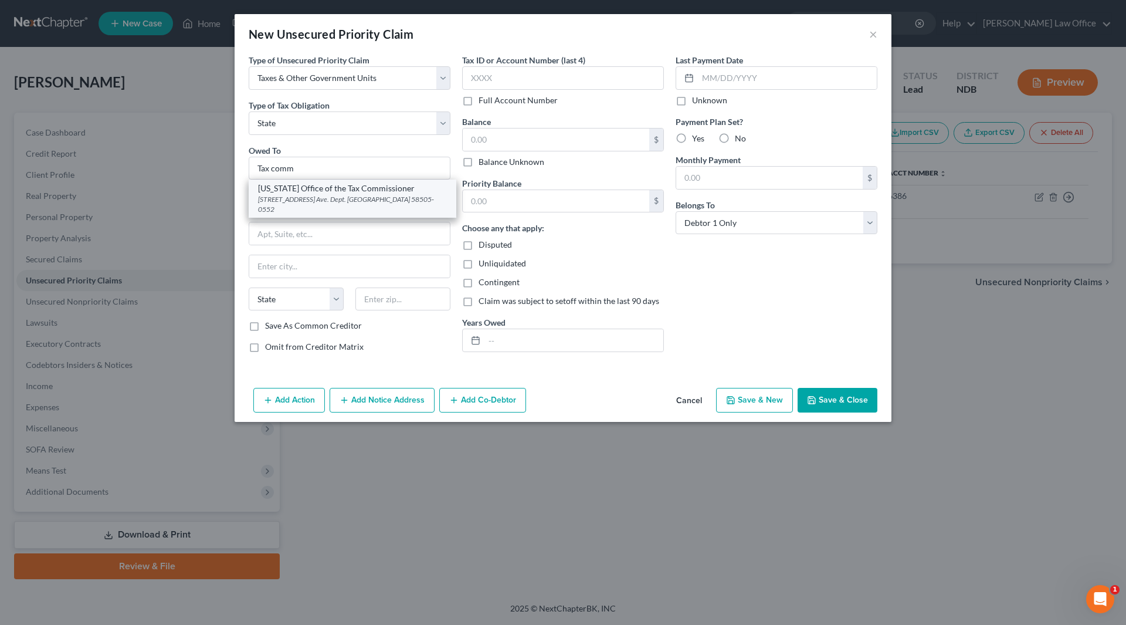
select select "29"
type input "58505-0552"
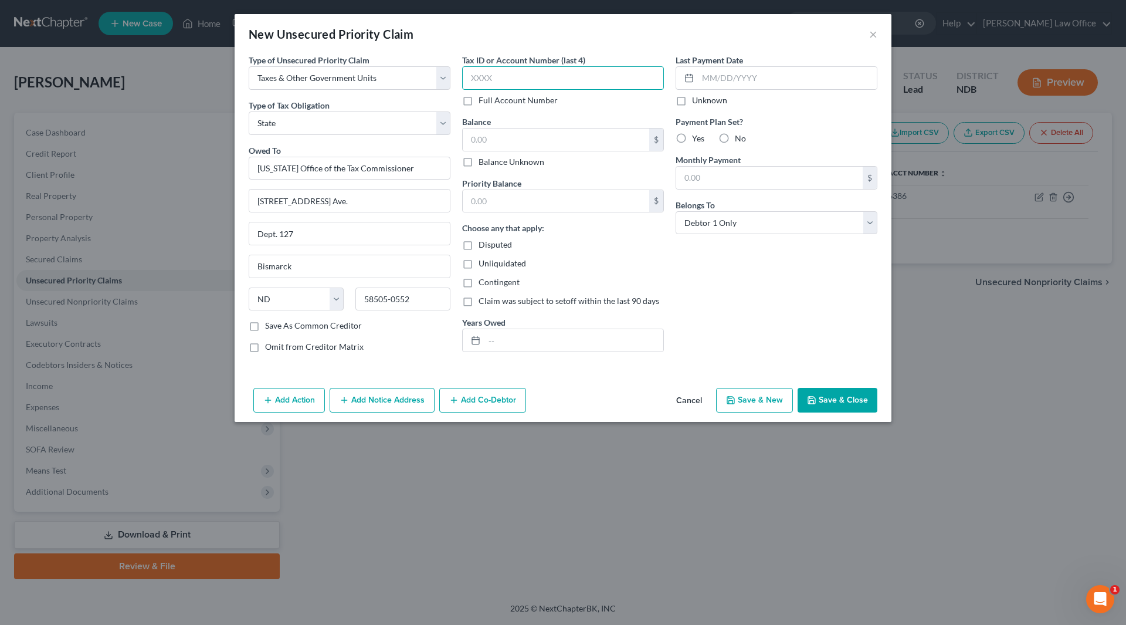
click at [590, 75] on input "text" at bounding box center [563, 77] width 202 height 23
type input "6386"
click at [572, 140] on input "text" at bounding box center [556, 139] width 187 height 22
type input "0.00"
click at [537, 205] on input "text" at bounding box center [556, 201] width 187 height 22
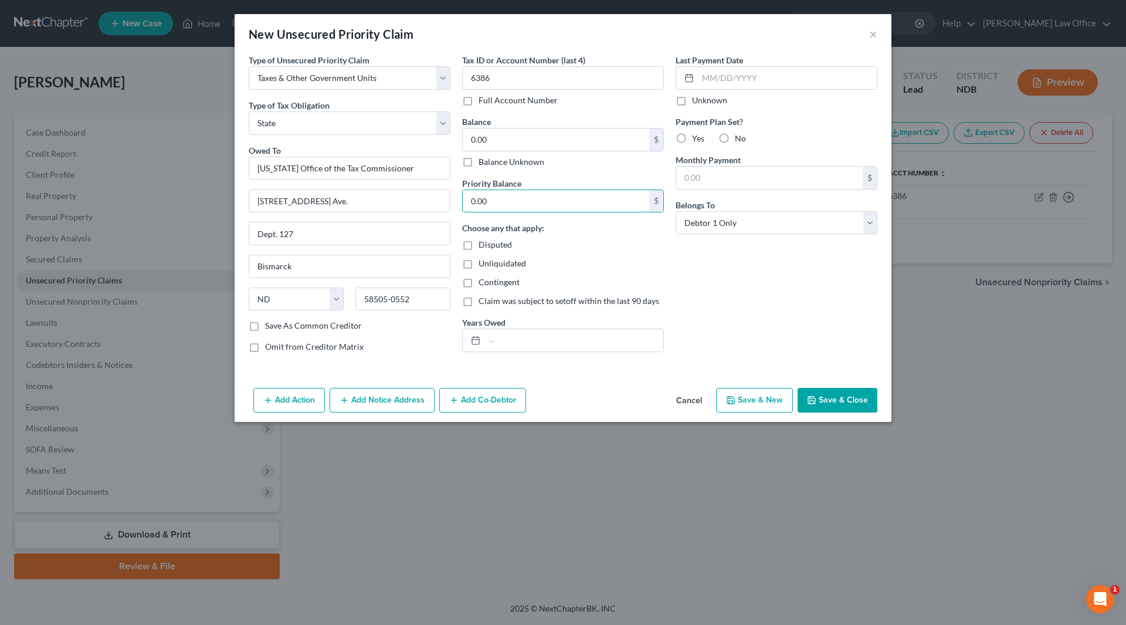
type input "0.00"
click at [822, 387] on div "Add Action Add Notice Address Add Co-Debtor Cancel Save & New Save & Close" at bounding box center [563, 402] width 657 height 39
click at [824, 395] on button "Save & Close" at bounding box center [838, 400] width 80 height 25
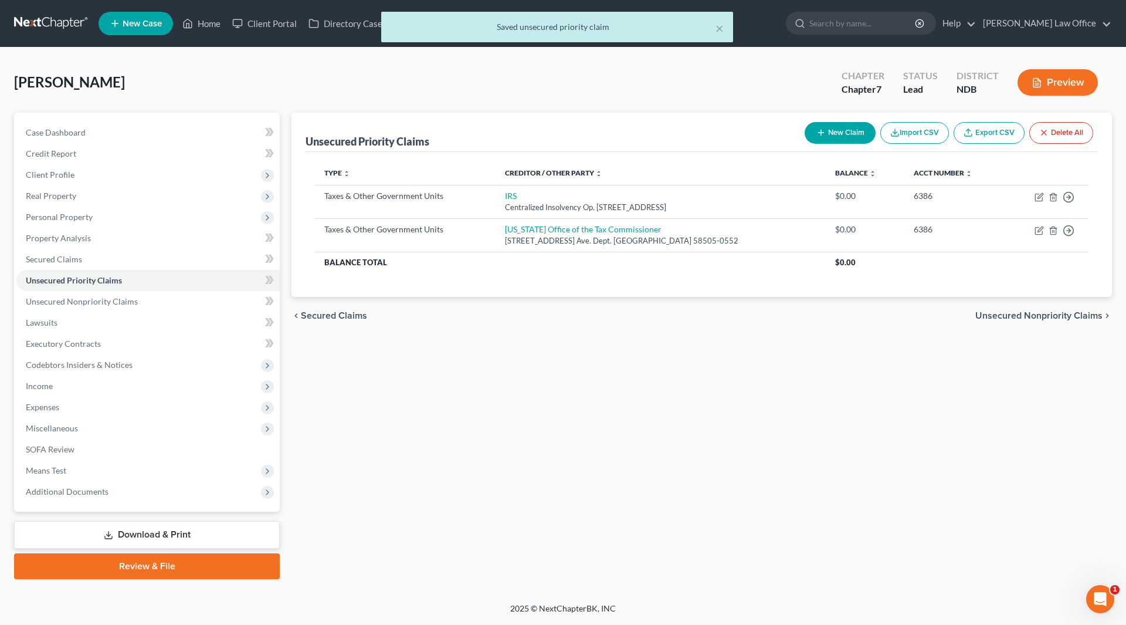
click at [854, 405] on div "Unsecured Priority Claims New Claim Import CSV Export CSV Delete All Type expan…" at bounding box center [702, 346] width 832 height 466
click at [83, 303] on span "Unsecured Nonpriority Claims" at bounding box center [82, 301] width 112 height 10
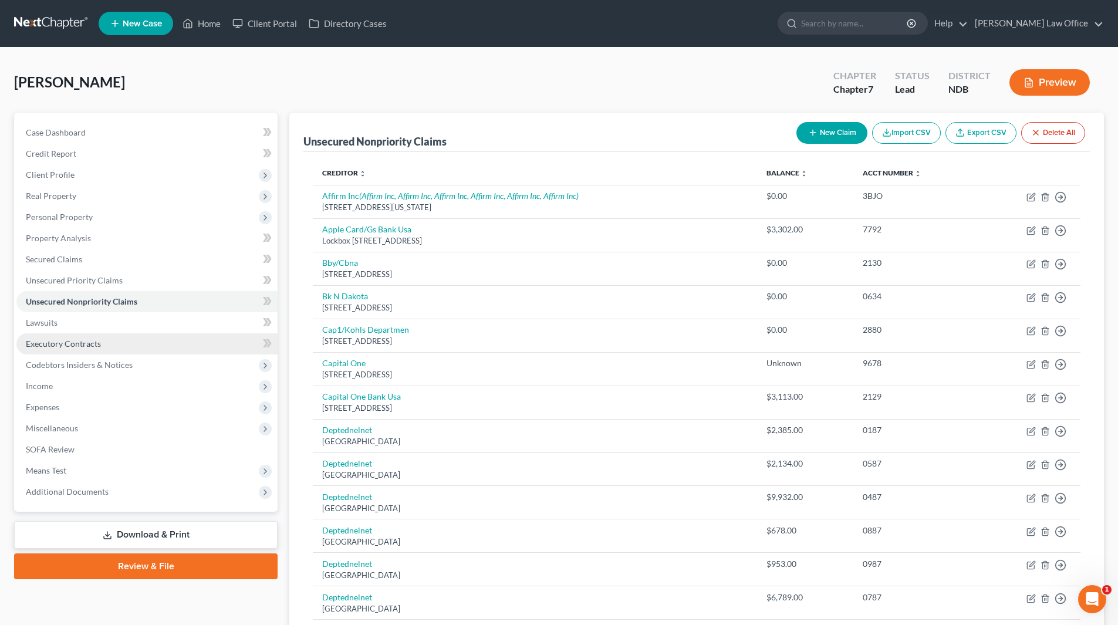
click at [50, 341] on span "Executory Contracts" at bounding box center [63, 343] width 75 height 10
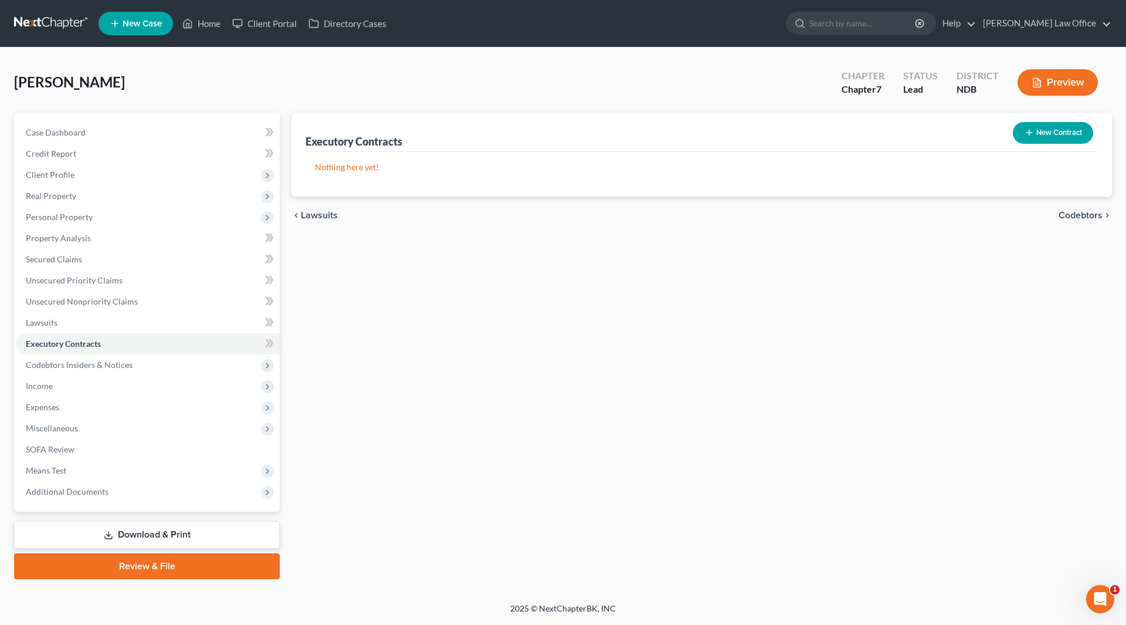
click at [1041, 128] on button "New Contract" at bounding box center [1053, 133] width 80 height 22
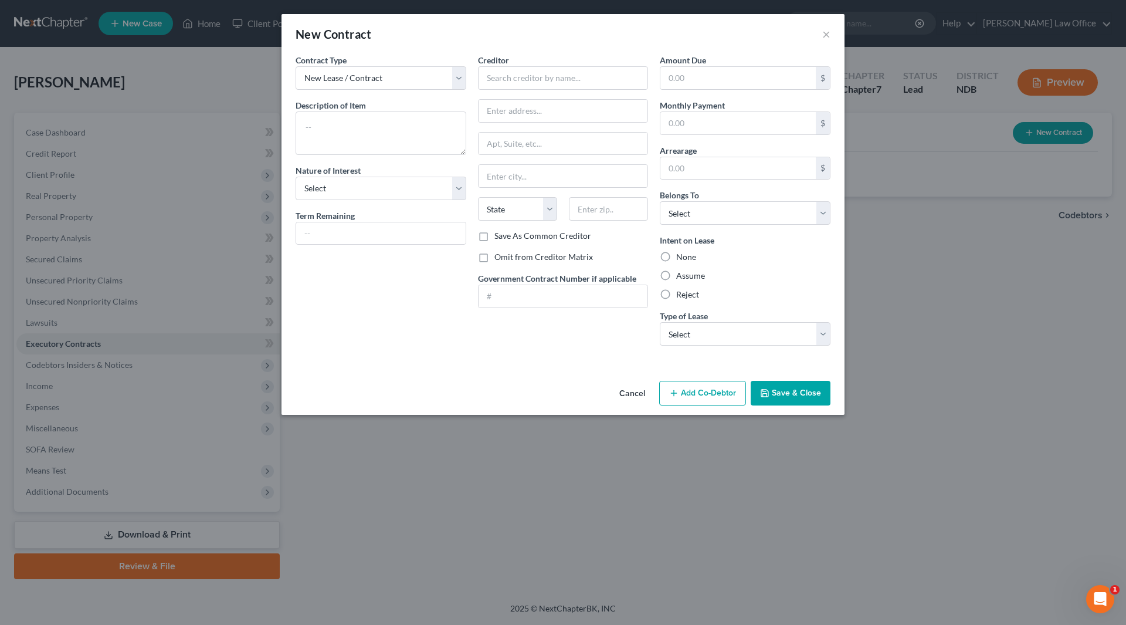
click at [632, 392] on button "Cancel" at bounding box center [632, 393] width 45 height 23
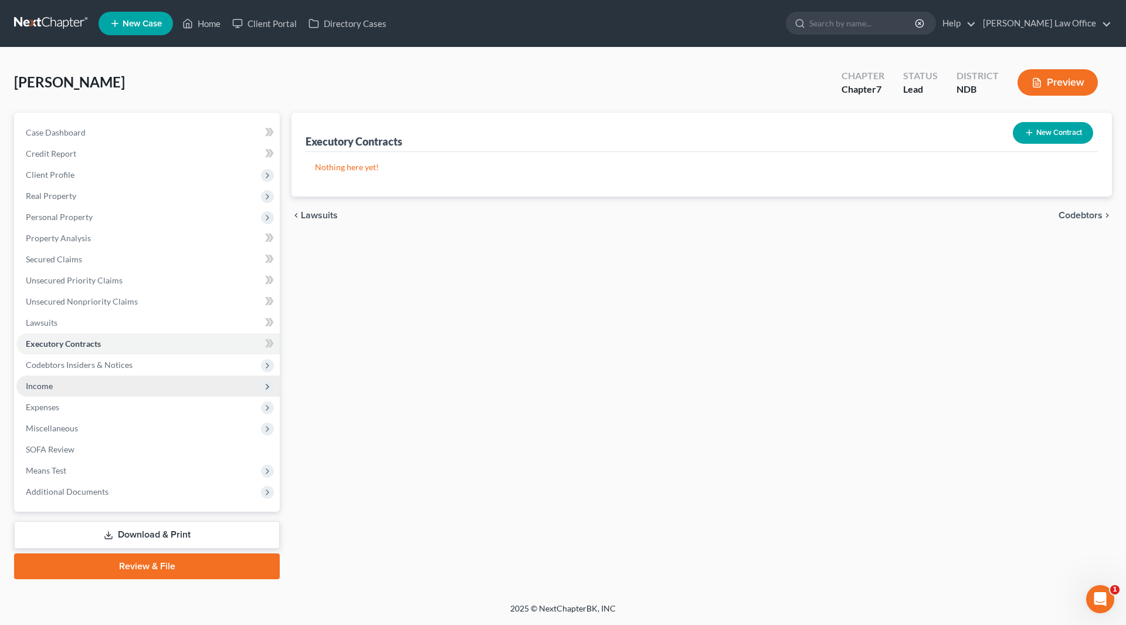
click at [65, 387] on span "Income" at bounding box center [147, 385] width 263 height 21
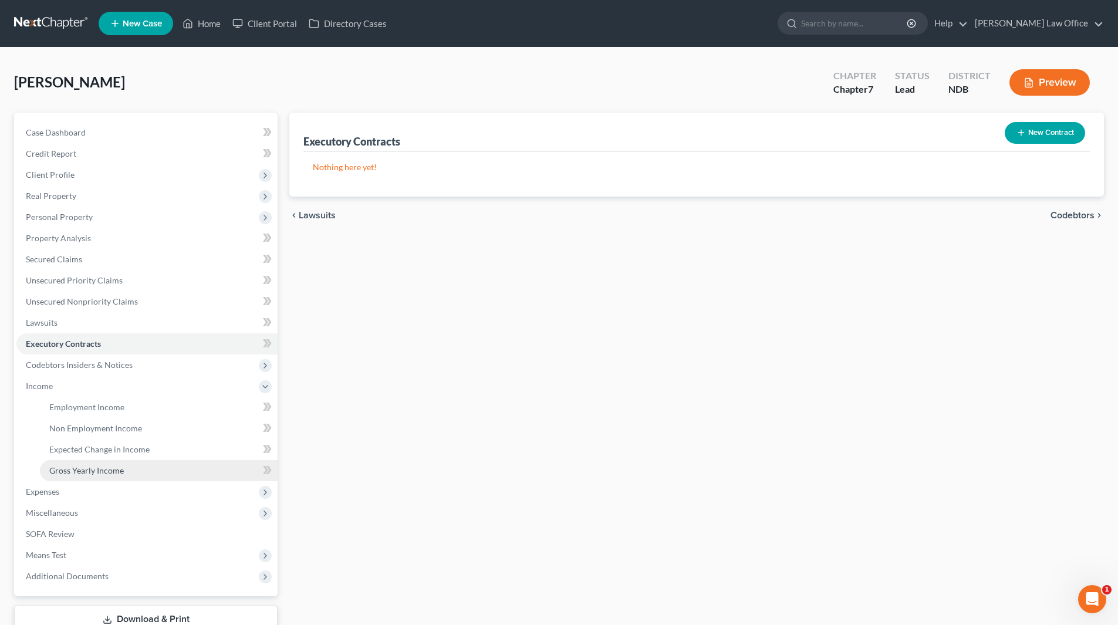
click at [68, 475] on span "Gross Yearly Income" at bounding box center [86, 470] width 75 height 10
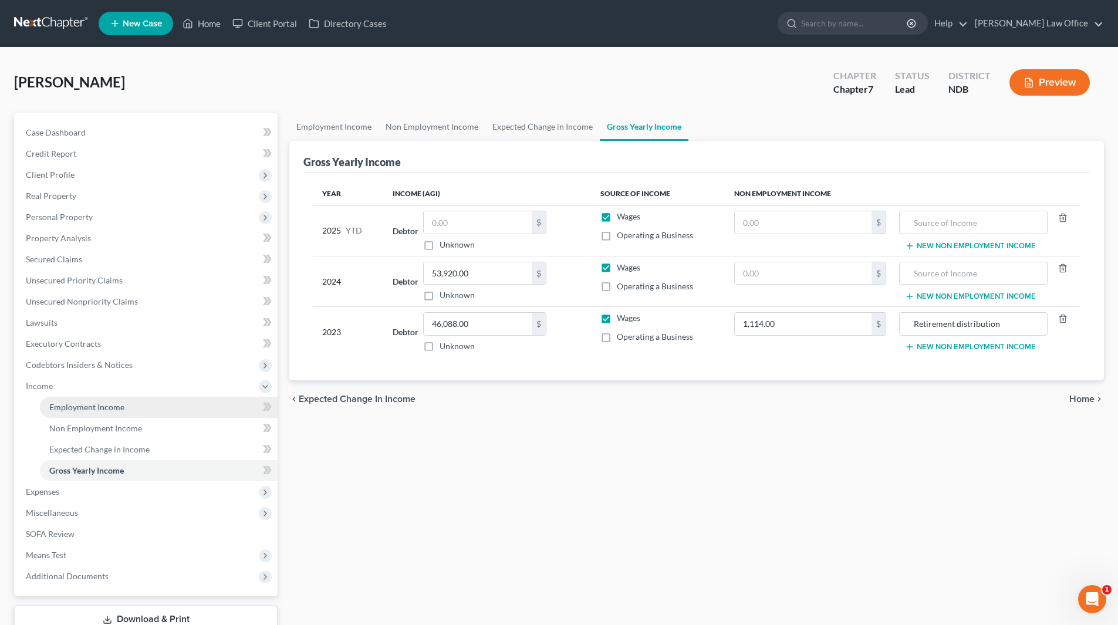
click at [58, 405] on span "Employment Income" at bounding box center [86, 407] width 75 height 10
